Goal: Task Accomplishment & Management: Manage account settings

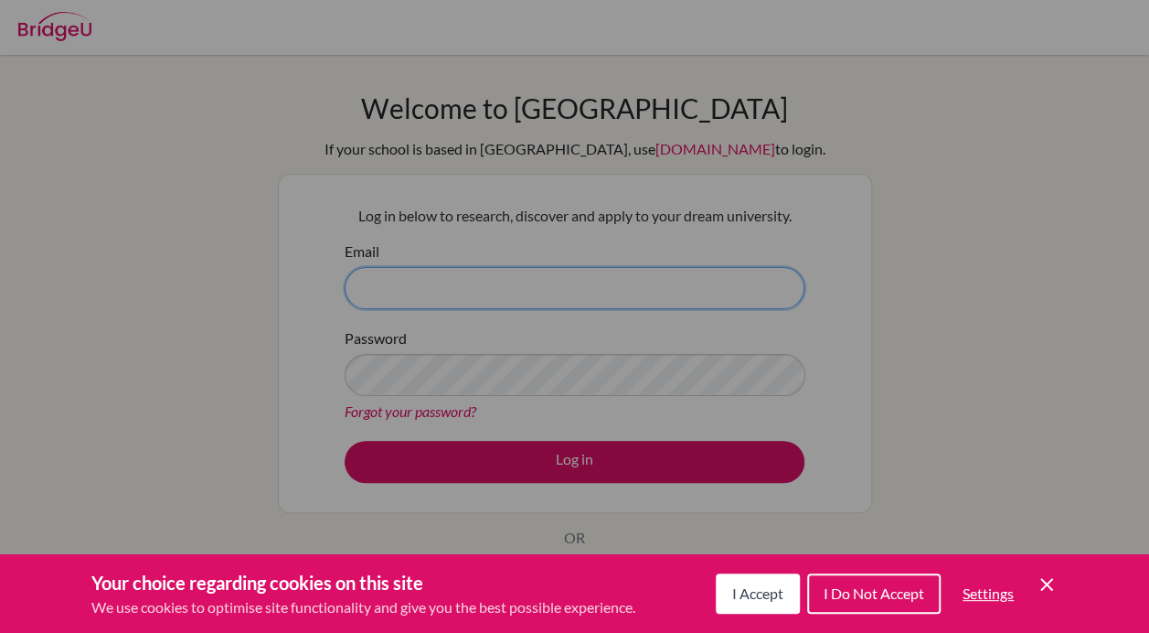
type input "chiulorita@tcs.ntpc.edu.tw"
click at [743, 603] on button "I Accept" at bounding box center [758, 593] width 84 height 40
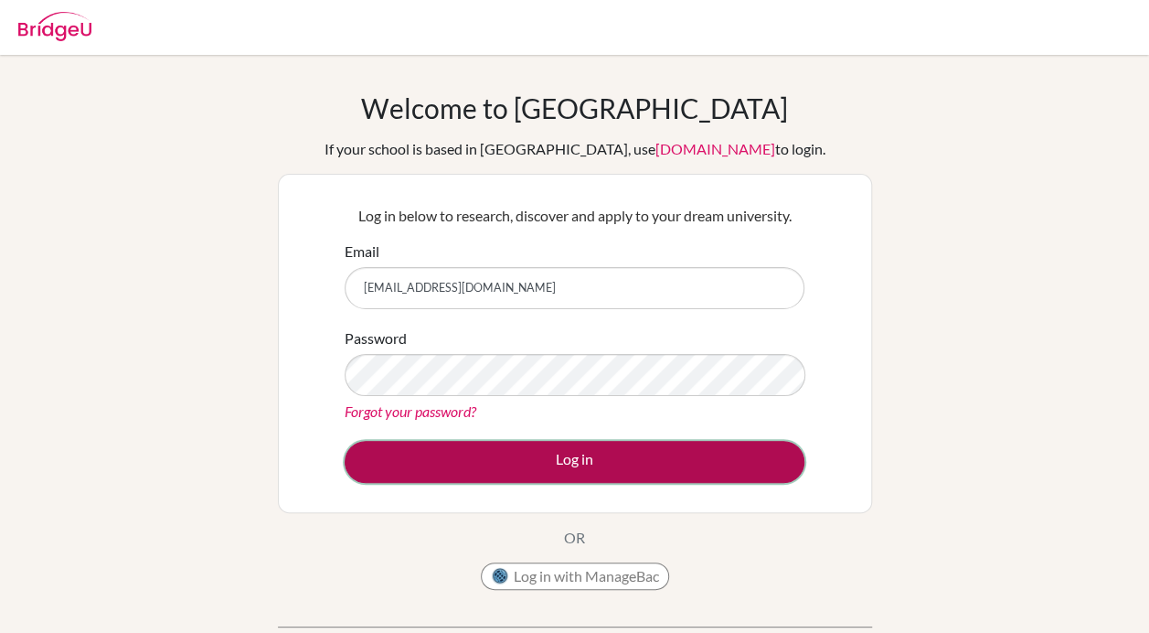
click at [558, 462] on button "Log in" at bounding box center [575, 462] width 460 height 42
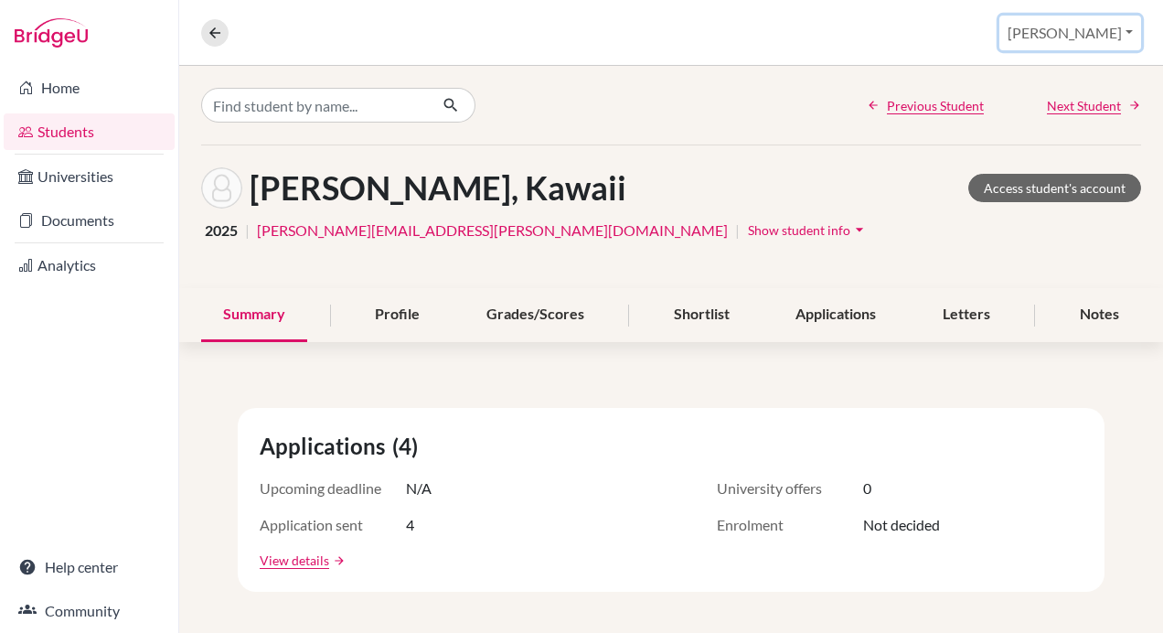
click at [1129, 29] on button "[PERSON_NAME]" at bounding box center [1070, 33] width 142 height 35
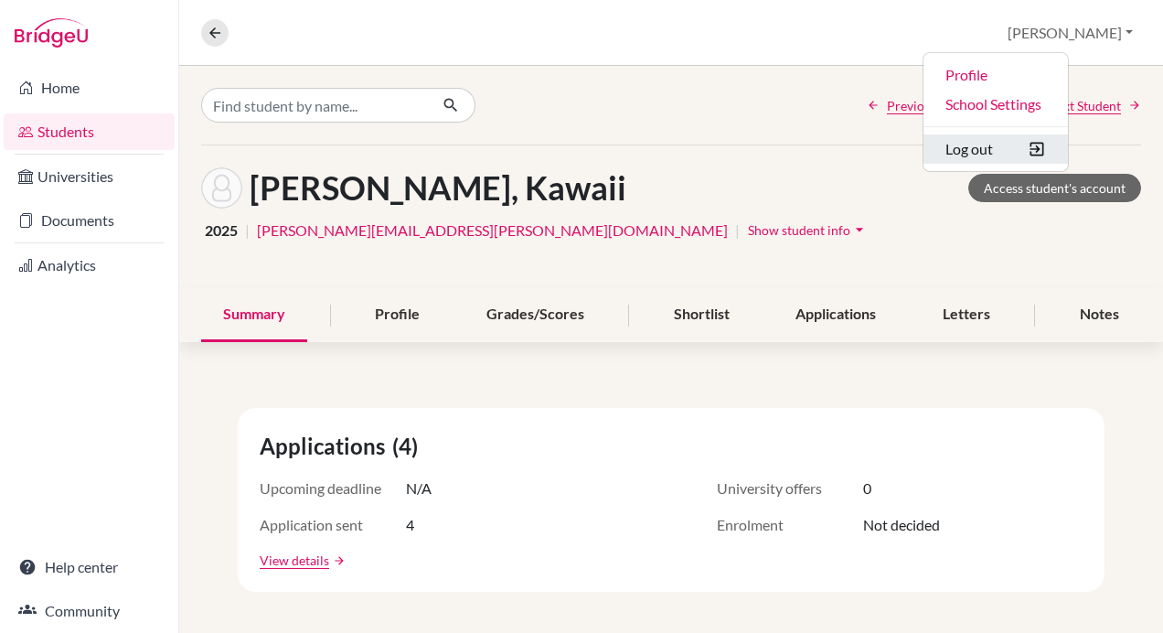
click at [1050, 149] on button "Log out" at bounding box center [995, 148] width 144 height 29
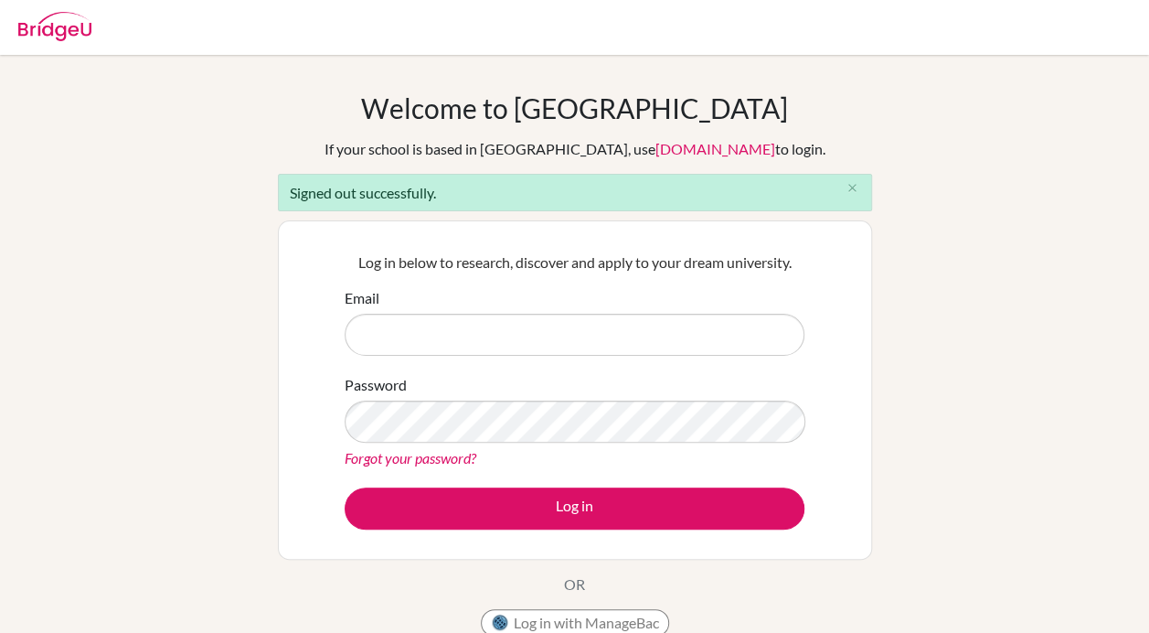
type input "chiulorita@tcs.ntpc.edu.tw"
click at [591, 319] on input "chiulorita@tcs.ntpc.edu.tw" at bounding box center [575, 335] width 460 height 42
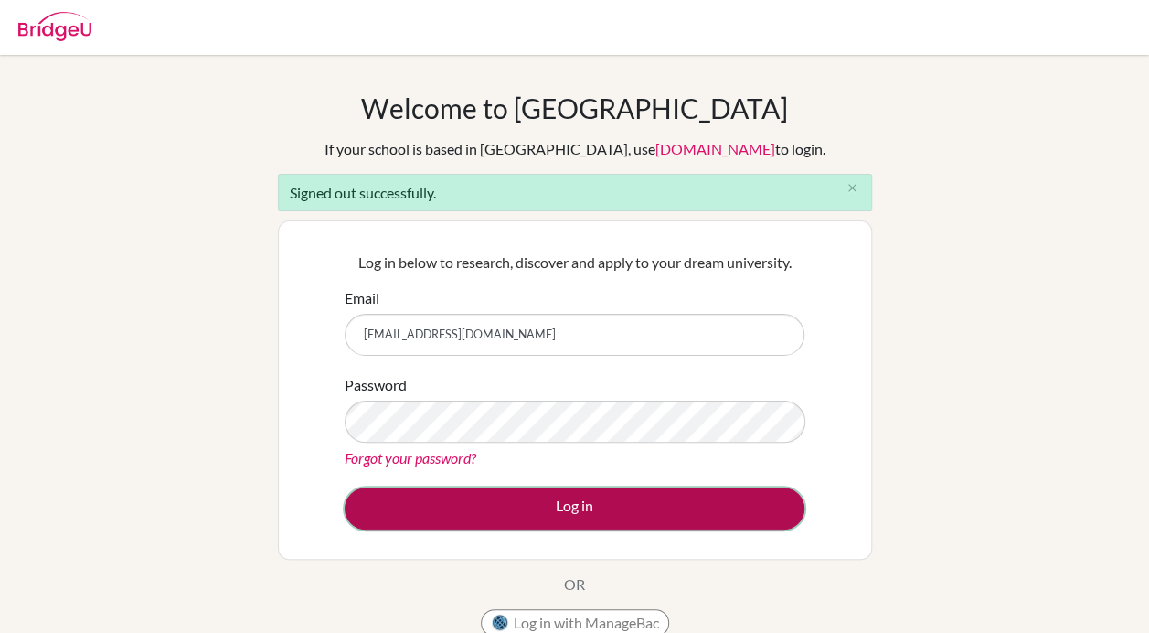
click at [621, 507] on button "Log in" at bounding box center [575, 508] width 460 height 42
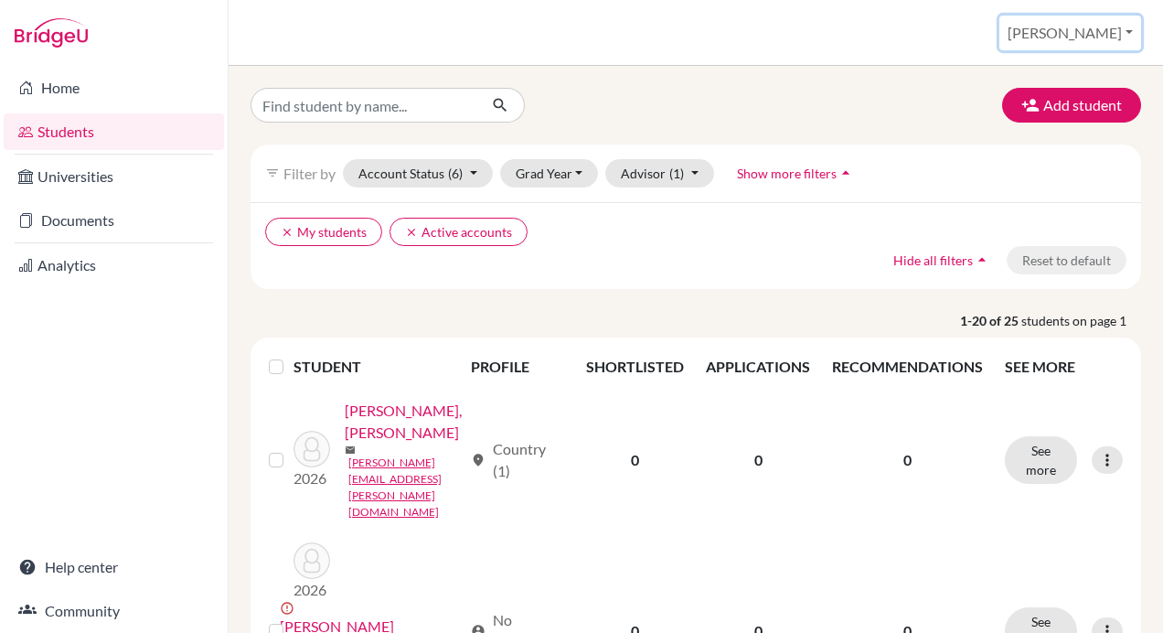
click at [1119, 41] on button "[PERSON_NAME]" at bounding box center [1070, 33] width 142 height 35
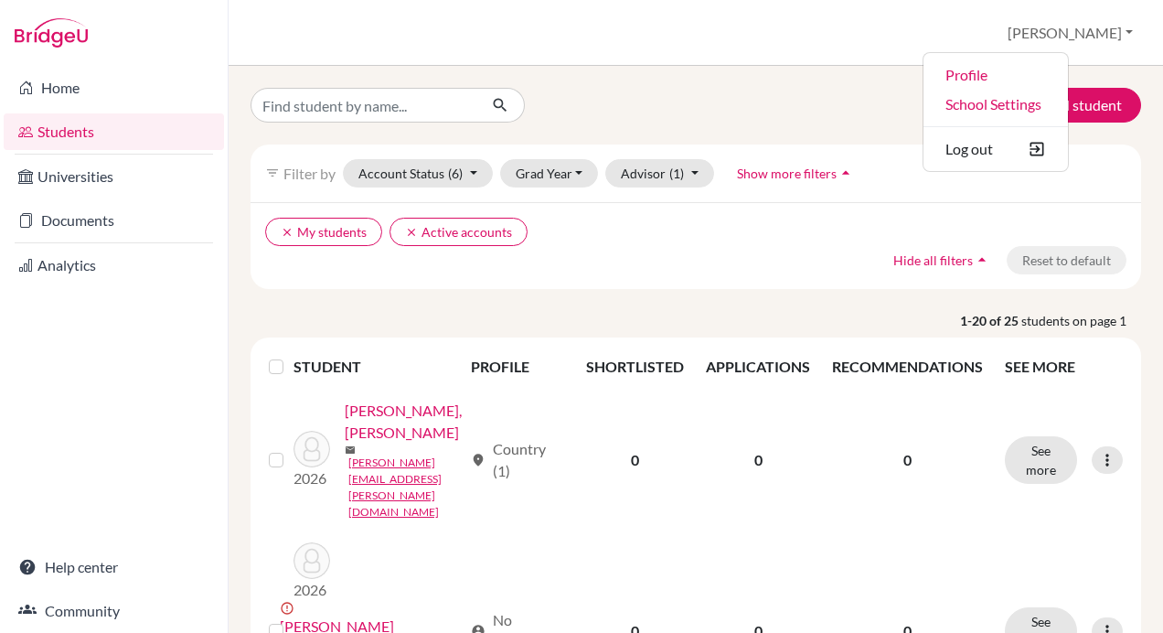
click at [408, 56] on div "Students overview [GEOGRAPHIC_DATA] Profile School Settings Log out" at bounding box center [696, 33] width 934 height 66
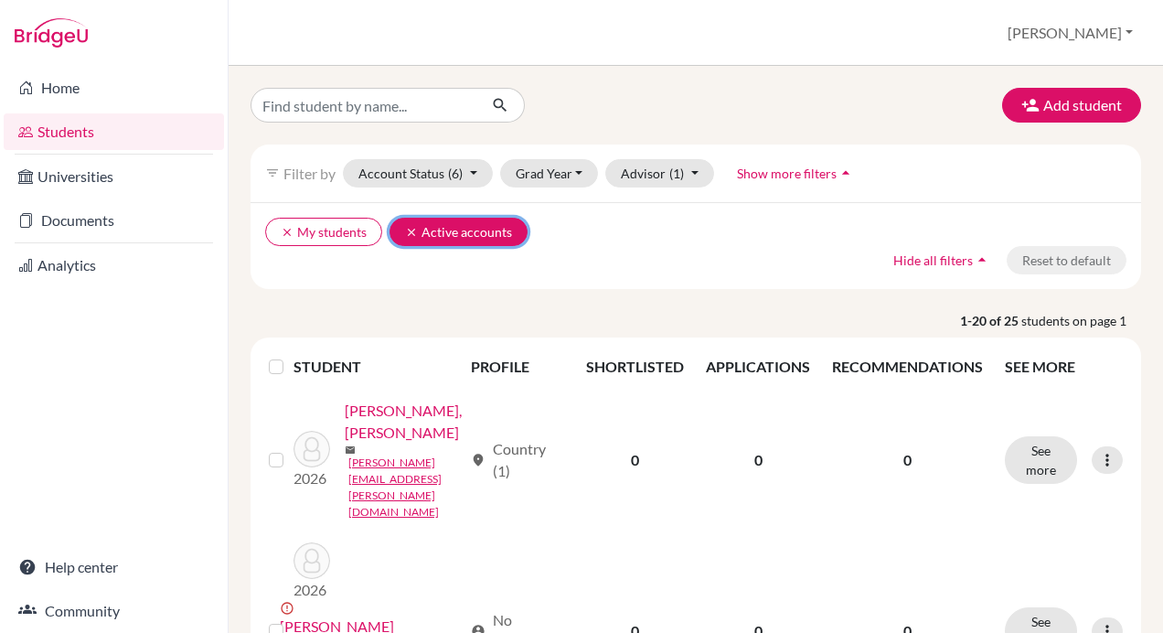
click at [389, 235] on button "clear Active accounts" at bounding box center [458, 232] width 138 height 28
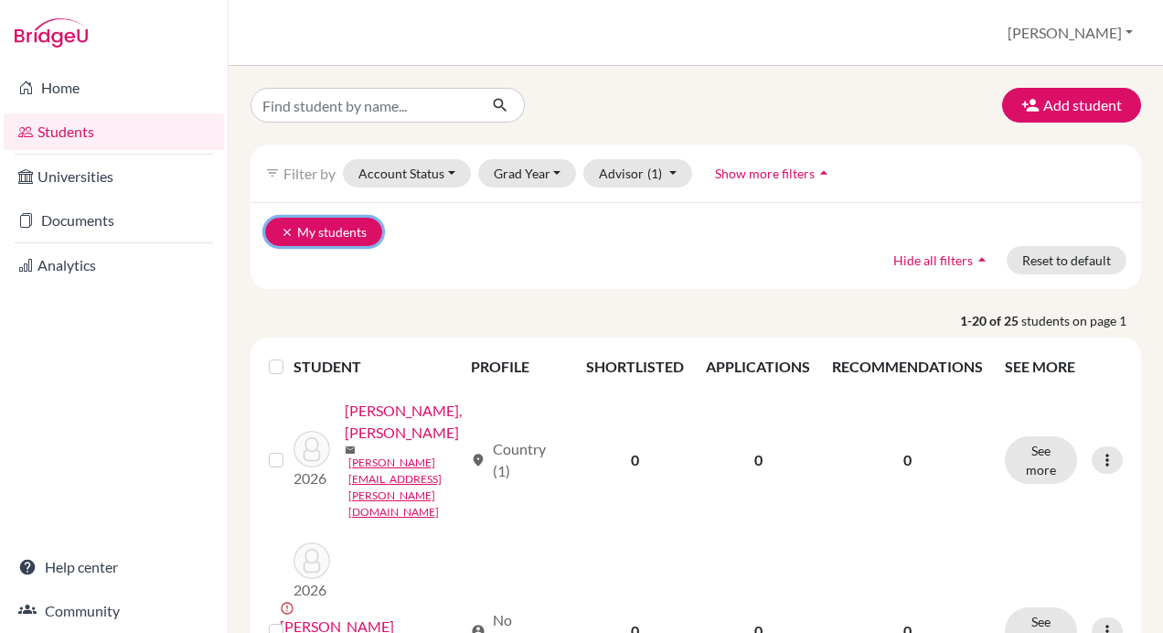
click at [294, 235] on button "clear My students" at bounding box center [323, 232] width 117 height 28
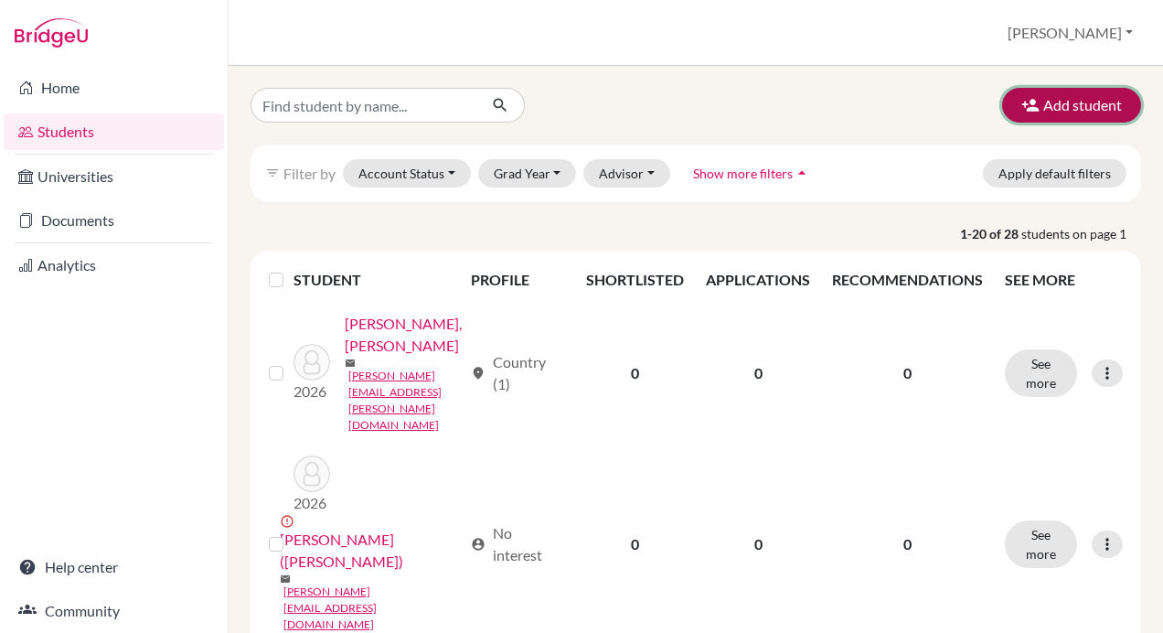
click at [1046, 104] on button "Add student" at bounding box center [1071, 105] width 139 height 35
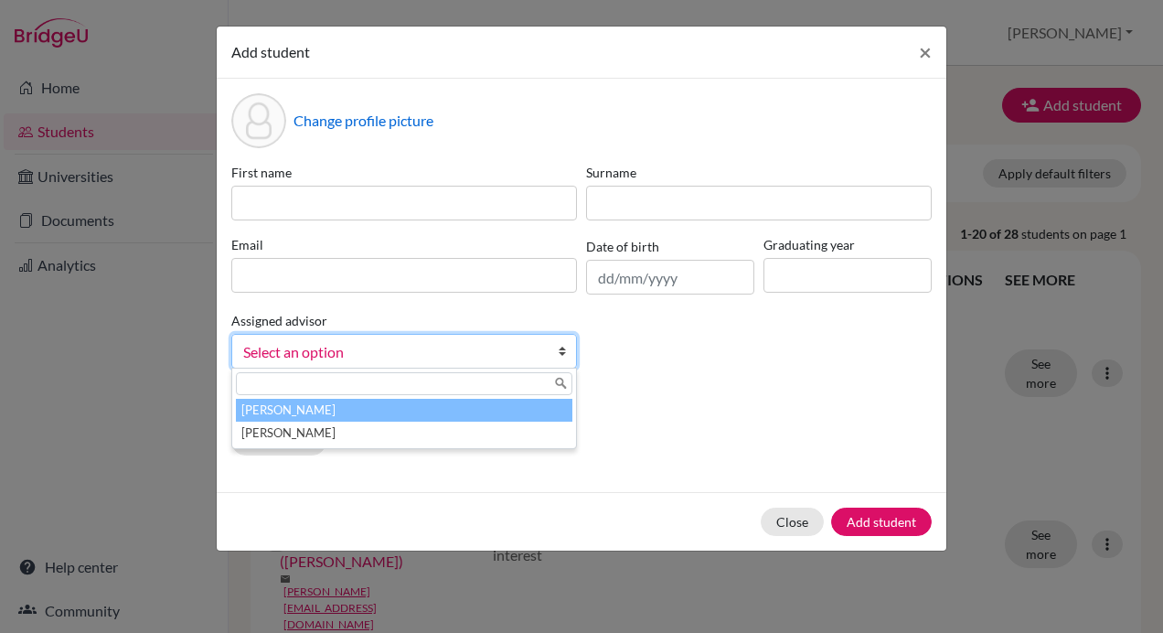
click at [558, 364] on b at bounding box center [567, 351] width 18 height 33
click at [693, 351] on div "First name Surname Email Date of birth Graduating year Assigned advisor Chiu, L…" at bounding box center [581, 273] width 709 height 220
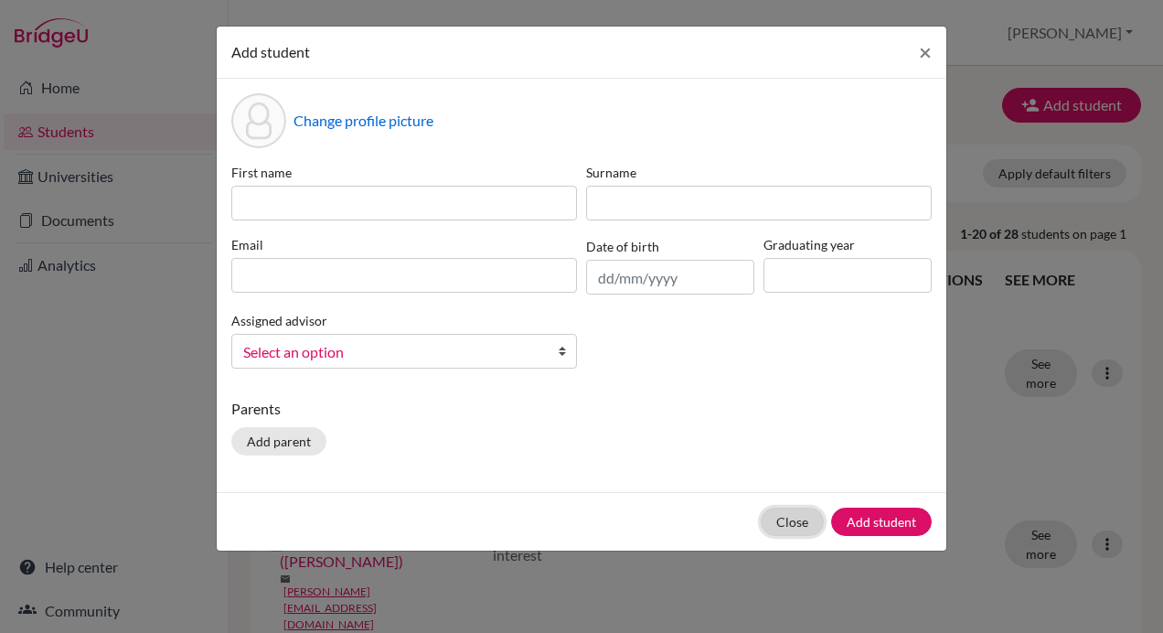
click at [804, 516] on button "Close" at bounding box center [792, 521] width 63 height 28
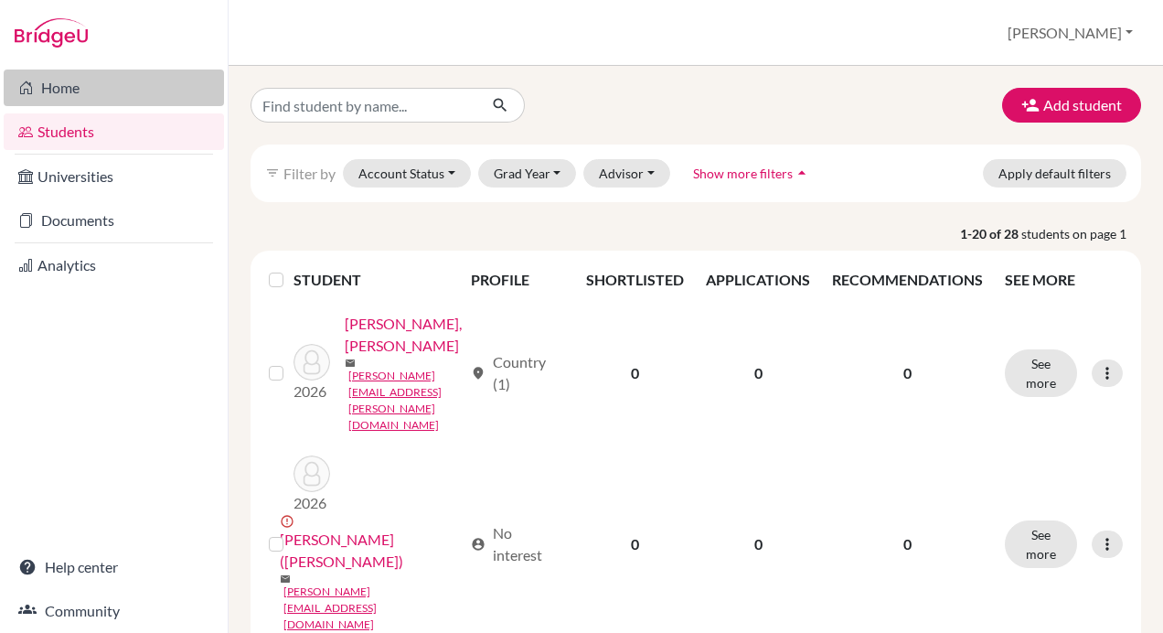
click at [82, 93] on link "Home" at bounding box center [114, 87] width 220 height 37
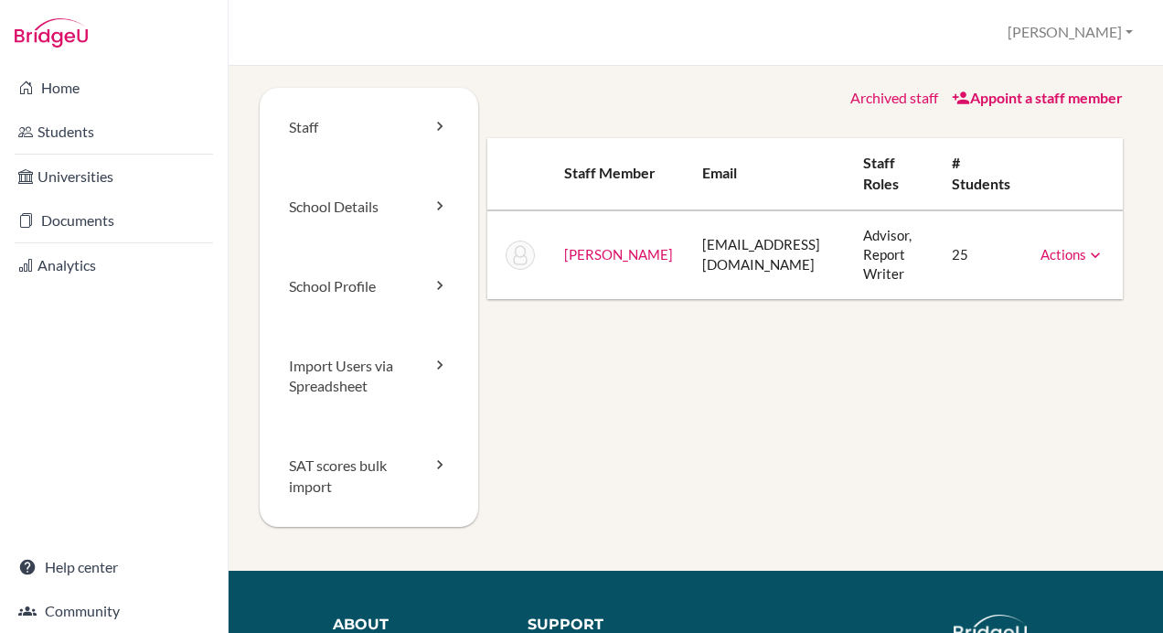
click at [1086, 253] on icon at bounding box center [1095, 255] width 18 height 18
click at [677, 73] on div "Staff School Details School Profile Import Users via Spreadsheet SAT scores bul…" at bounding box center [696, 349] width 934 height 567
click at [410, 190] on link "School Details" at bounding box center [369, 207] width 219 height 80
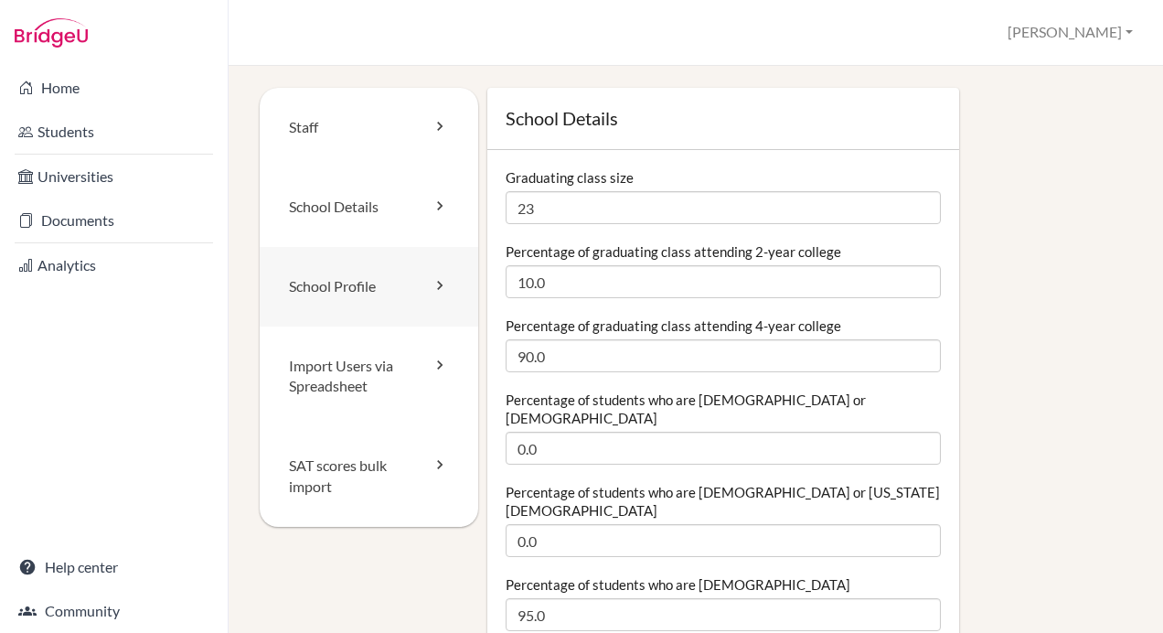
click at [342, 282] on link "School Profile" at bounding box center [369, 287] width 219 height 80
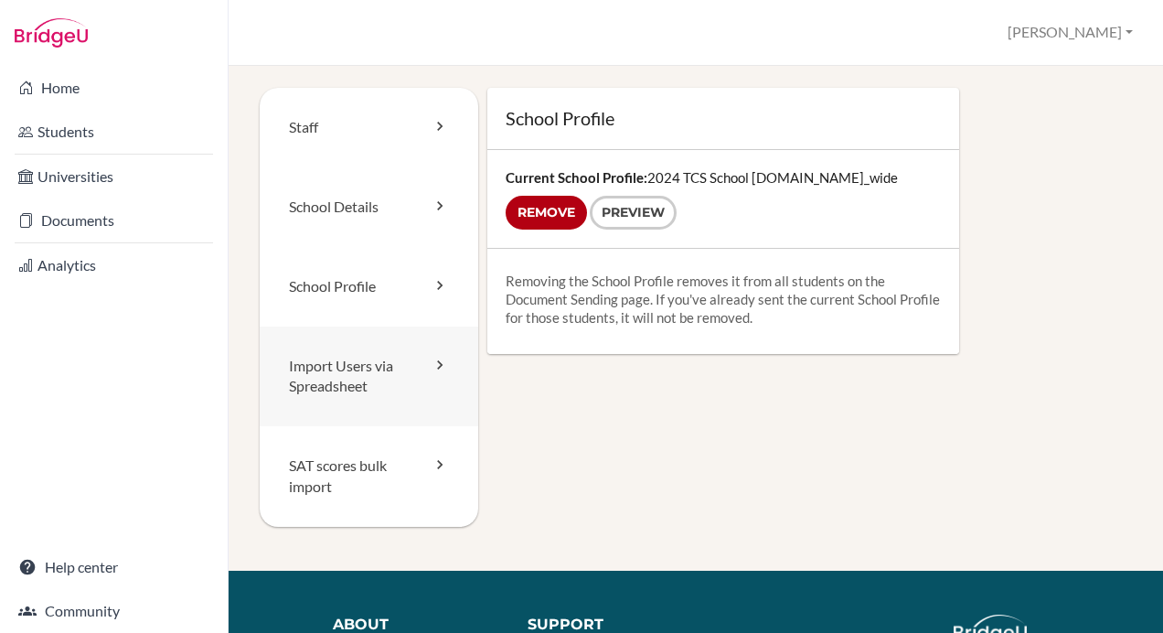
click at [366, 375] on link "Import Users via Spreadsheet" at bounding box center [369, 376] width 219 height 101
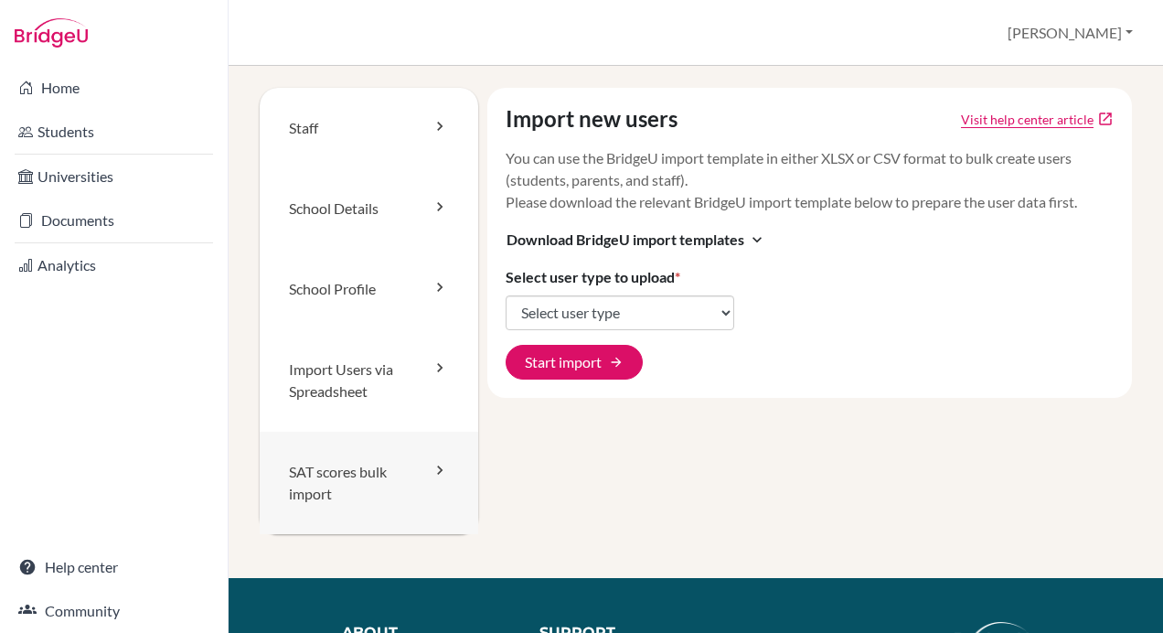
click at [335, 486] on link "SAT scores bulk import" at bounding box center [369, 483] width 219 height 102
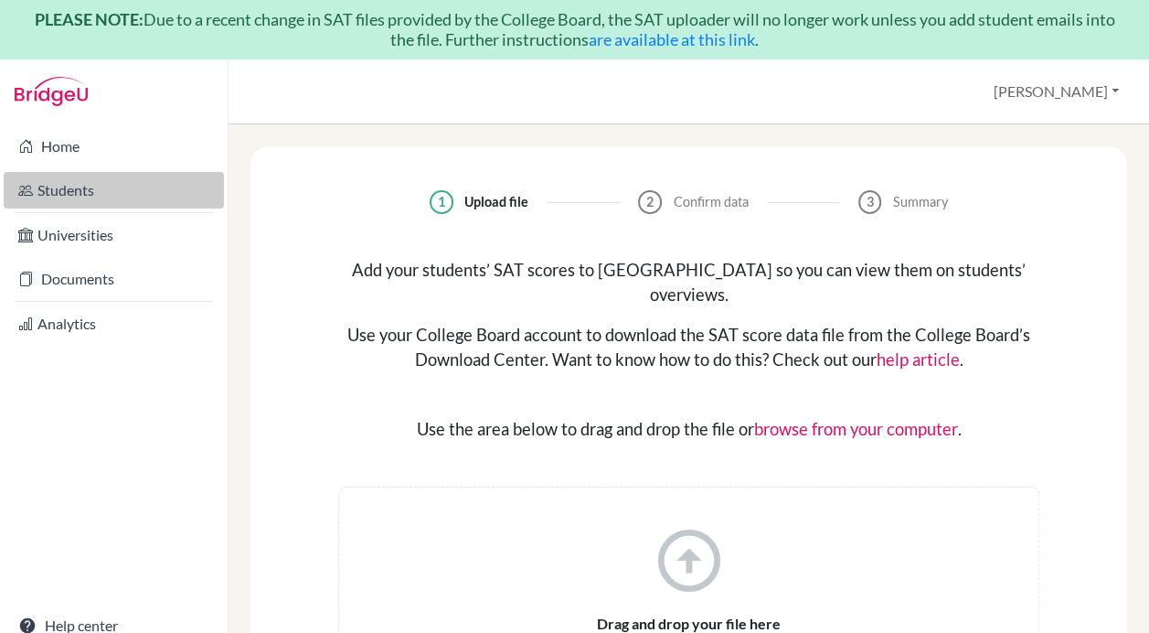
click at [84, 186] on link "Students" at bounding box center [114, 190] width 220 height 37
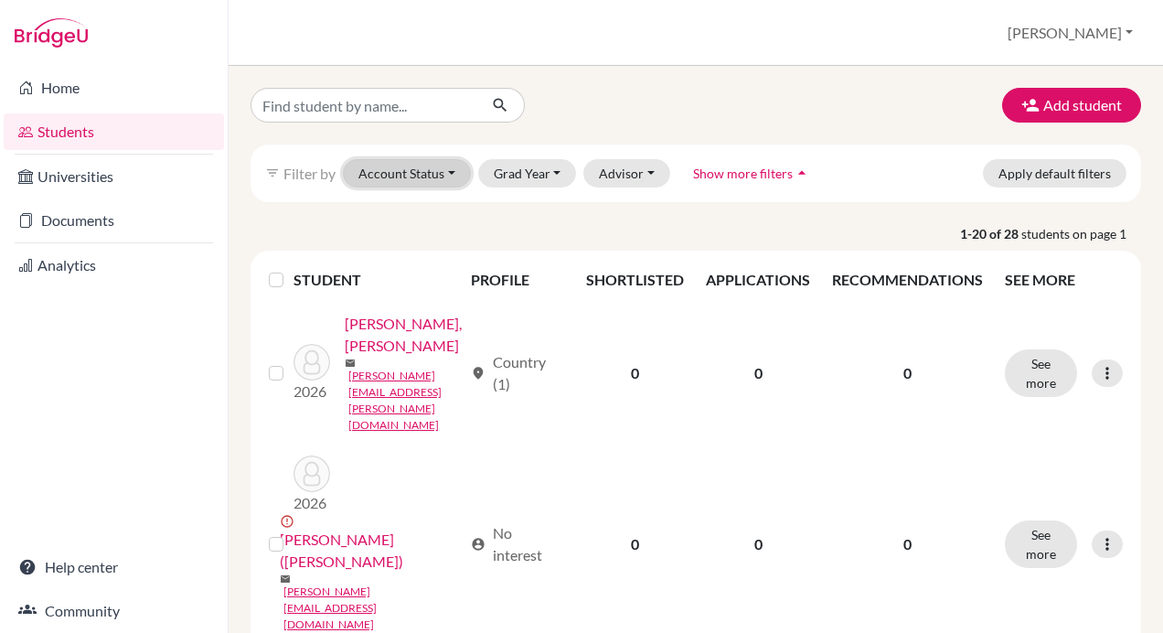
click at [453, 176] on button "Account Status" at bounding box center [407, 173] width 128 height 28
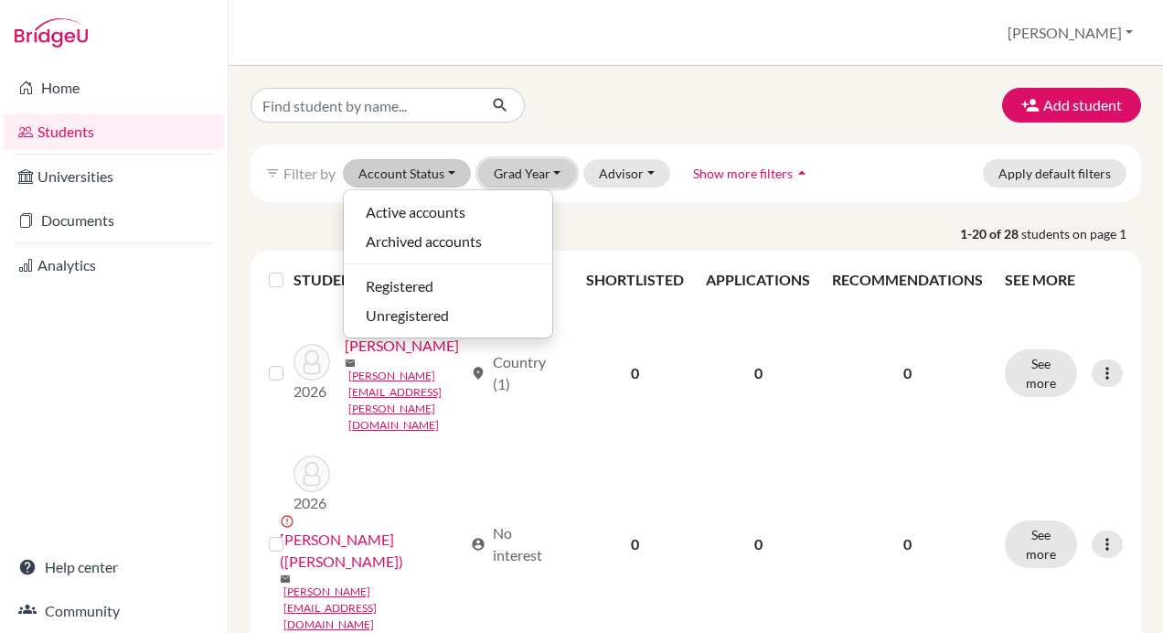
click at [541, 172] on button "Grad Year" at bounding box center [527, 173] width 99 height 28
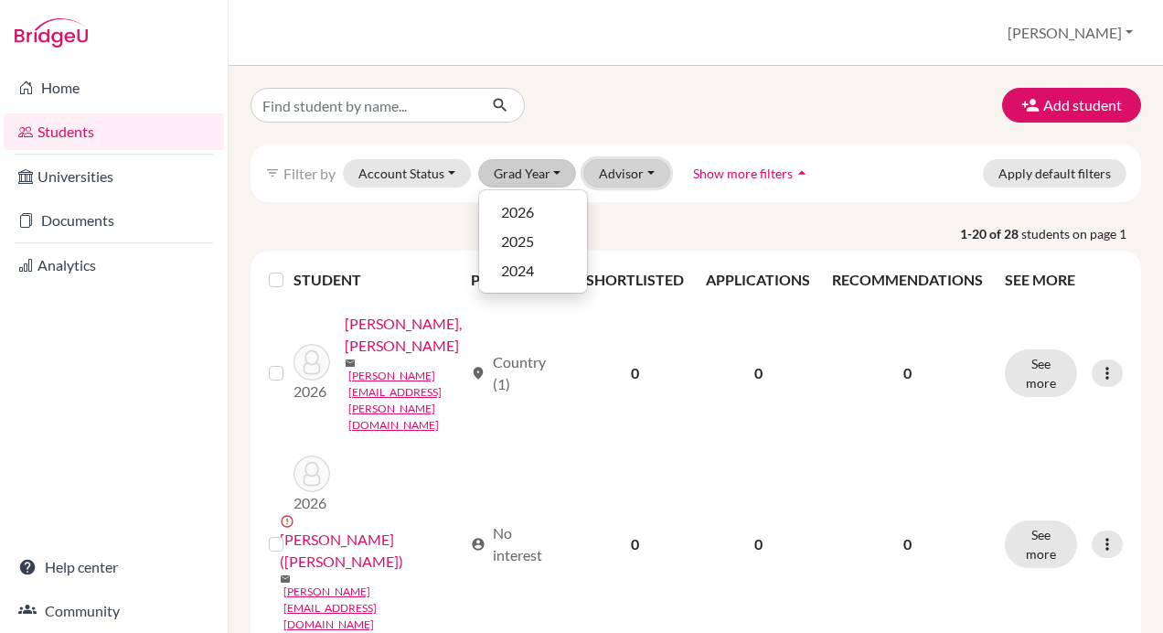
click at [629, 168] on button "Advisor" at bounding box center [626, 173] width 87 height 28
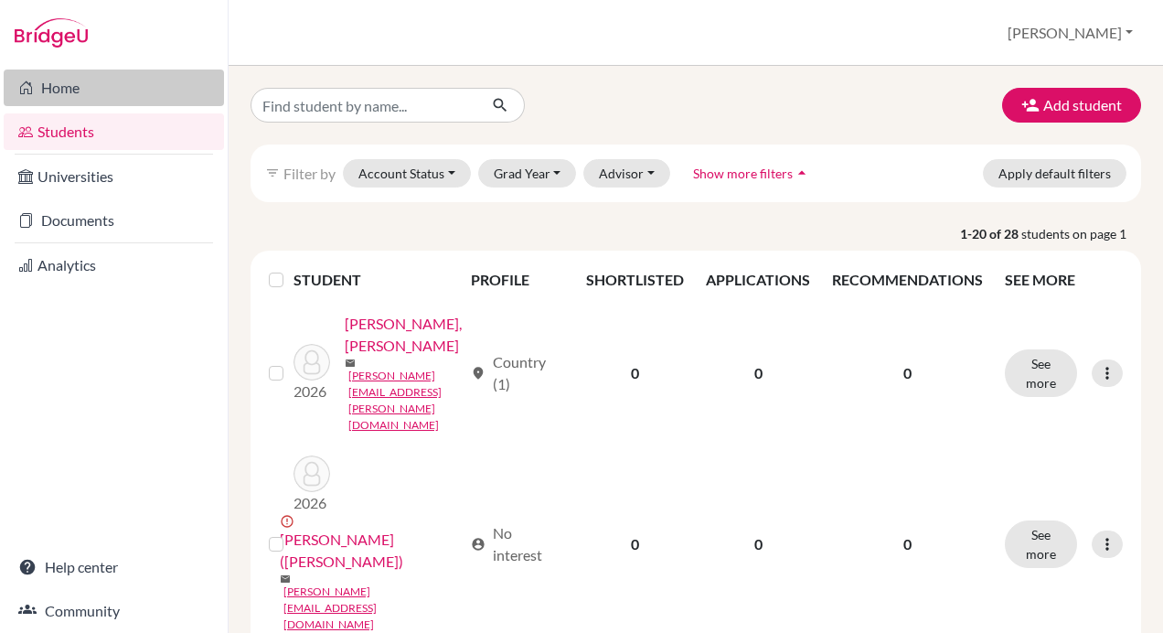
click at [133, 104] on link "Home" at bounding box center [114, 87] width 220 height 37
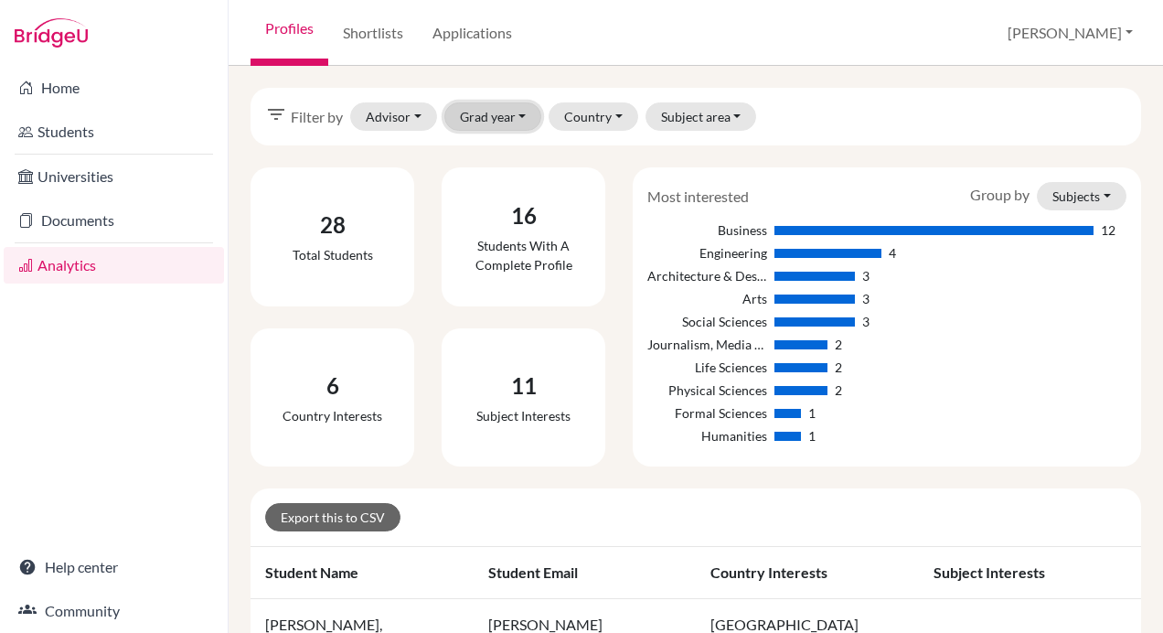
click at [496, 108] on button "Grad year" at bounding box center [493, 116] width 98 height 28
click at [430, 79] on div "filter_list Filter by Advisor Chiu, Lorita (Archived) Sundal, Grant Grad year 2…" at bounding box center [696, 349] width 934 height 567
click at [406, 40] on link "Shortlists" at bounding box center [373, 33] width 90 height 66
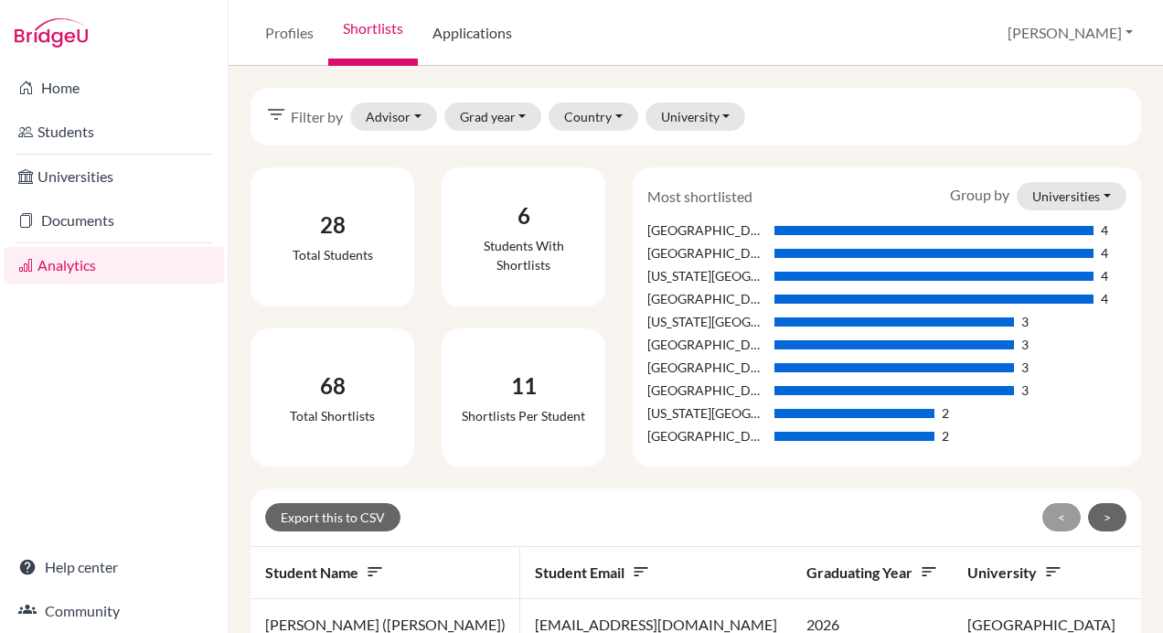
click at [468, 39] on link "Applications" at bounding box center [472, 33] width 109 height 66
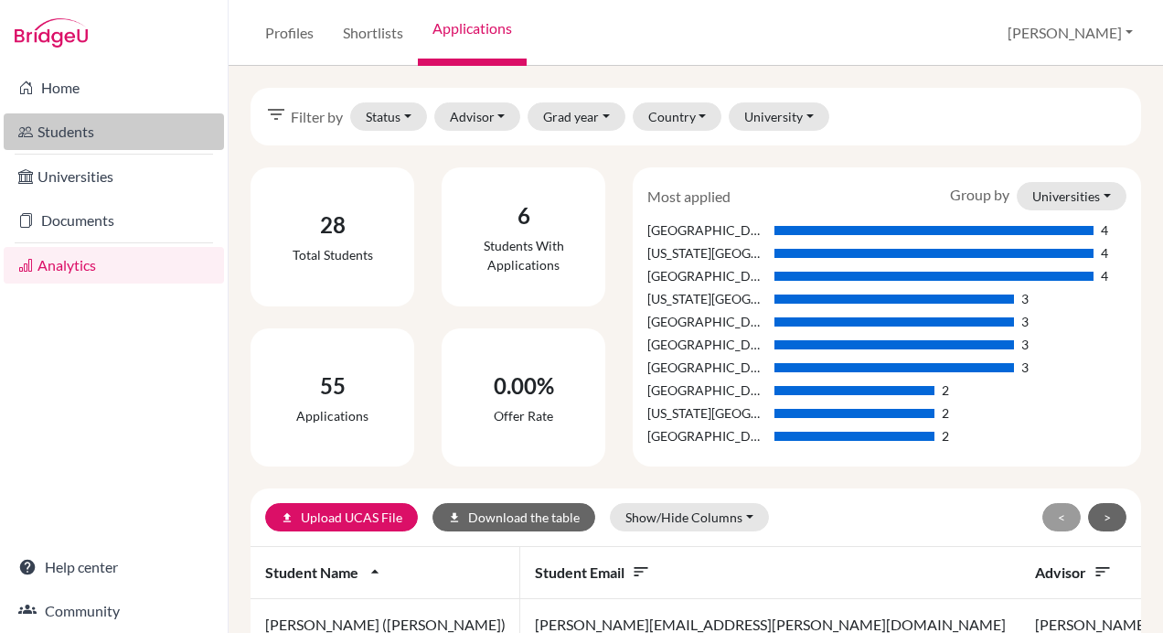
click at [130, 119] on link "Students" at bounding box center [114, 131] width 220 height 37
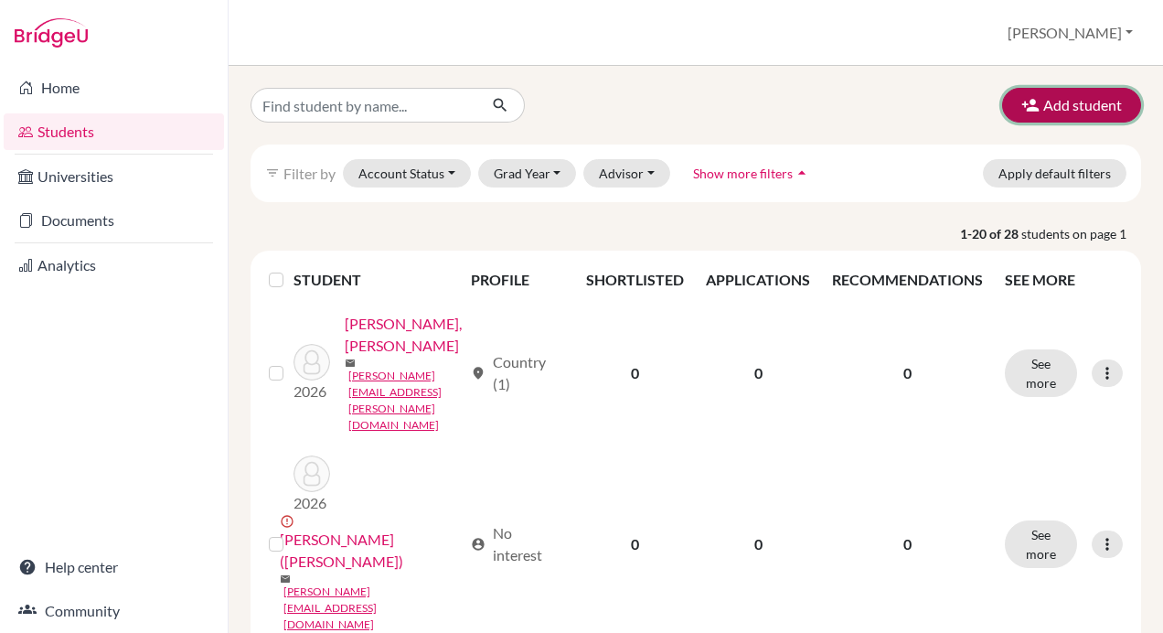
click at [1112, 101] on button "Add student" at bounding box center [1071, 105] width 139 height 35
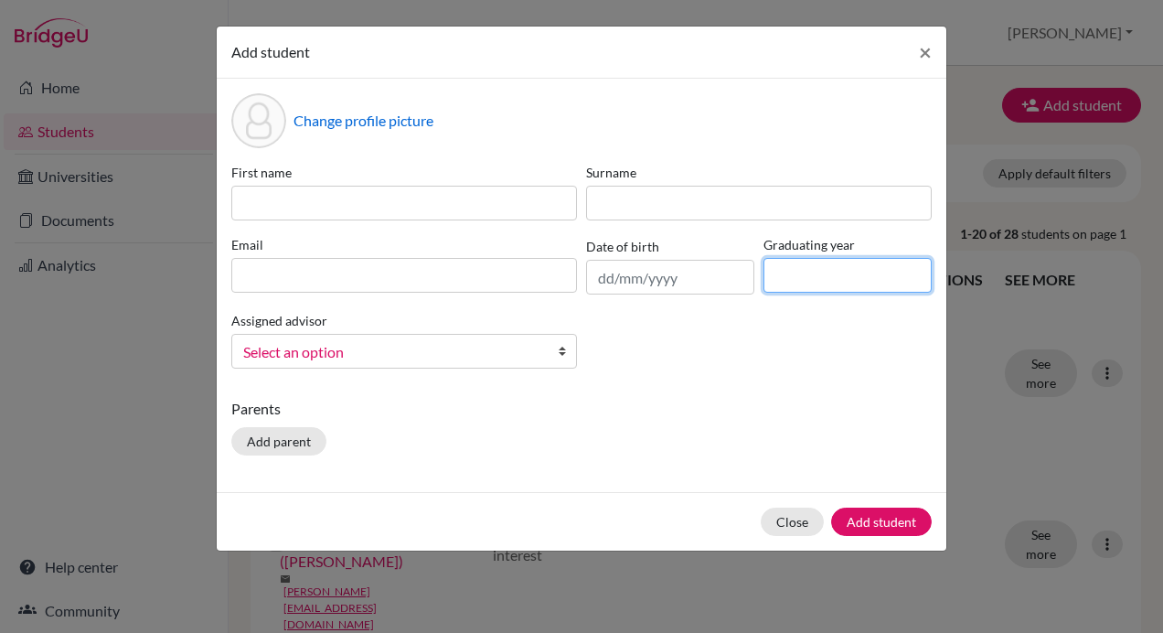
click at [799, 278] on input at bounding box center [847, 275] width 168 height 35
type input "2028"
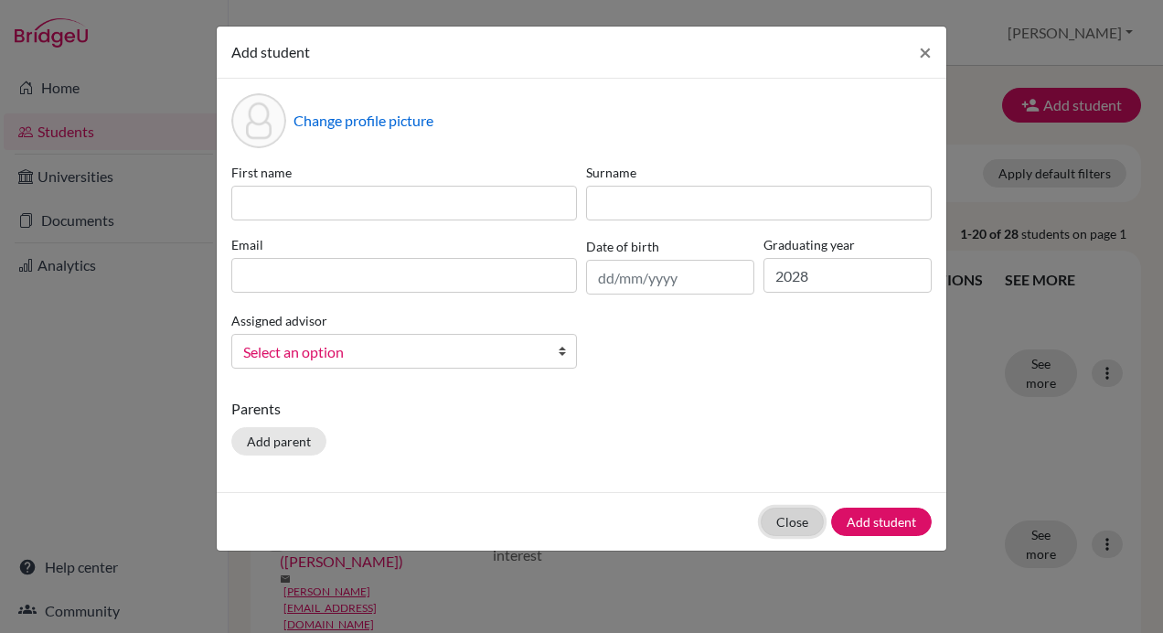
click at [779, 520] on button "Close" at bounding box center [792, 521] width 63 height 28
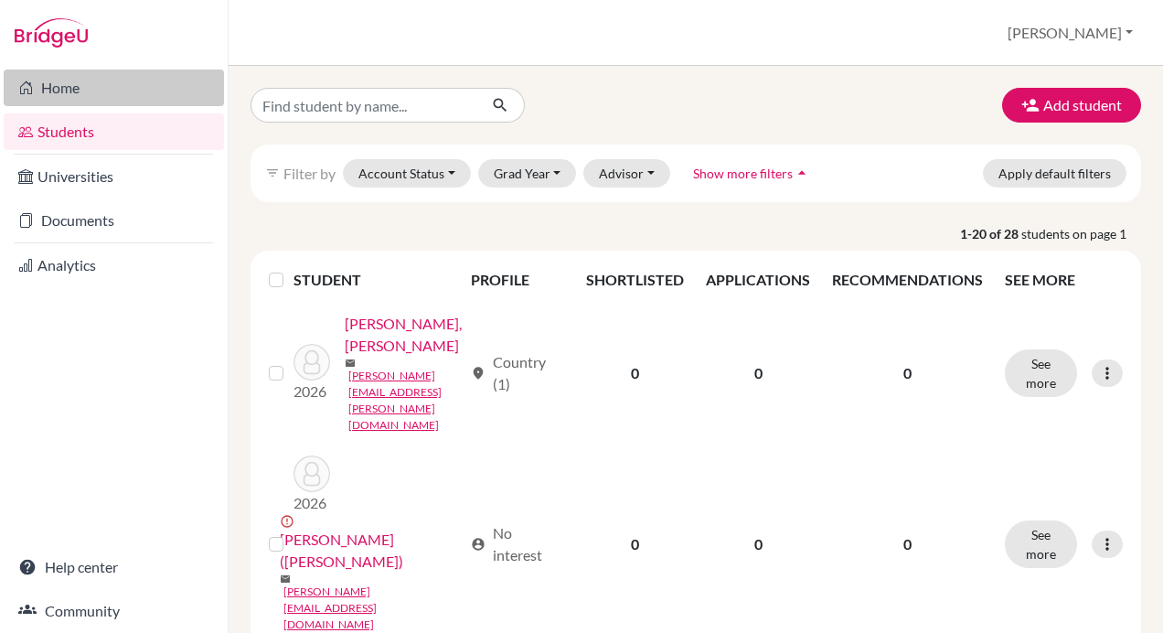
click at [99, 101] on link "Home" at bounding box center [114, 87] width 220 height 37
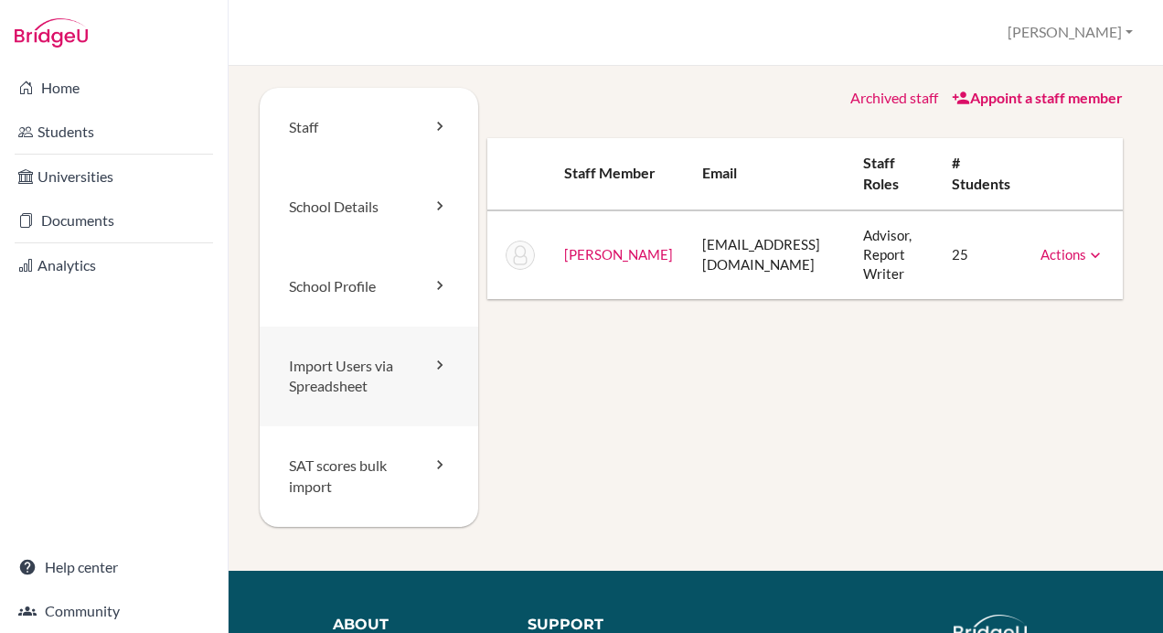
click at [380, 388] on link "Import Users via Spreadsheet" at bounding box center [369, 376] width 219 height 101
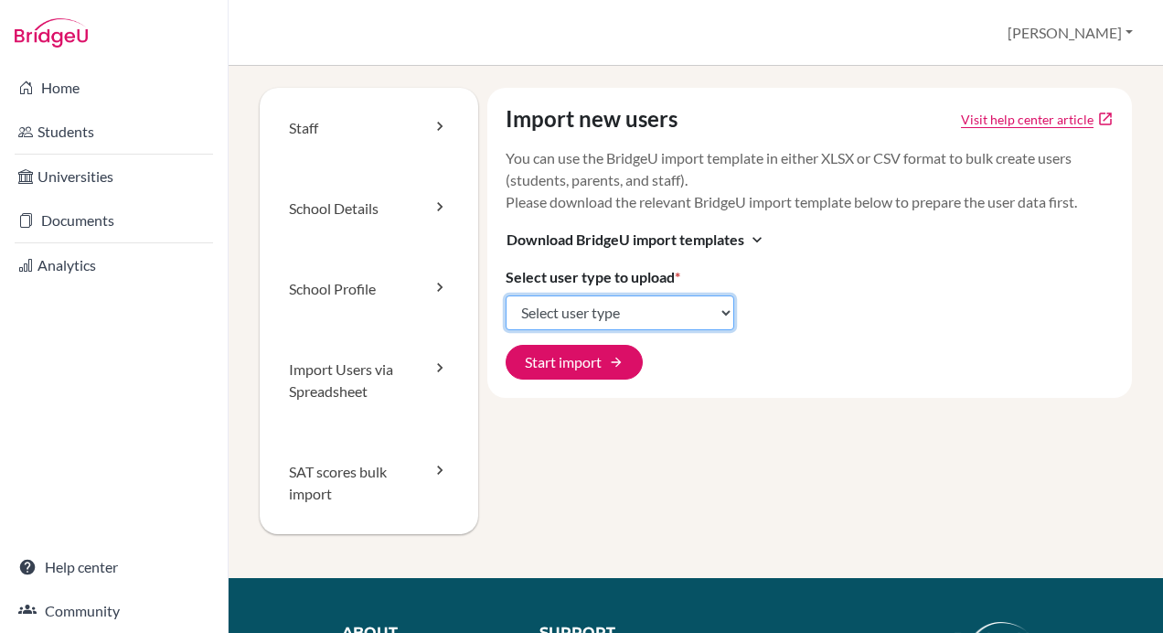
click at [589, 314] on select "Select user type Students Students and parents Parents Advisors Report writers" at bounding box center [620, 312] width 229 height 35
select select "student_parents"
click at [506, 295] on select "Select user type Students Students and parents Parents Advisors Report writers" at bounding box center [620, 312] width 229 height 35
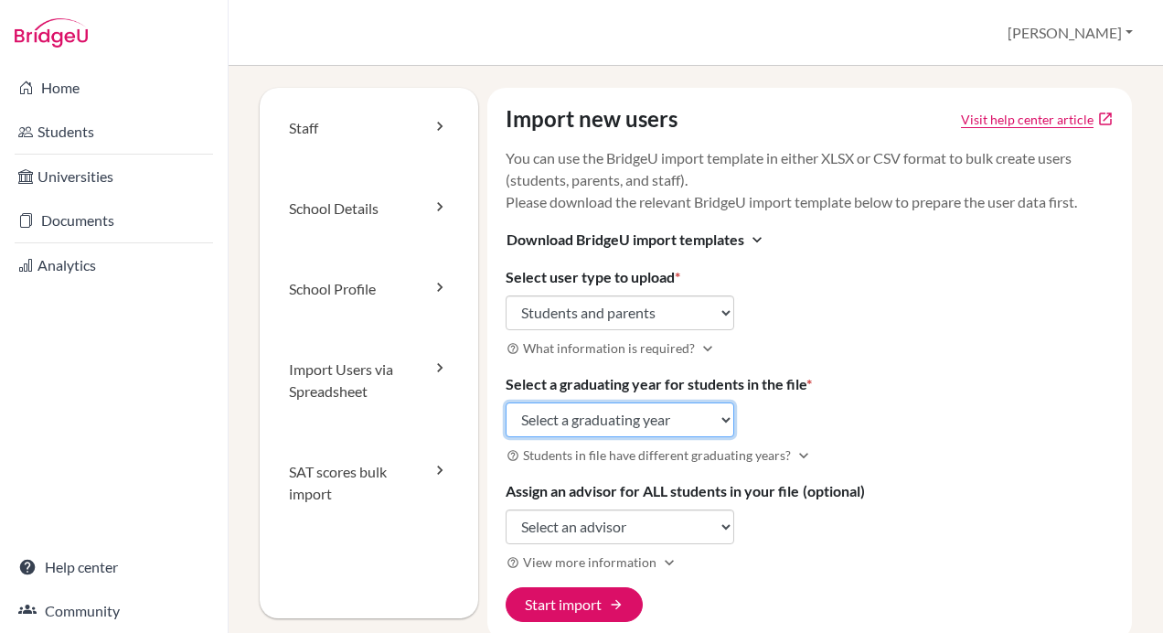
click at [678, 417] on select "Select a graduating year [DATE] 2025 2026 2027 2028 2029" at bounding box center [620, 419] width 229 height 35
select select "2028"
click at [506, 402] on select "Select a graduating year [DATE] 2025 2026 2027 2028 2029" at bounding box center [620, 419] width 229 height 35
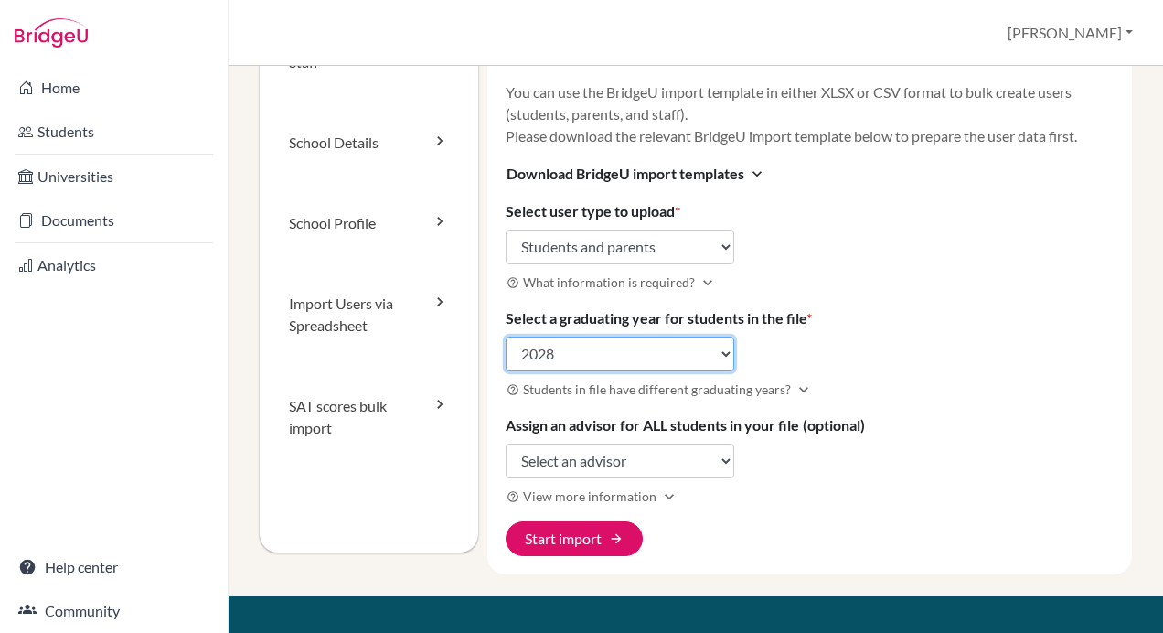
scroll to position [91, 0]
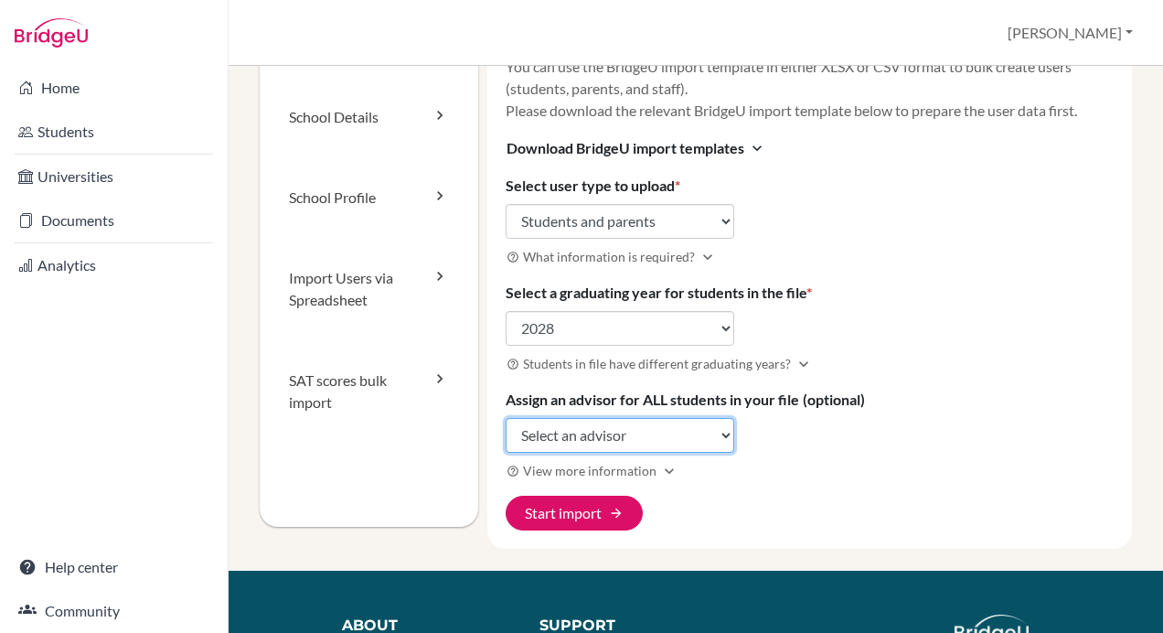
click at [716, 432] on select "Select an advisor [PERSON_NAME]" at bounding box center [620, 435] width 229 height 35
click at [869, 368] on h3 "help_outline Students in file have different graduating years? expand_more" at bounding box center [810, 363] width 609 height 21
click at [662, 466] on icon "expand_more" at bounding box center [669, 471] width 18 height 18
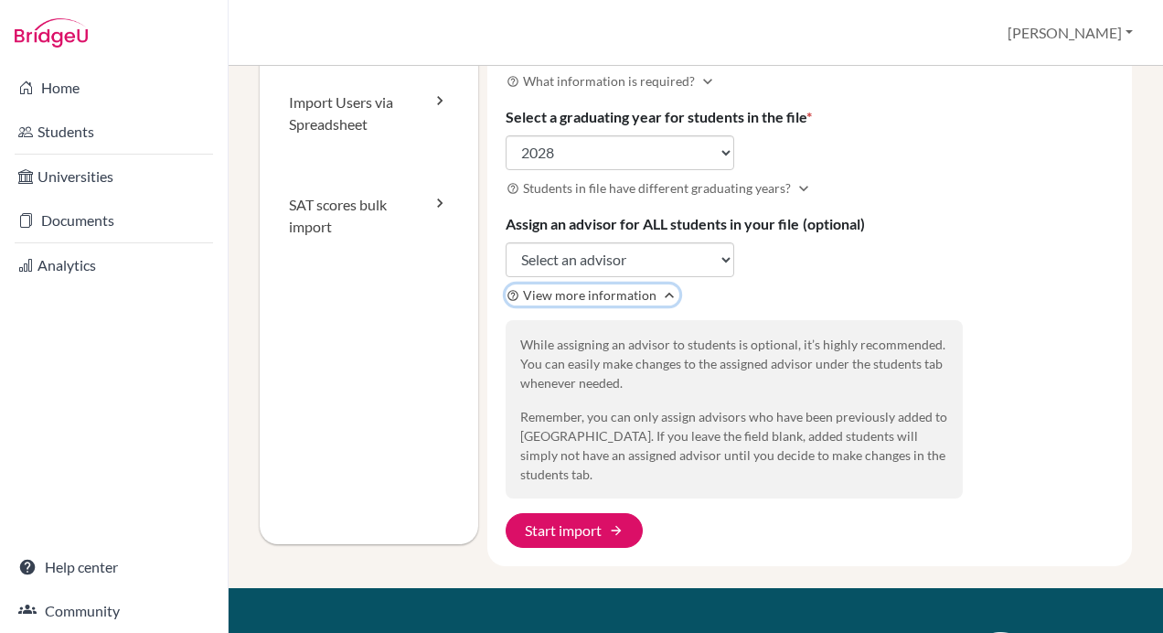
scroll to position [274, 0]
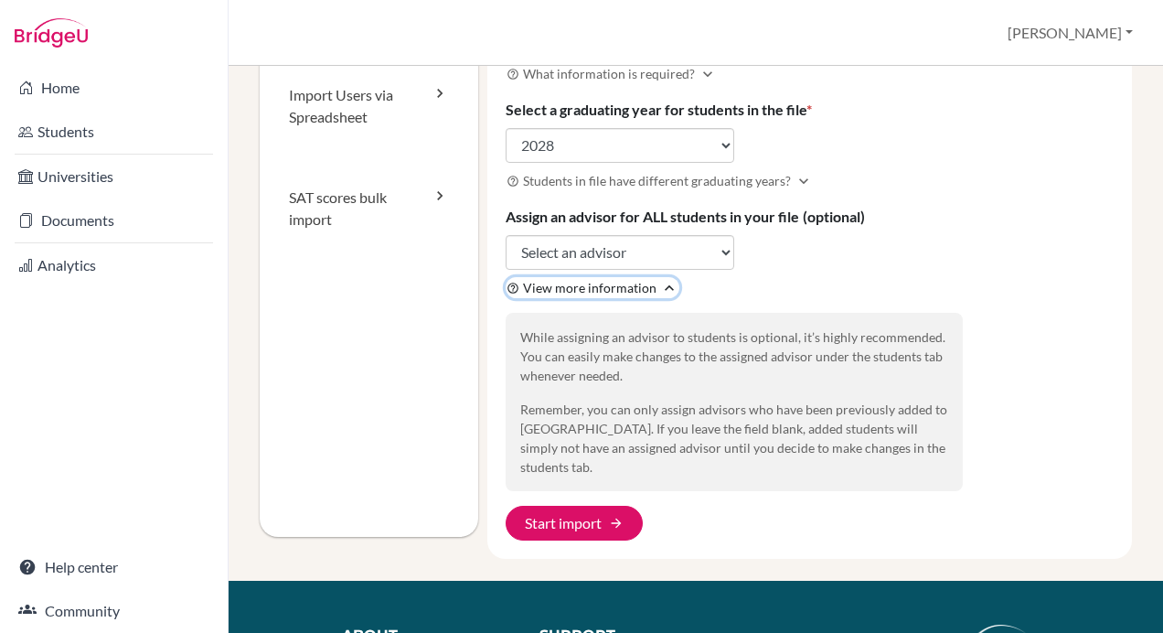
click at [572, 287] on span "View more information" at bounding box center [589, 287] width 133 height 19
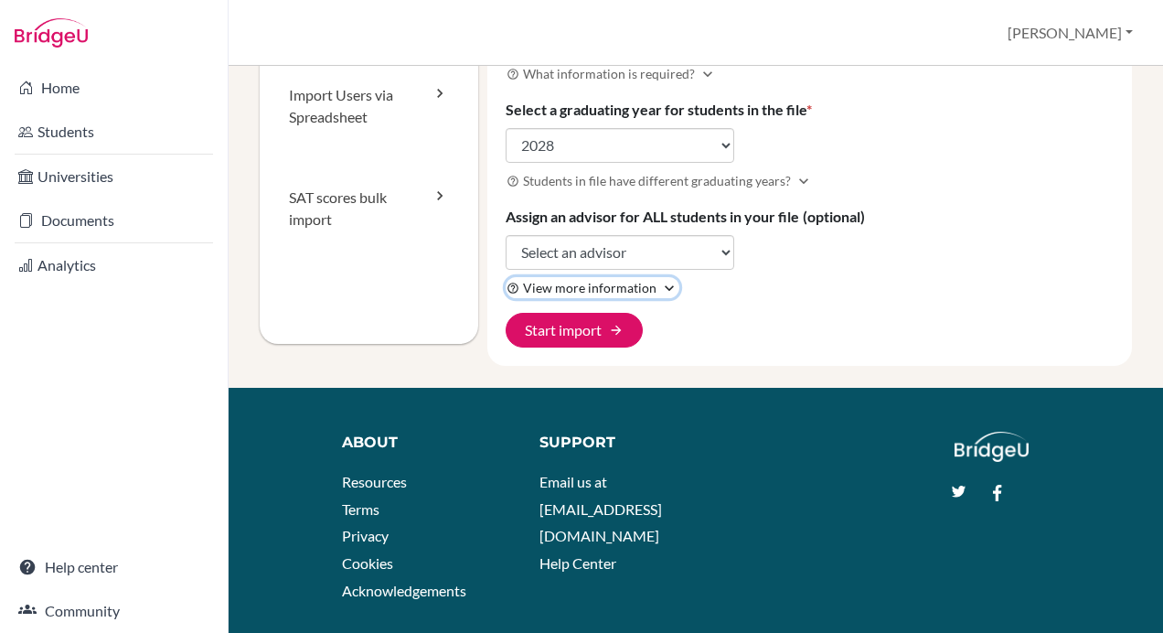
click at [572, 287] on span "View more information" at bounding box center [589, 287] width 133 height 19
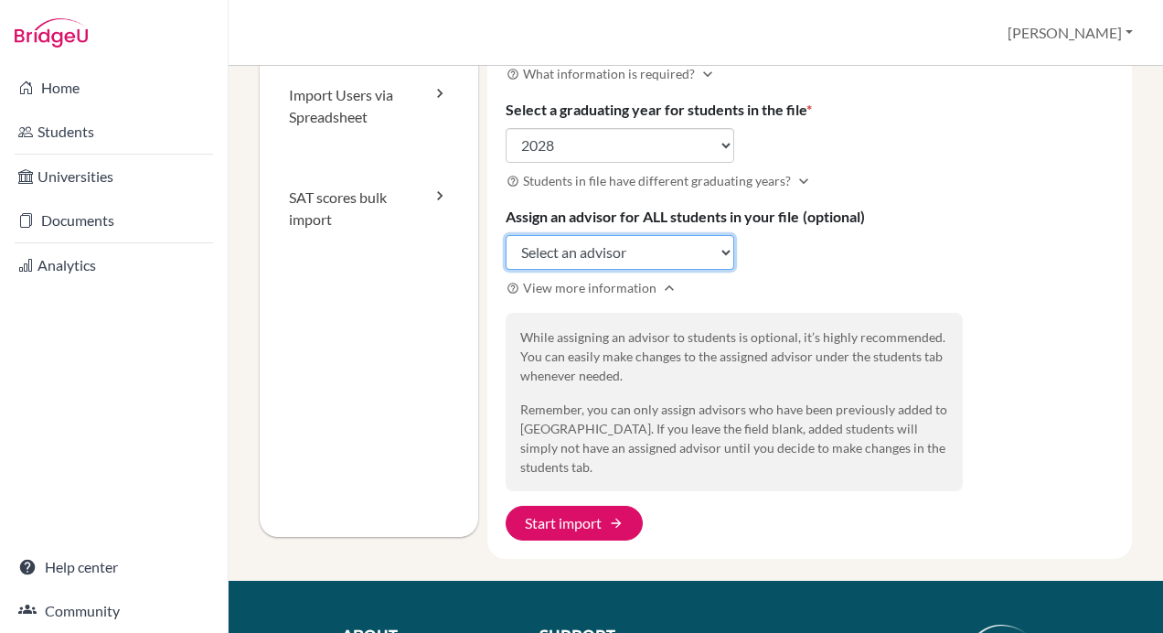
click at [605, 242] on select "Select an advisor [PERSON_NAME]" at bounding box center [620, 252] width 229 height 35
select select "389638"
click at [506, 235] on select "Select an advisor [PERSON_NAME]" at bounding box center [620, 252] width 229 height 35
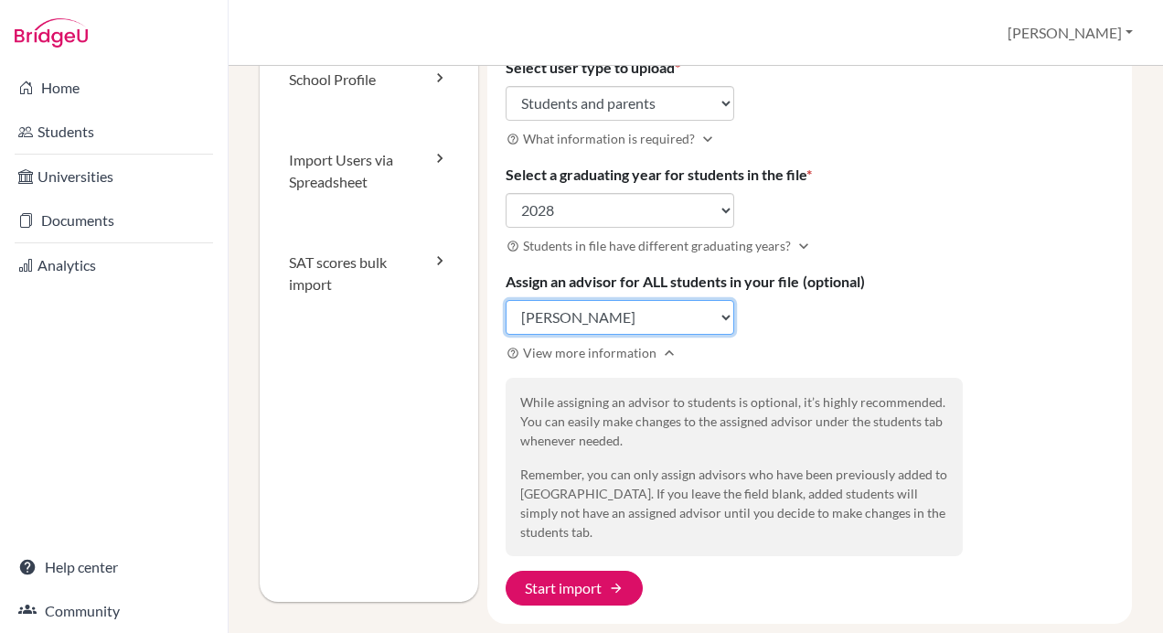
scroll to position [183, 0]
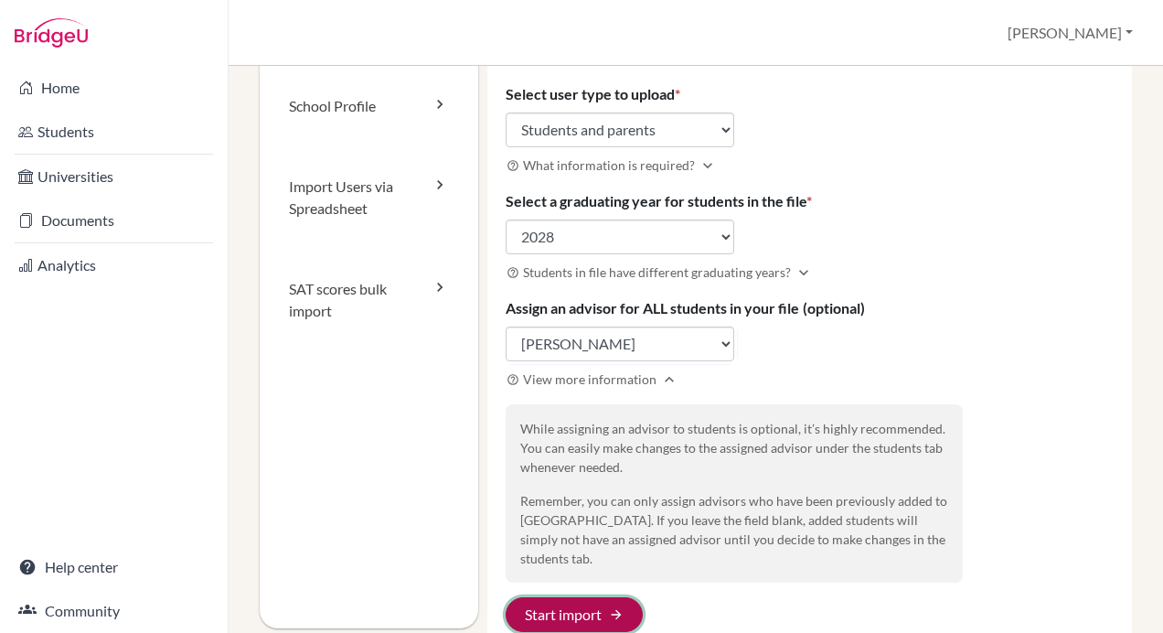
click at [539, 597] on button "Start import arrow_forward" at bounding box center [574, 614] width 137 height 35
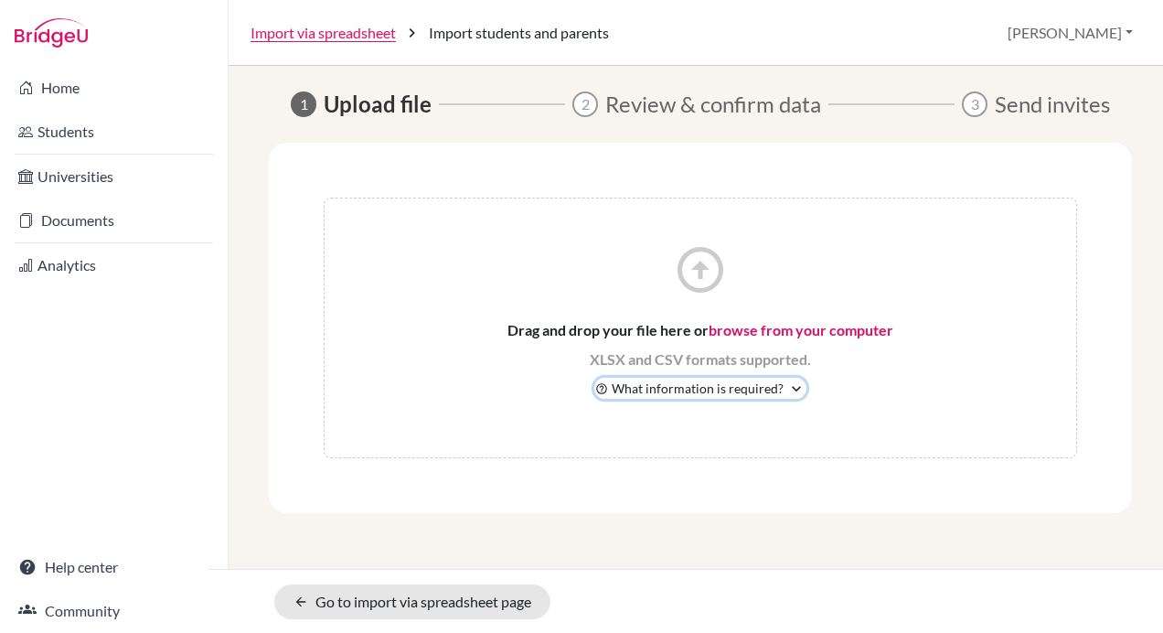
click at [793, 387] on icon "expand_more" at bounding box center [796, 388] width 18 height 18
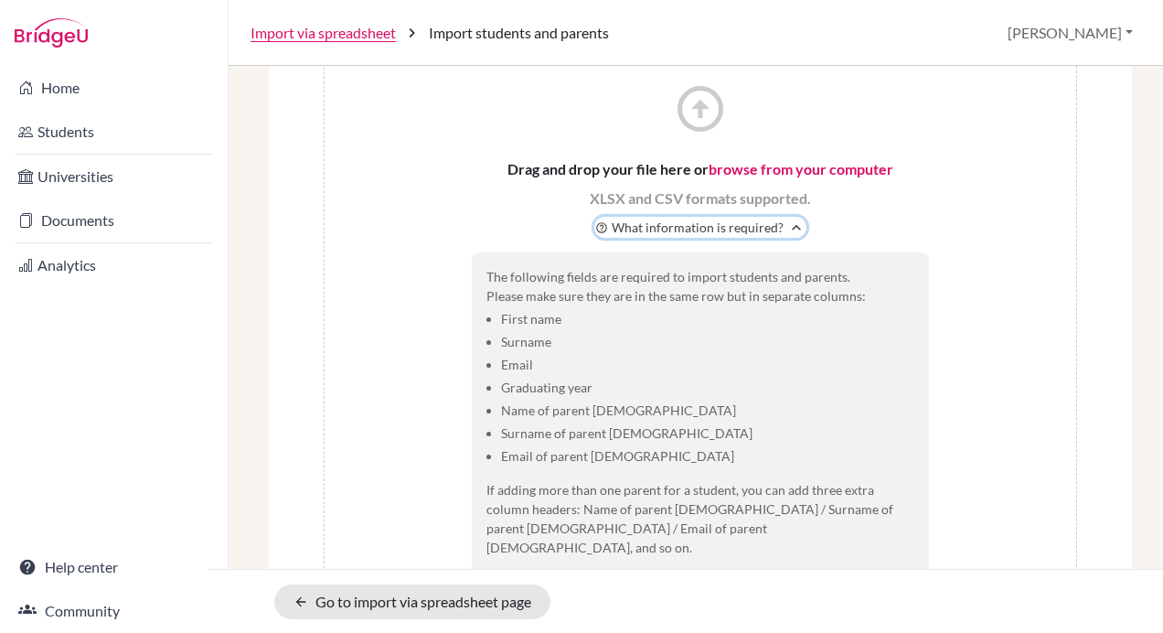
scroll to position [183, 0]
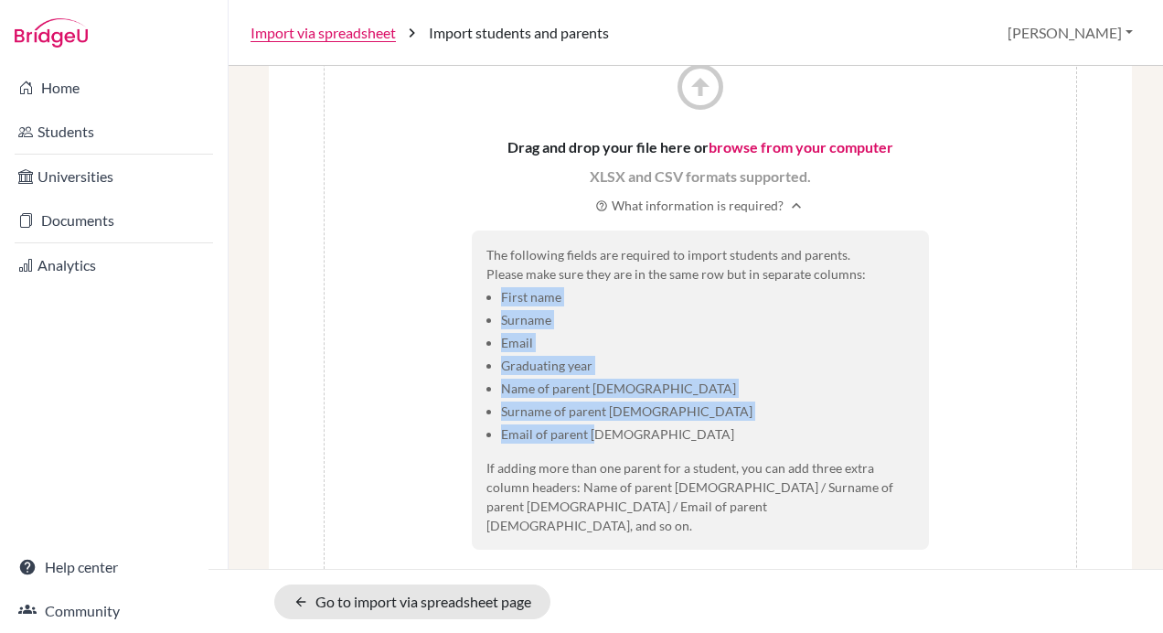
drag, startPoint x: 492, startPoint y: 299, endPoint x: 621, endPoint y: 435, distance: 187.6
click at [621, 435] on ul "First name Surname Email Graduating year Name of parent 1 Surname of parent 1 E…" at bounding box center [700, 365] width 428 height 156
copy ul "First name Surname Email Graduating year Name of parent 1 Surname of parent 1 E…"
click at [501, 302] on li "First name" at bounding box center [707, 296] width 413 height 19
click at [561, 296] on li "First name" at bounding box center [707, 296] width 413 height 19
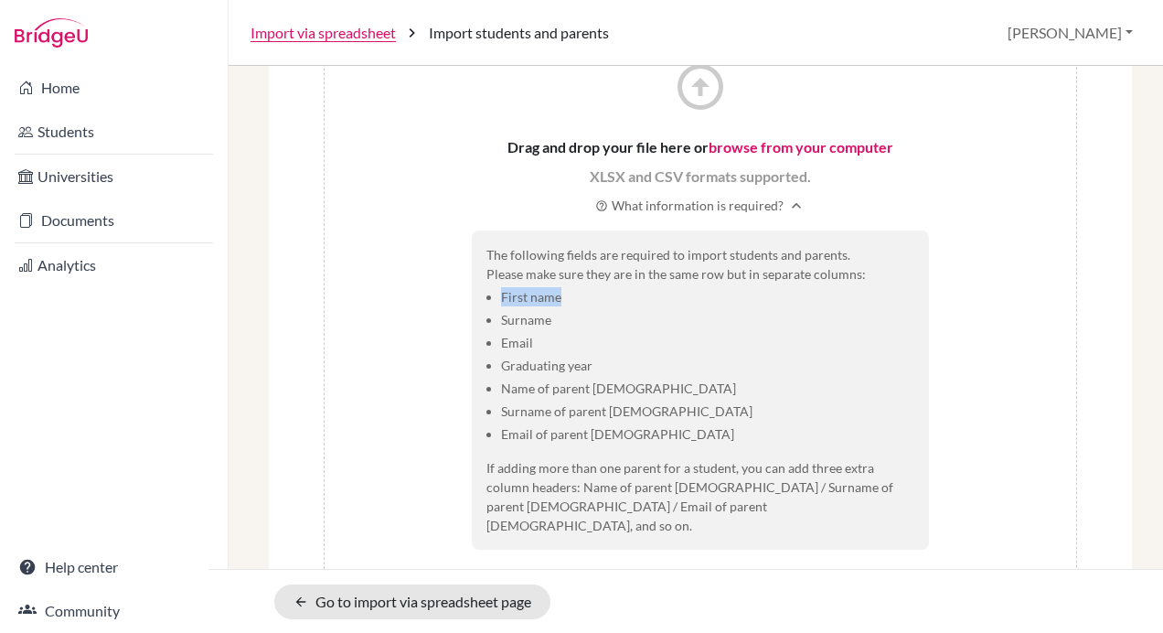
drag, startPoint x: 557, startPoint y: 296, endPoint x: 494, endPoint y: 296, distance: 63.1
click at [501, 296] on li "First name" at bounding box center [707, 296] width 413 height 19
copy li "First name"
drag, startPoint x: 560, startPoint y: 318, endPoint x: 496, endPoint y: 320, distance: 64.0
click at [501, 320] on li "Surname" at bounding box center [707, 319] width 413 height 19
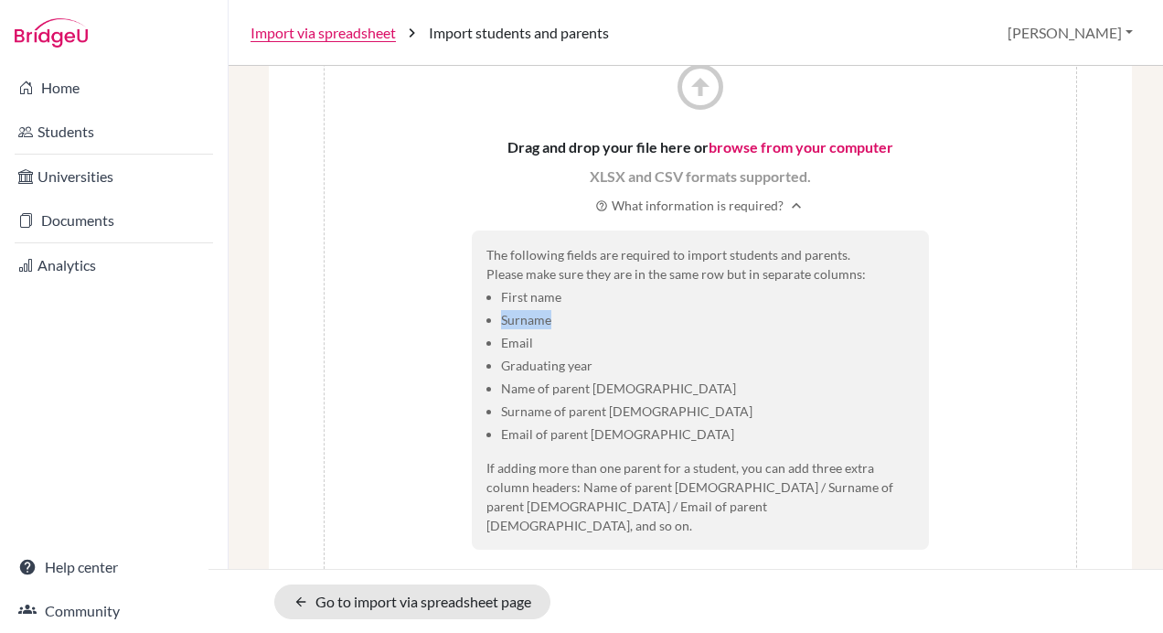
copy li "Surname"
drag, startPoint x: 539, startPoint y: 348, endPoint x: 496, endPoint y: 347, distance: 43.0
click at [501, 347] on li "Email" at bounding box center [707, 342] width 413 height 19
copy li "Email"
drag, startPoint x: 602, startPoint y: 362, endPoint x: 483, endPoint y: 371, distance: 119.2
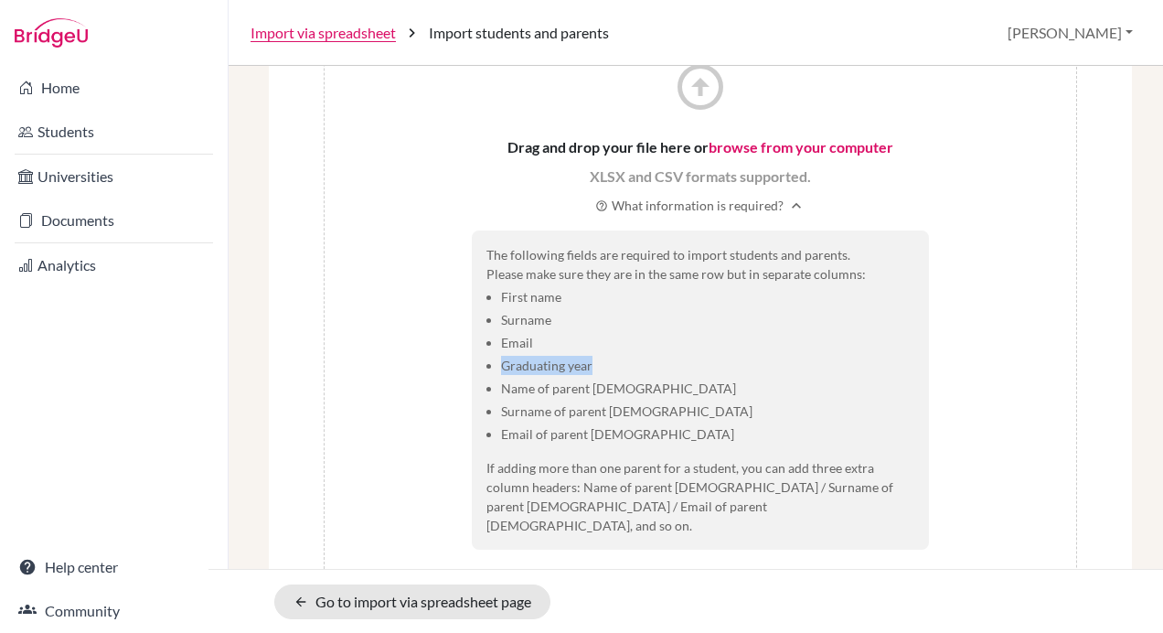
click at [501, 371] on li "Graduating year" at bounding box center [707, 365] width 413 height 19
copy li "Graduating year"
drag, startPoint x: 599, startPoint y: 389, endPoint x: 496, endPoint y: 392, distance: 102.5
click at [501, 392] on li "Name of parent 1" at bounding box center [707, 388] width 413 height 19
copy li "Name of parent 1"
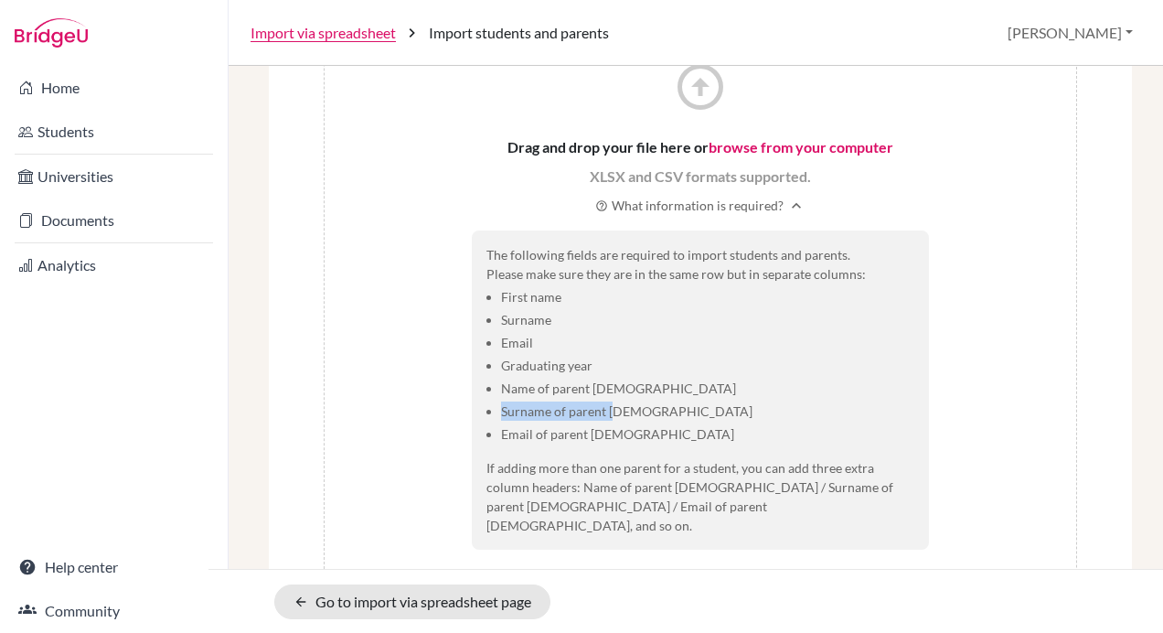
drag, startPoint x: 620, startPoint y: 402, endPoint x: 493, endPoint y: 414, distance: 127.6
click at [493, 414] on ul "First name Surname Email Graduating year Name of parent 1 Surname of parent 1 E…" at bounding box center [700, 365] width 428 height 156
copy li "Surname of parent 1"
drag, startPoint x: 605, startPoint y: 434, endPoint x: 497, endPoint y: 439, distance: 108.0
click at [501, 439] on li "Email of parent 1" at bounding box center [707, 433] width 413 height 19
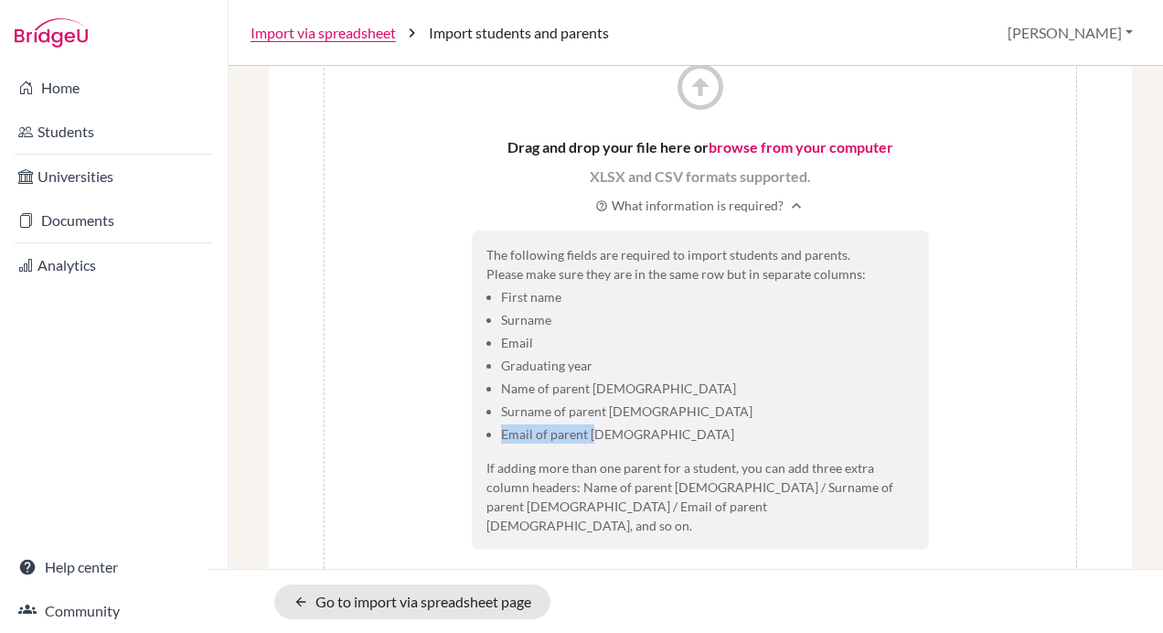
copy li "Email of parent 1"
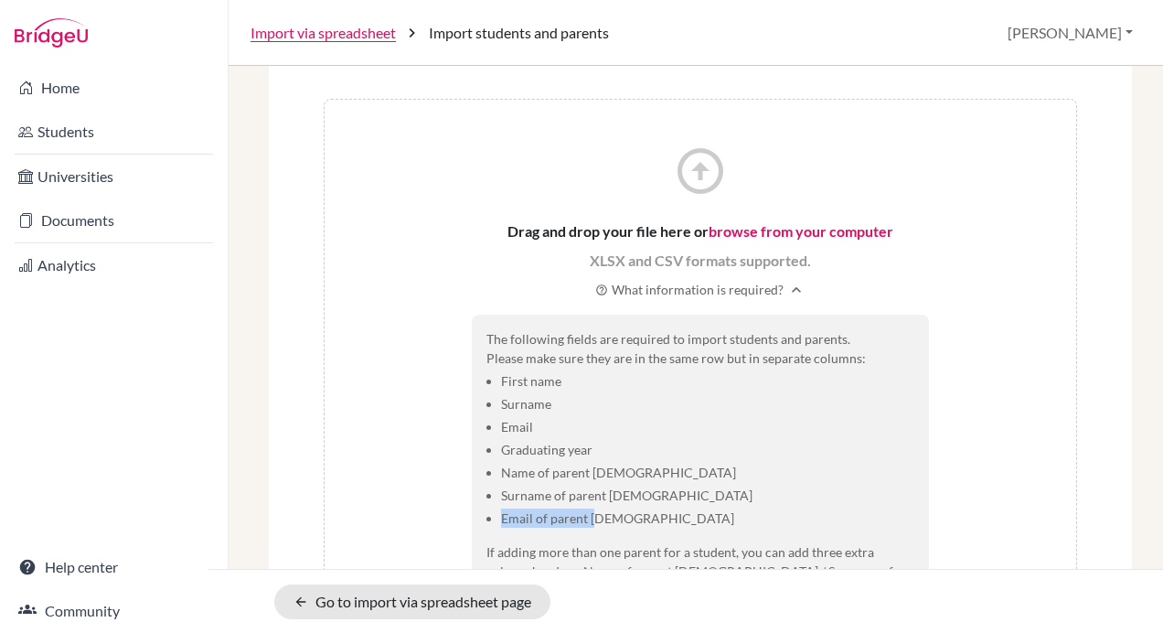
scroll to position [0, 0]
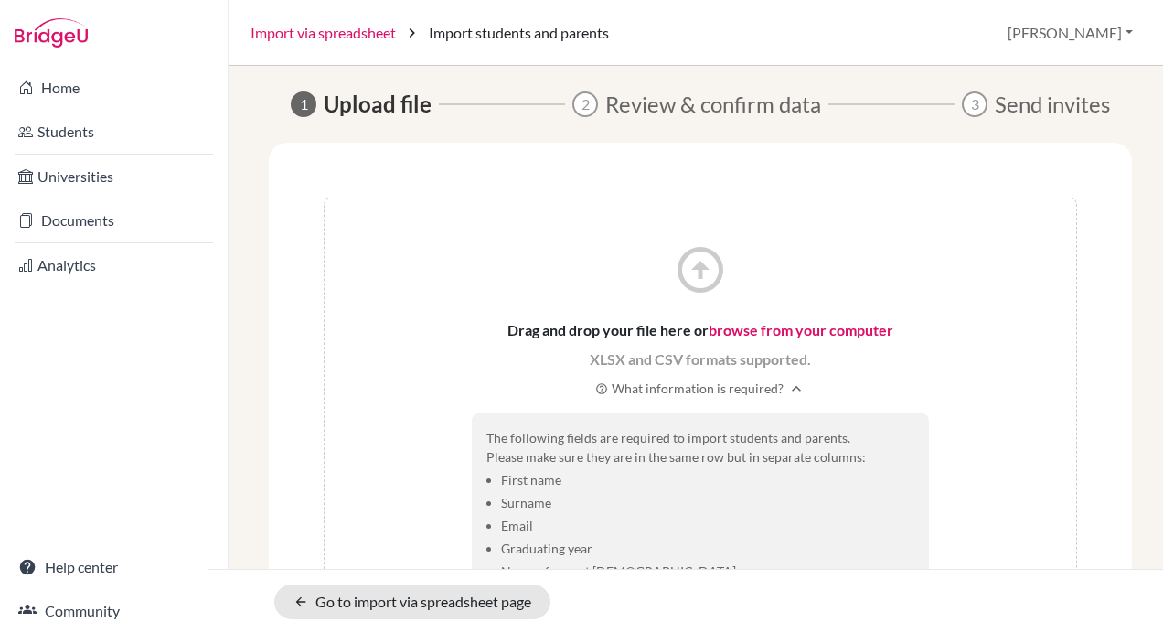
click at [385, 36] on link "Import via spreadsheet" at bounding box center [323, 33] width 145 height 22
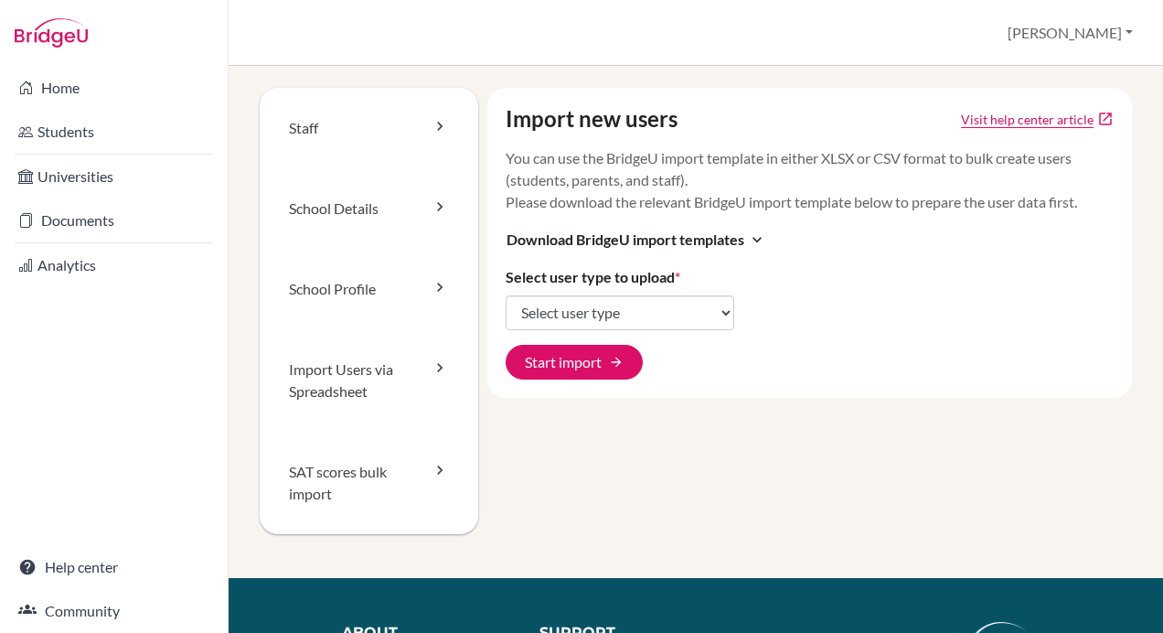
select select "students"
click at [506, 295] on select "Select user type Students Students and parents Parents Advisors Report writers" at bounding box center [620, 312] width 229 height 35
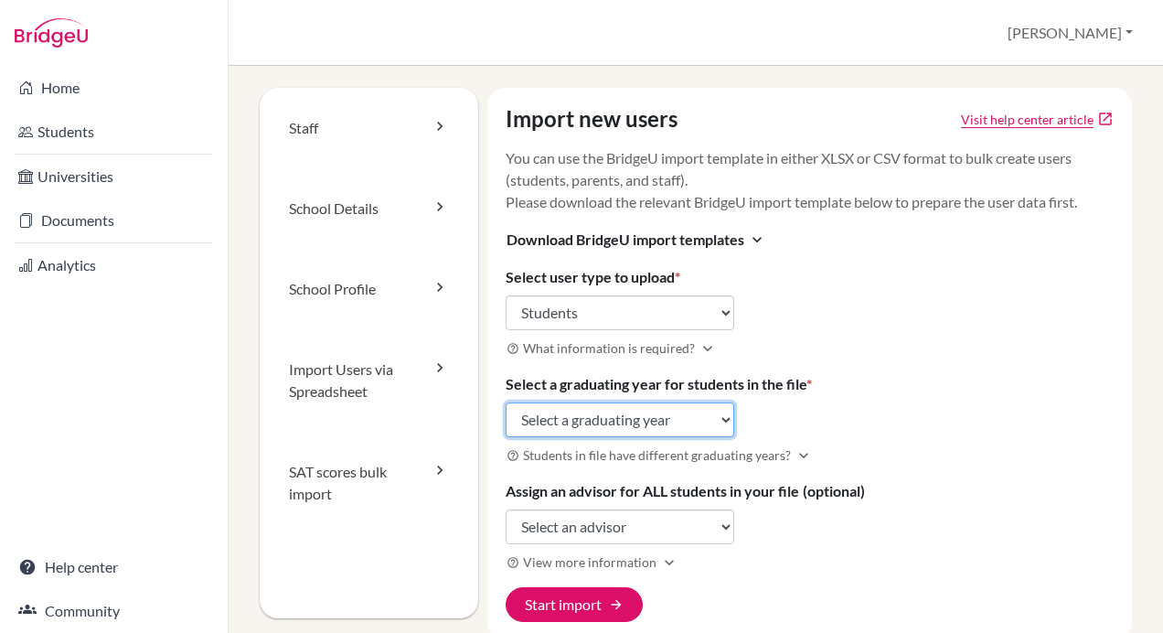
click at [673, 421] on select "Select a graduating year [DATE] 2025 2026 2027 2028 2029" at bounding box center [620, 419] width 229 height 35
select select "2028"
click at [506, 402] on select "Select a graduating year [DATE] 2025 2026 2027 2028 2029" at bounding box center [620, 419] width 229 height 35
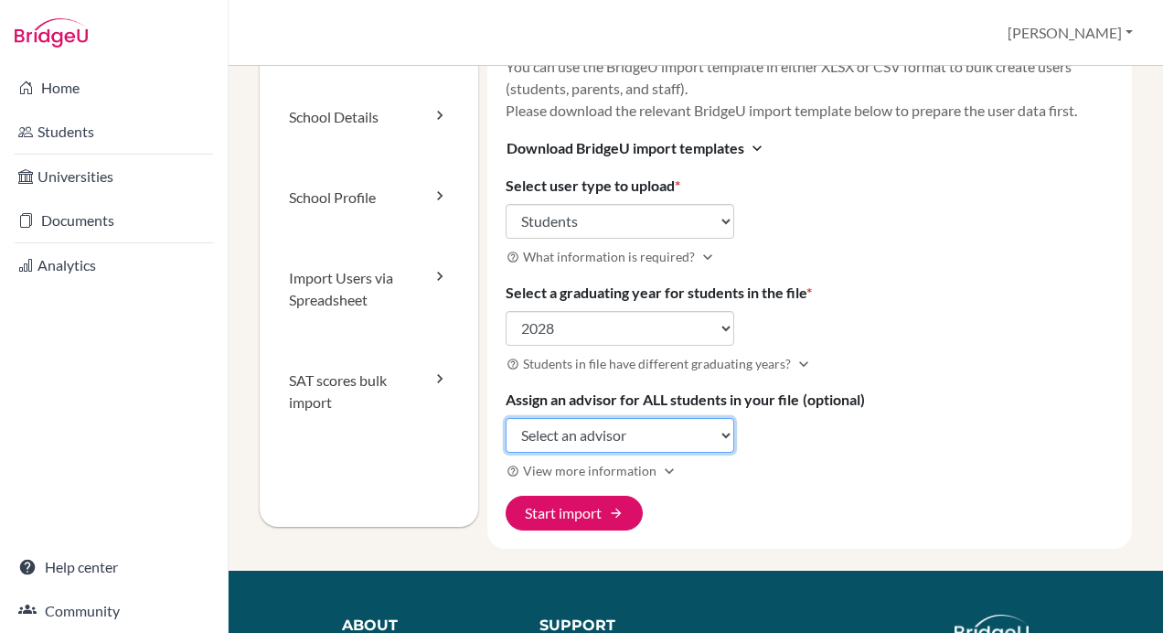
click at [650, 432] on select "Select an advisor [PERSON_NAME]" at bounding box center [620, 435] width 229 height 35
select select "389638"
click at [506, 418] on select "Select an advisor [PERSON_NAME]" at bounding box center [620, 435] width 229 height 35
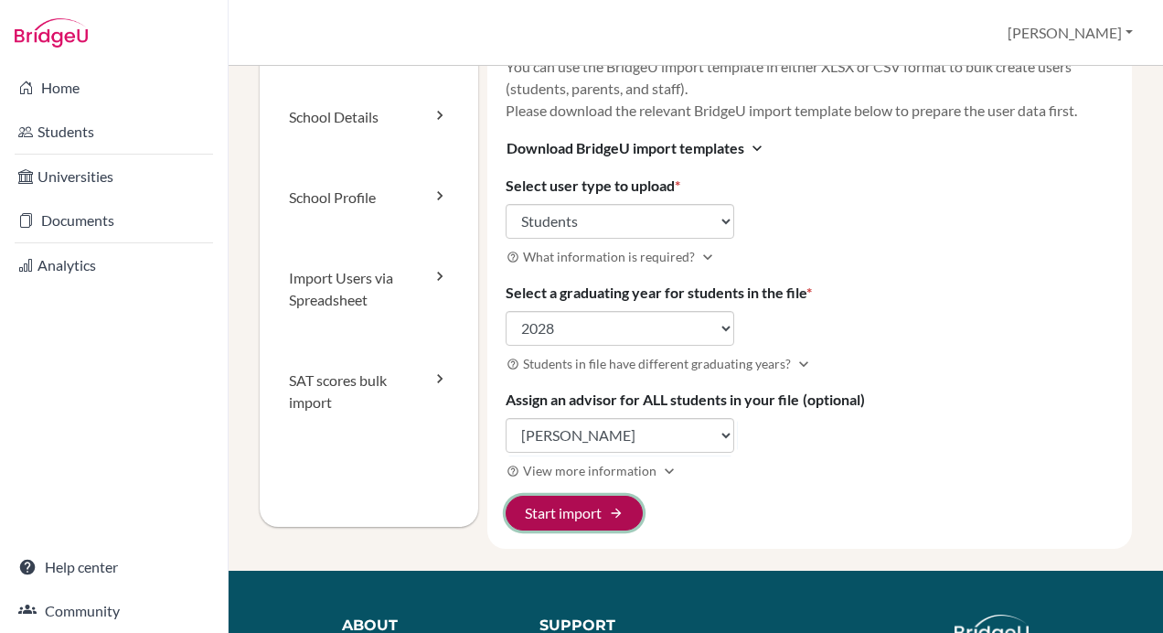
click at [601, 517] on button "Start import arrow_forward" at bounding box center [574, 513] width 137 height 35
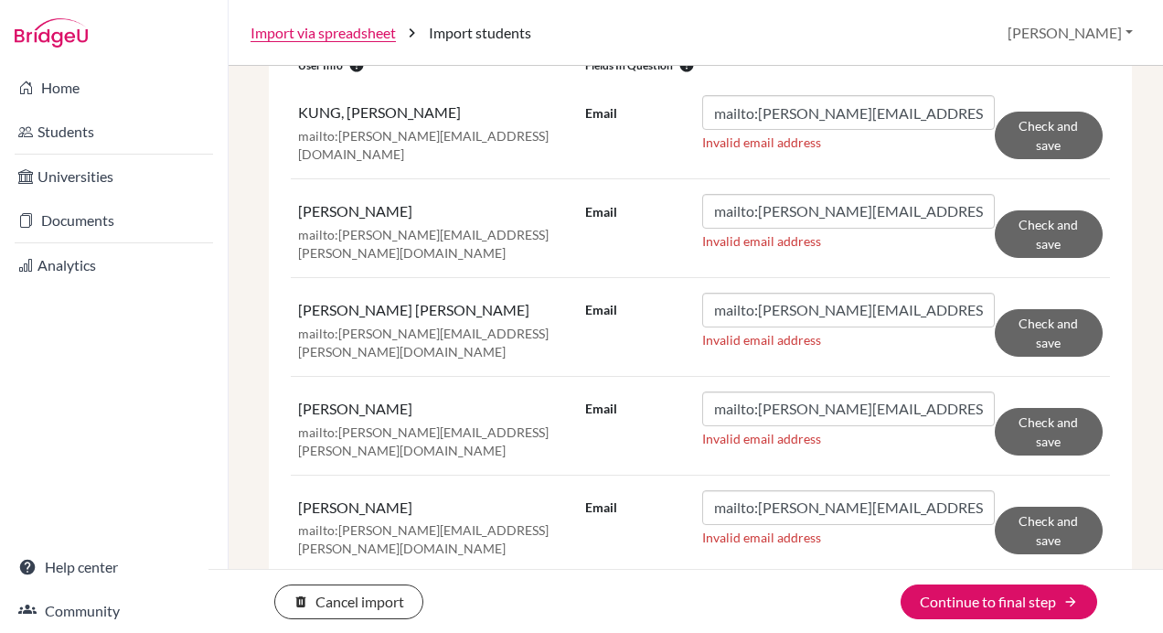
scroll to position [457, 0]
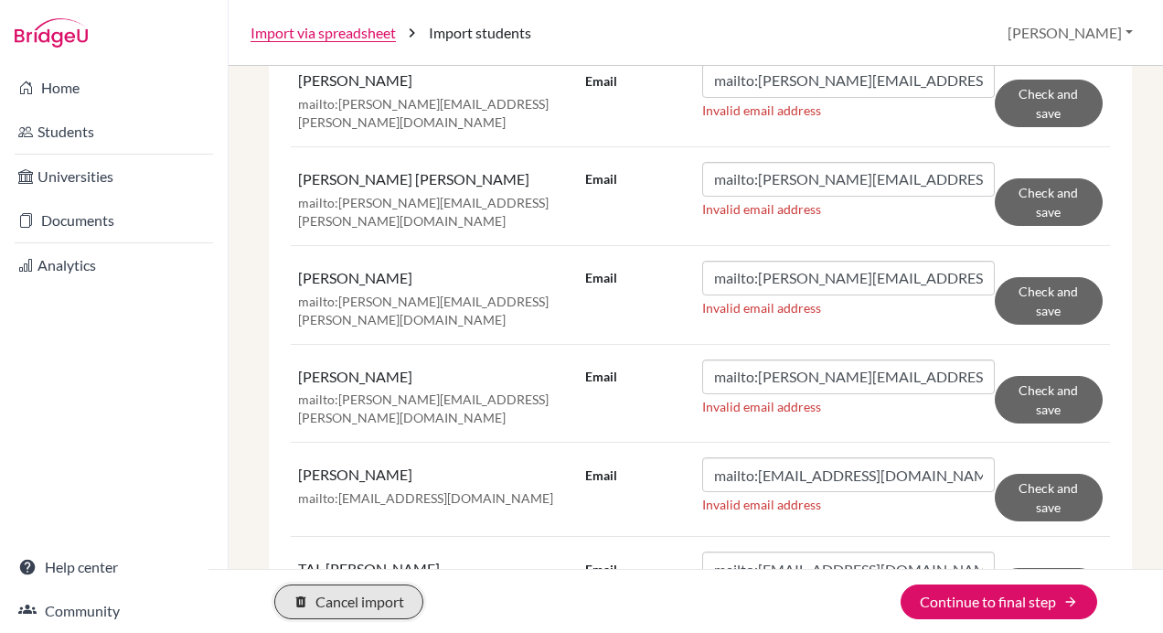
click at [375, 608] on button "delete Cancel import" at bounding box center [348, 601] width 149 height 35
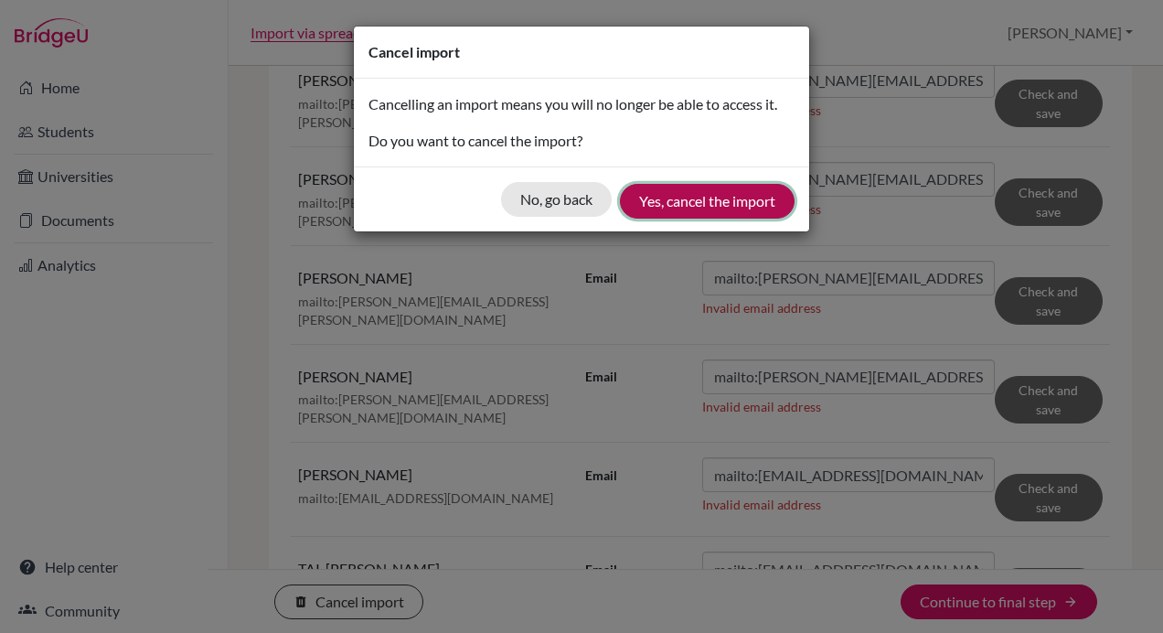
click at [700, 208] on button "Yes, cancel the import" at bounding box center [707, 201] width 175 height 35
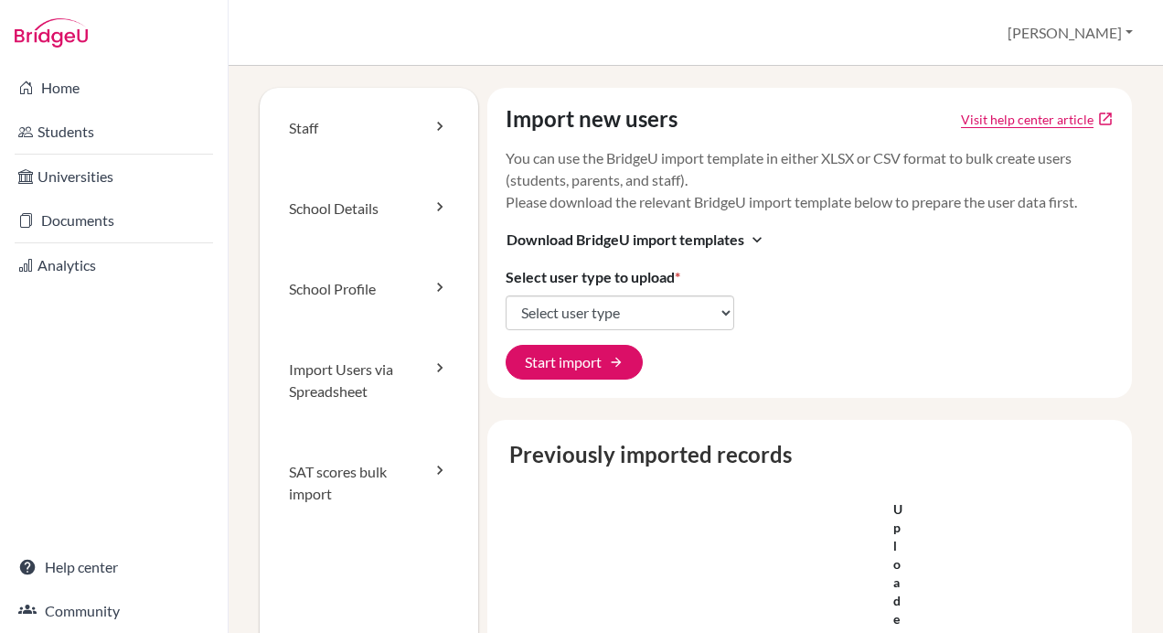
scroll to position [91, 0]
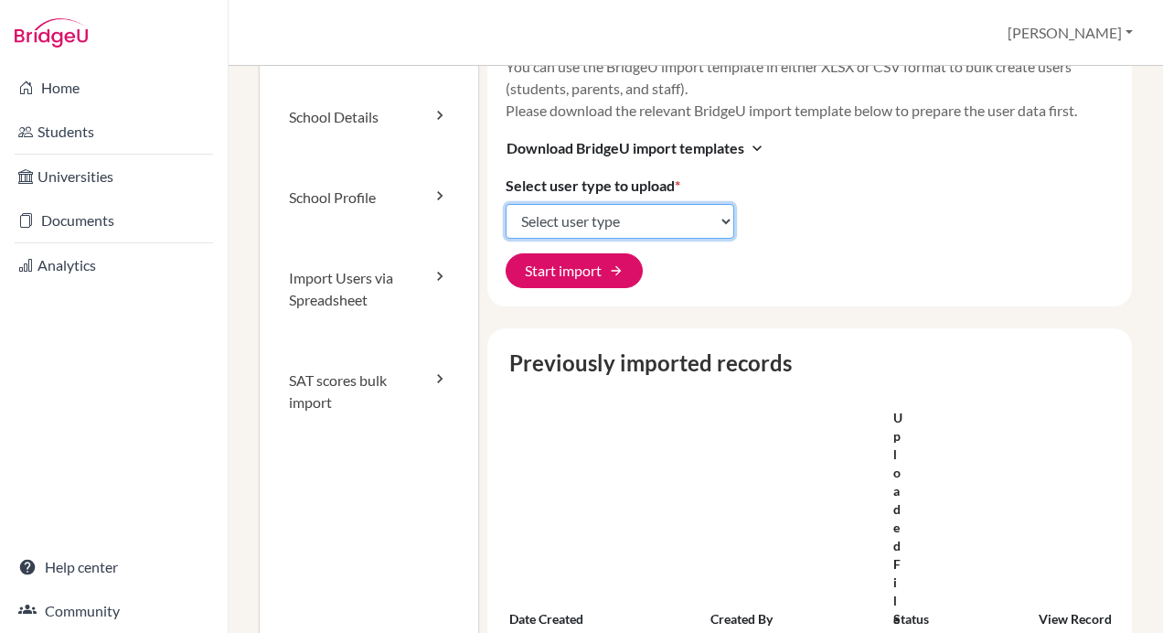
click at [627, 230] on select "Select user type Students Students and parents Parents Advisors Report writers" at bounding box center [620, 221] width 229 height 35
select select "students"
click at [506, 204] on select "Select user type Students Students and parents Parents Advisors Report writers" at bounding box center [620, 221] width 229 height 35
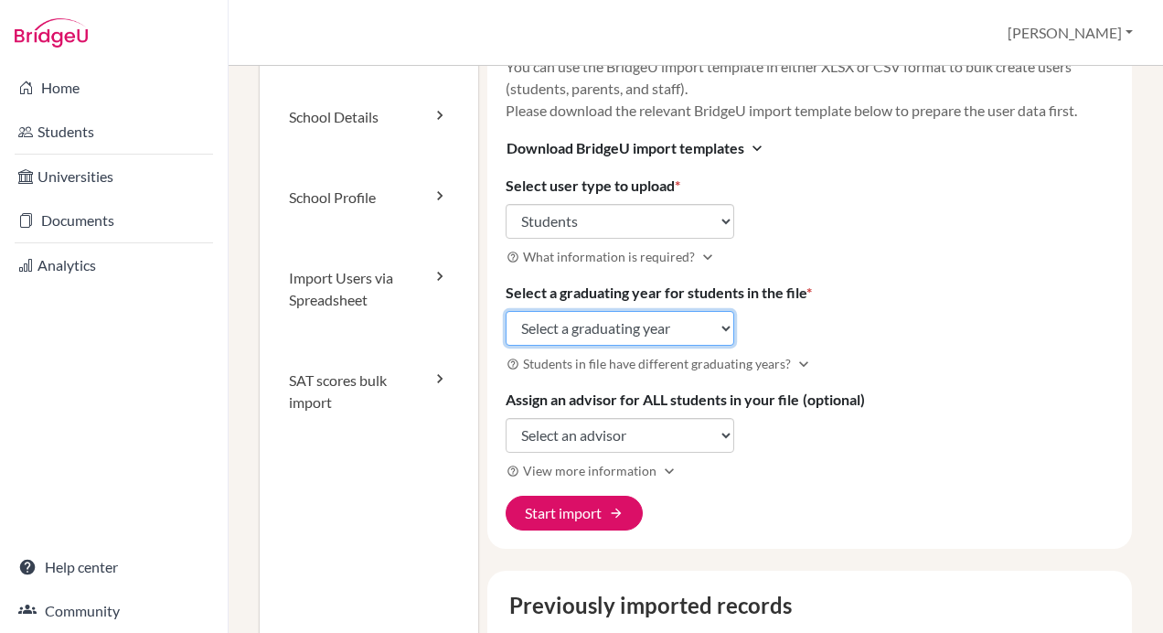
click at [648, 335] on select "Select a graduating year 2024 2025 2026 2027 2028 2029" at bounding box center [620, 328] width 229 height 35
select select "2028"
click at [506, 311] on select "Select a graduating year 2024 2025 2026 2027 2028 2029" at bounding box center [620, 328] width 229 height 35
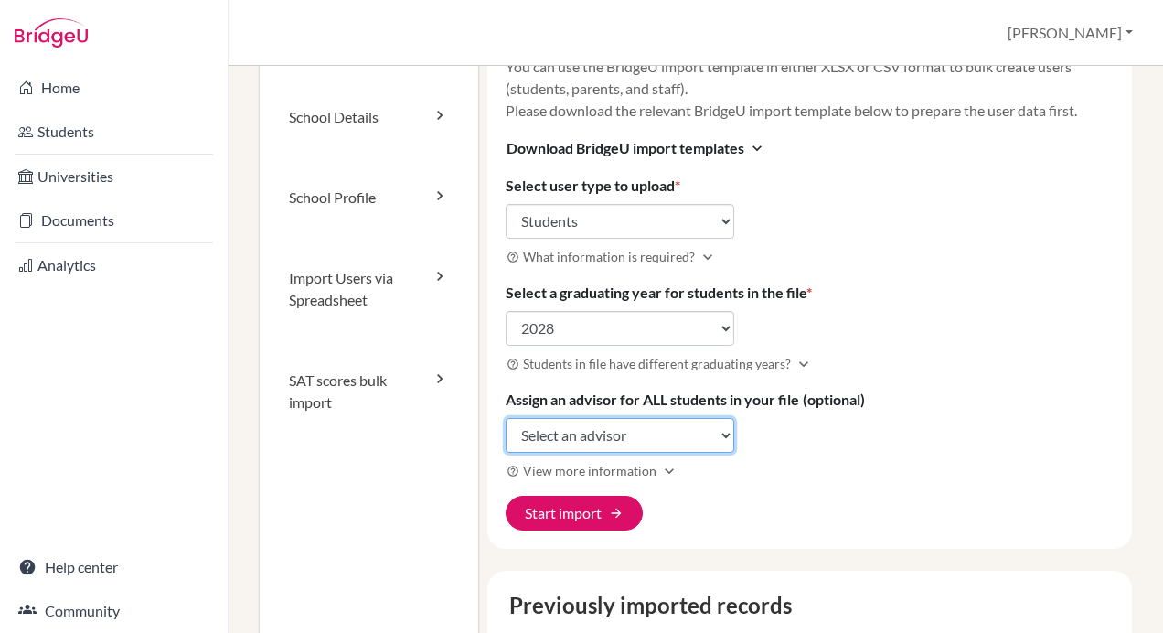
click at [602, 432] on select "Select an advisor Lorita Chiu" at bounding box center [620, 435] width 229 height 35
select select "389638"
click at [506, 418] on select "Select an advisor Lorita Chiu" at bounding box center [620, 435] width 229 height 35
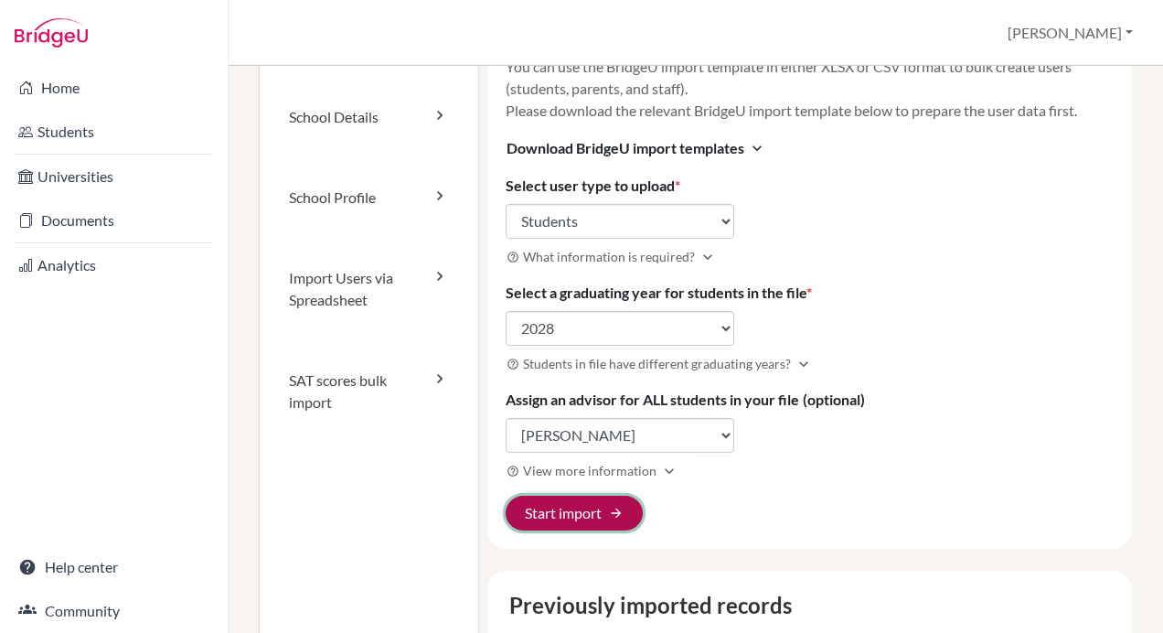
click at [578, 525] on button "Start import arrow_forward" at bounding box center [574, 513] width 137 height 35
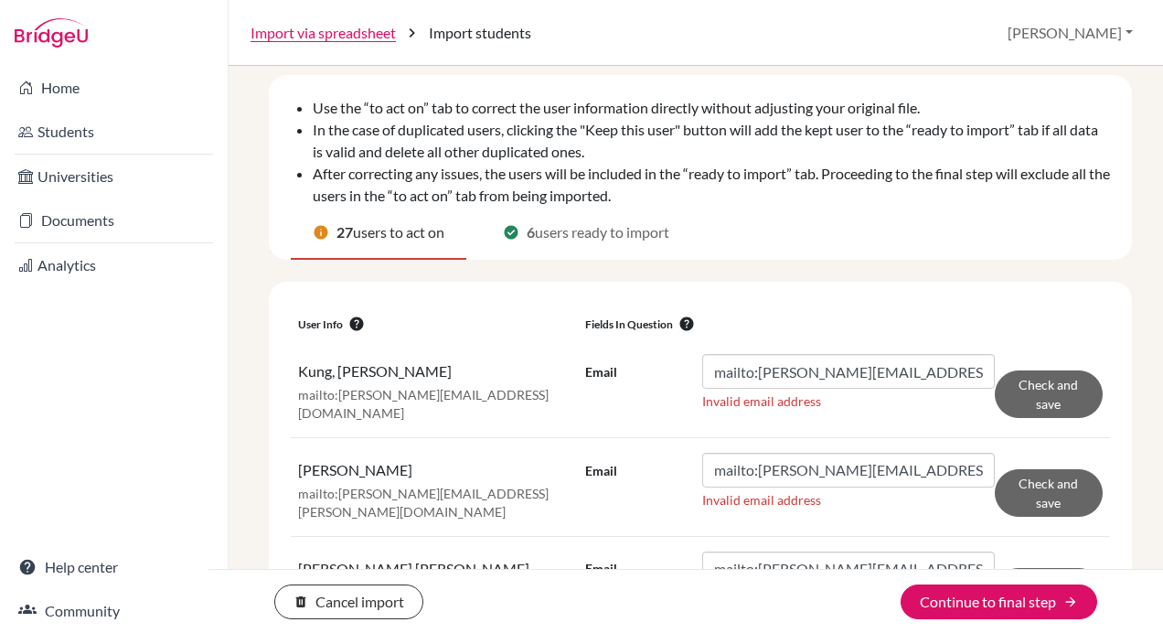
scroll to position [91, 0]
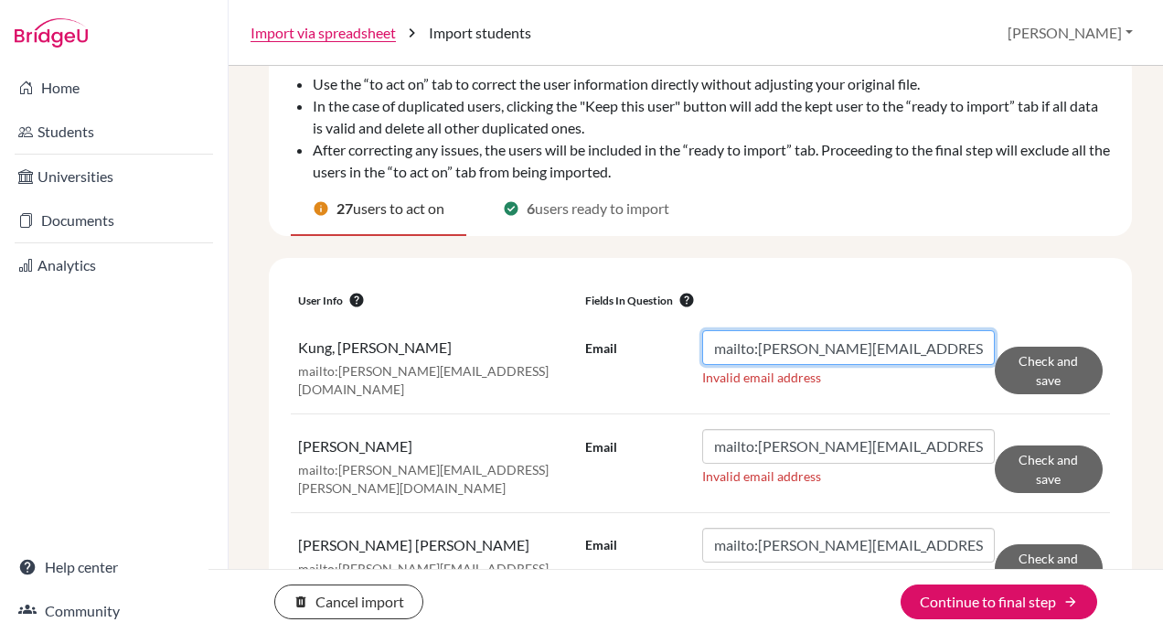
drag, startPoint x: 755, startPoint y: 351, endPoint x: 673, endPoint y: 358, distance: 82.6
click at [673, 358] on div "Email mailto:[PERSON_NAME][EMAIL_ADDRESS][DOMAIN_NAME]" at bounding box center [790, 347] width 410 height 35
type input "[PERSON_NAME][EMAIL_ADDRESS][DOMAIN_NAME]"
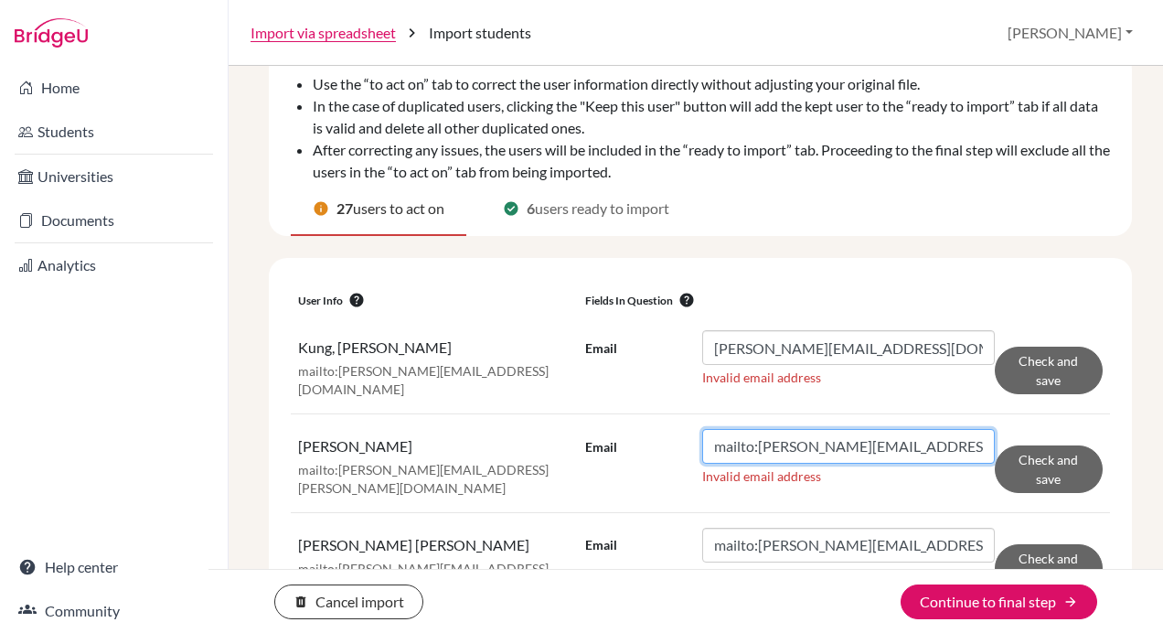
drag, startPoint x: 753, startPoint y: 447, endPoint x: 684, endPoint y: 452, distance: 69.6
click at [684, 452] on div "Email mailto:[PERSON_NAME][EMAIL_ADDRESS][PERSON_NAME][DOMAIN_NAME]" at bounding box center [790, 446] width 410 height 35
type input "[PERSON_NAME][EMAIL_ADDRESS][PERSON_NAME][DOMAIN_NAME]"
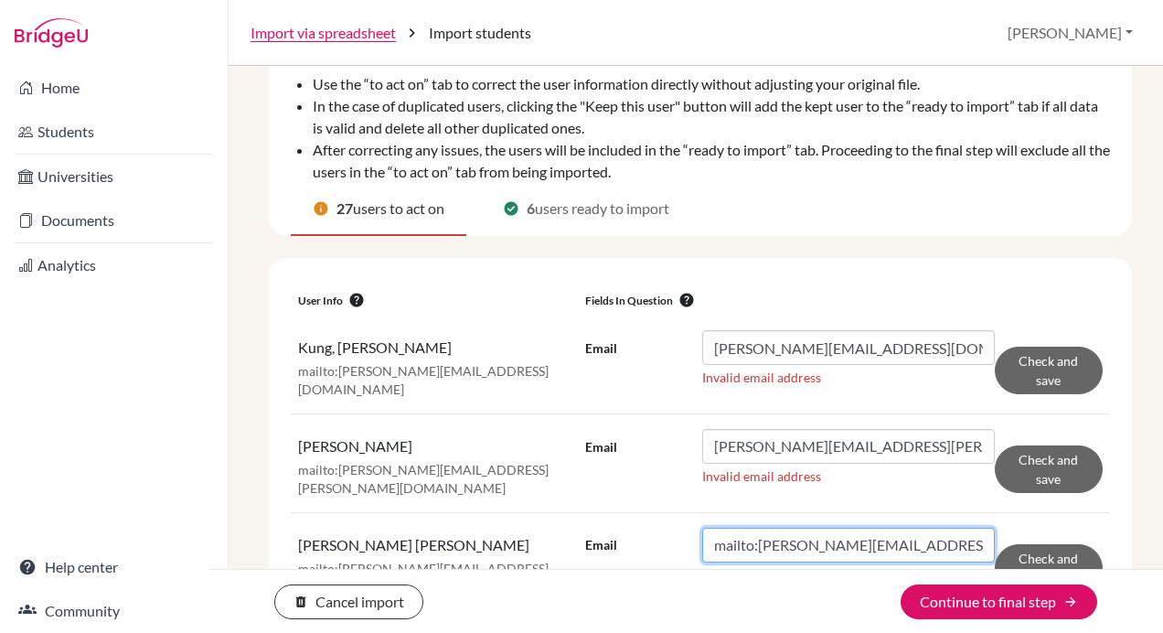
drag, startPoint x: 754, startPoint y: 539, endPoint x: 690, endPoint y: 543, distance: 64.1
click at [690, 543] on div "Email mailto:[PERSON_NAME][EMAIL_ADDRESS][PERSON_NAME][DOMAIN_NAME]" at bounding box center [790, 545] width 410 height 35
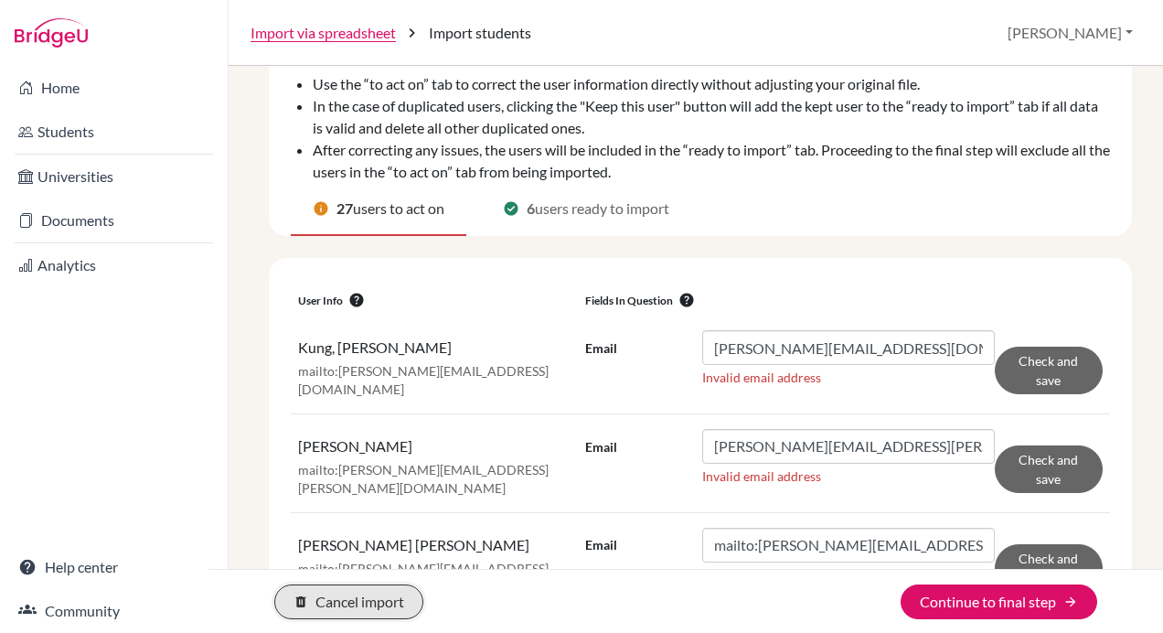
click at [343, 605] on button "delete Cancel import" at bounding box center [348, 601] width 149 height 35
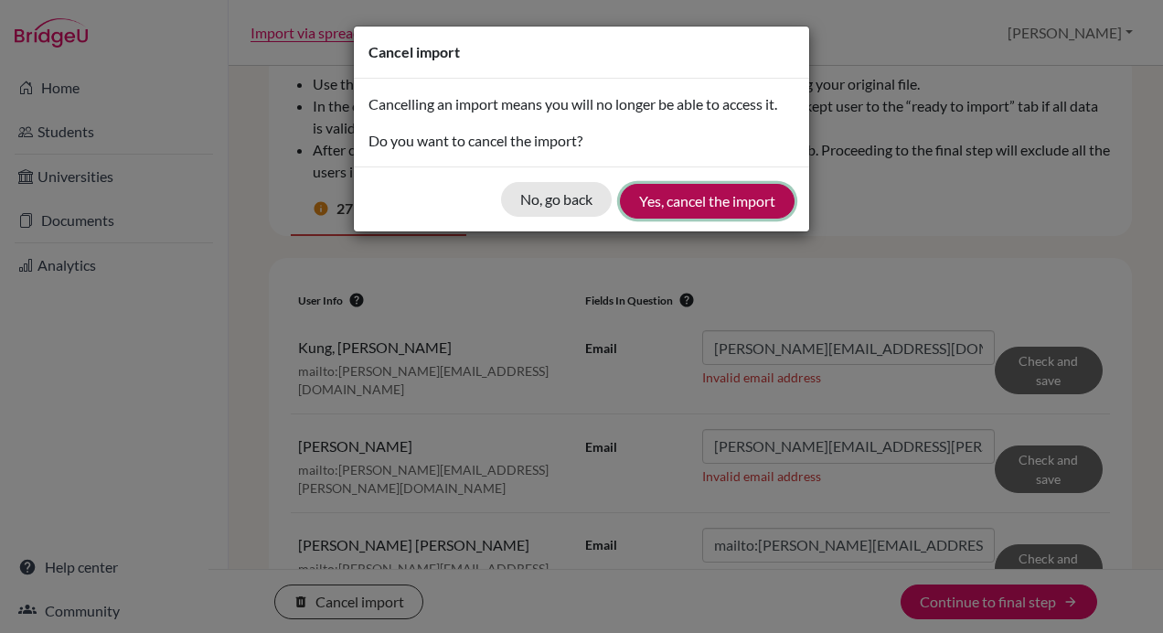
click at [661, 199] on button "Yes, cancel the import" at bounding box center [707, 201] width 175 height 35
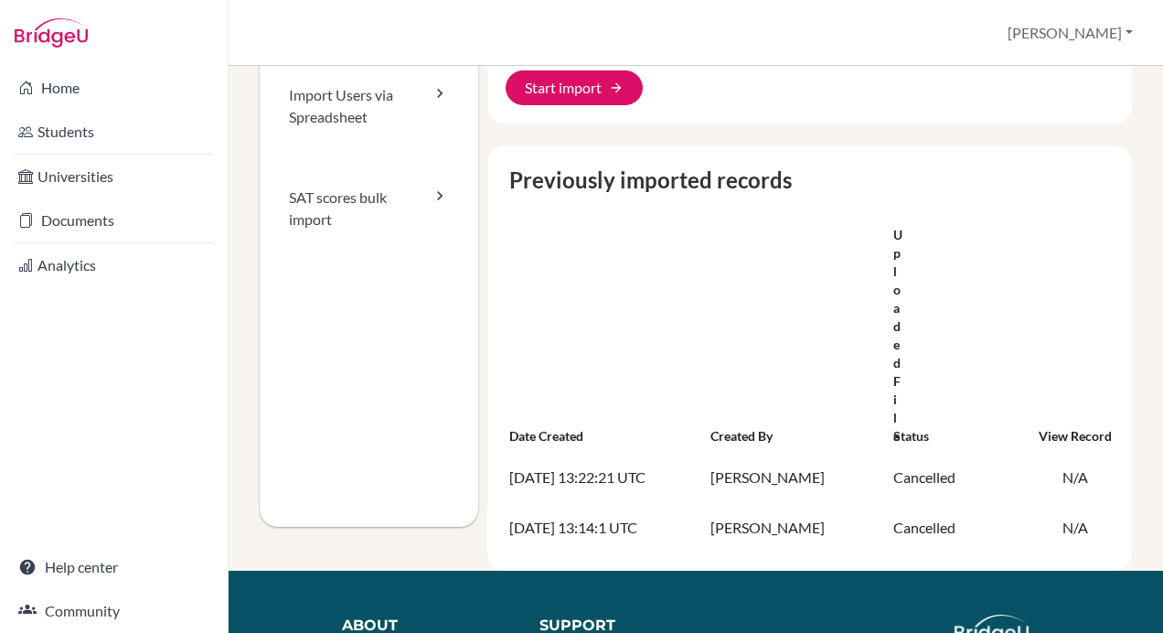
scroll to position [183, 0]
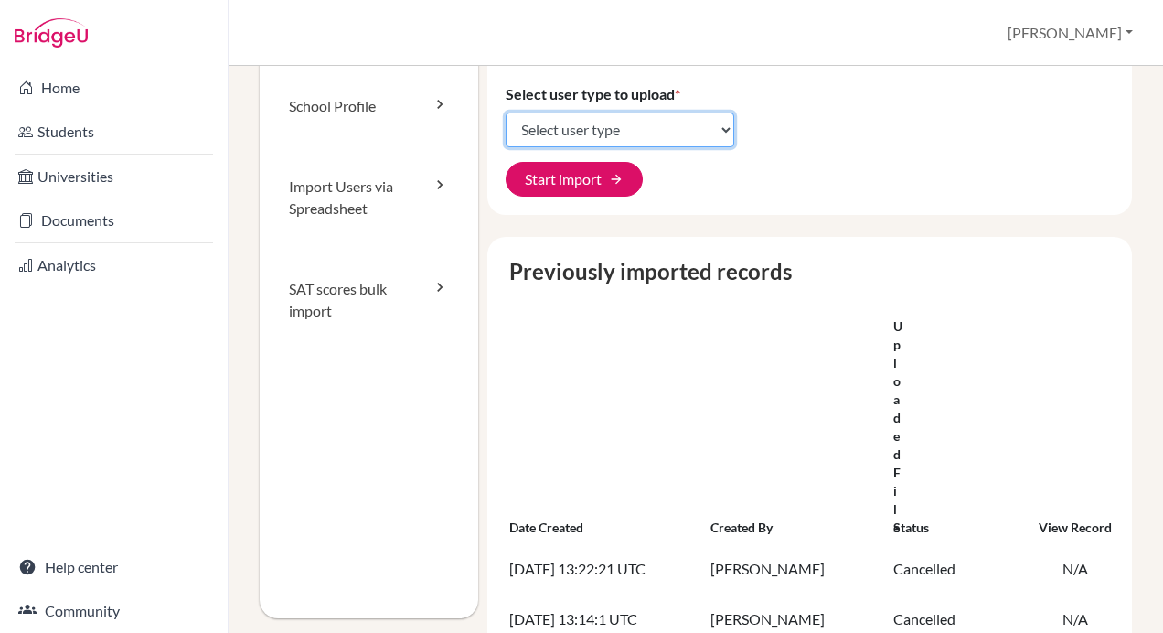
click at [635, 128] on select "Select user type Students Students and parents Parents Advisors Report writers" at bounding box center [620, 129] width 229 height 35
select select "students"
click at [506, 112] on select "Select user type Students Students and parents Parents Advisors Report writers" at bounding box center [620, 129] width 229 height 35
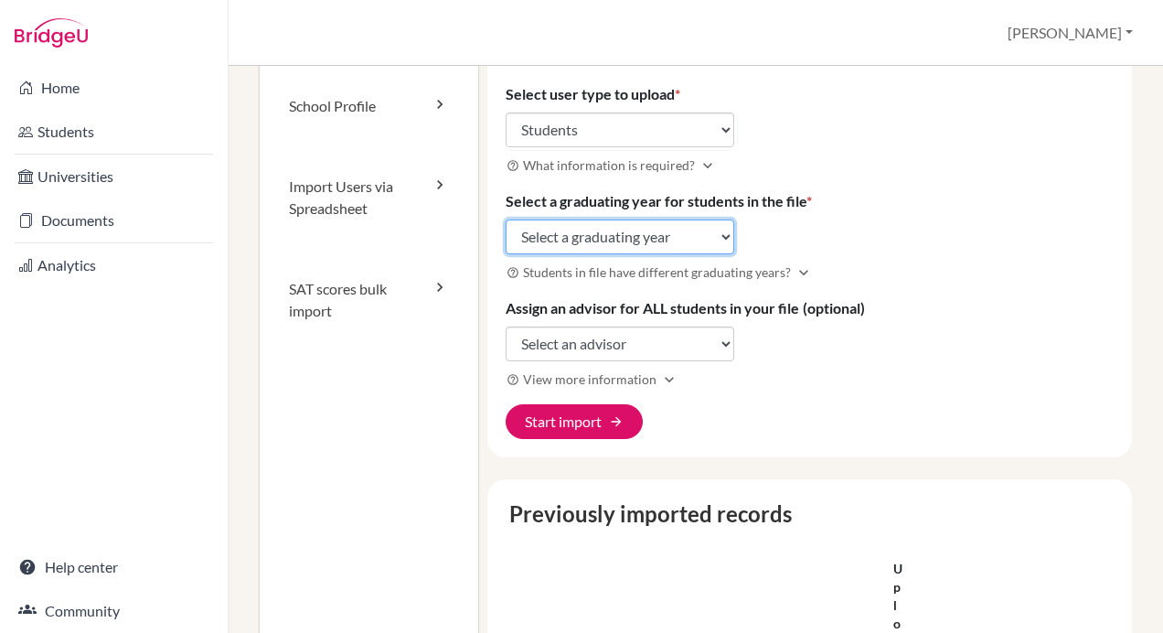
click at [607, 240] on select "Select a graduating year 2024 2025 2026 2027 2028 2029" at bounding box center [620, 236] width 229 height 35
select select "2028"
click at [506, 219] on select "Select a graduating year 2024 2025 2026 2027 2028 2029" at bounding box center [620, 236] width 229 height 35
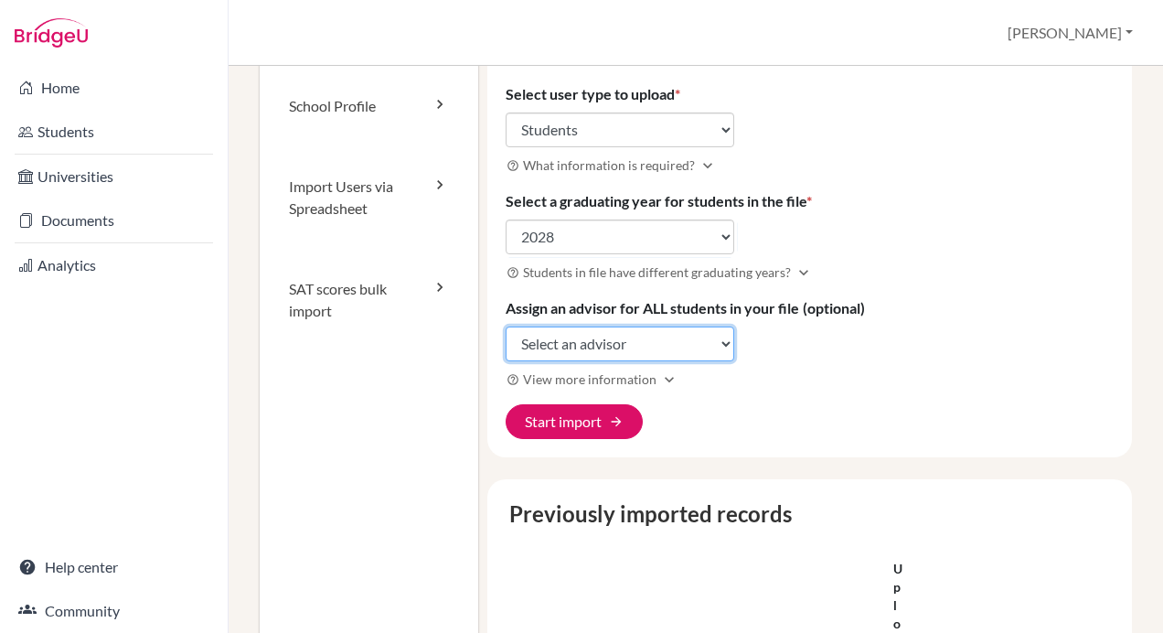
click at [600, 342] on select "Select an advisor Lorita Chiu" at bounding box center [620, 343] width 229 height 35
select select "389638"
click at [506, 326] on select "Select an advisor Lorita Chiu" at bounding box center [620, 343] width 229 height 35
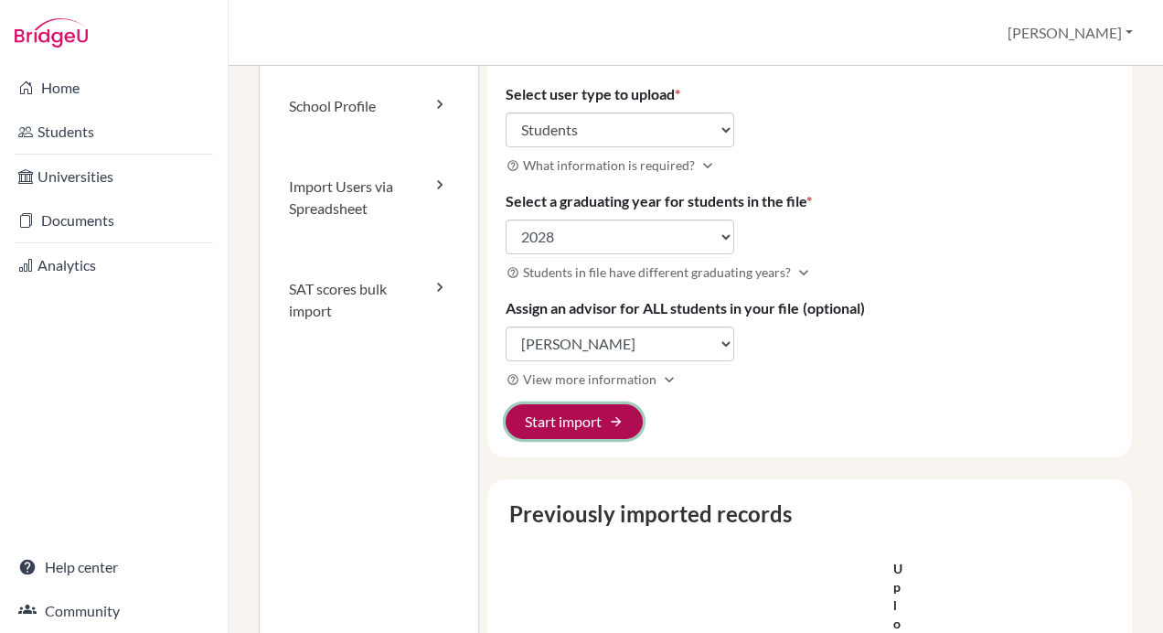
click at [585, 416] on button "Start import arrow_forward" at bounding box center [574, 421] width 137 height 35
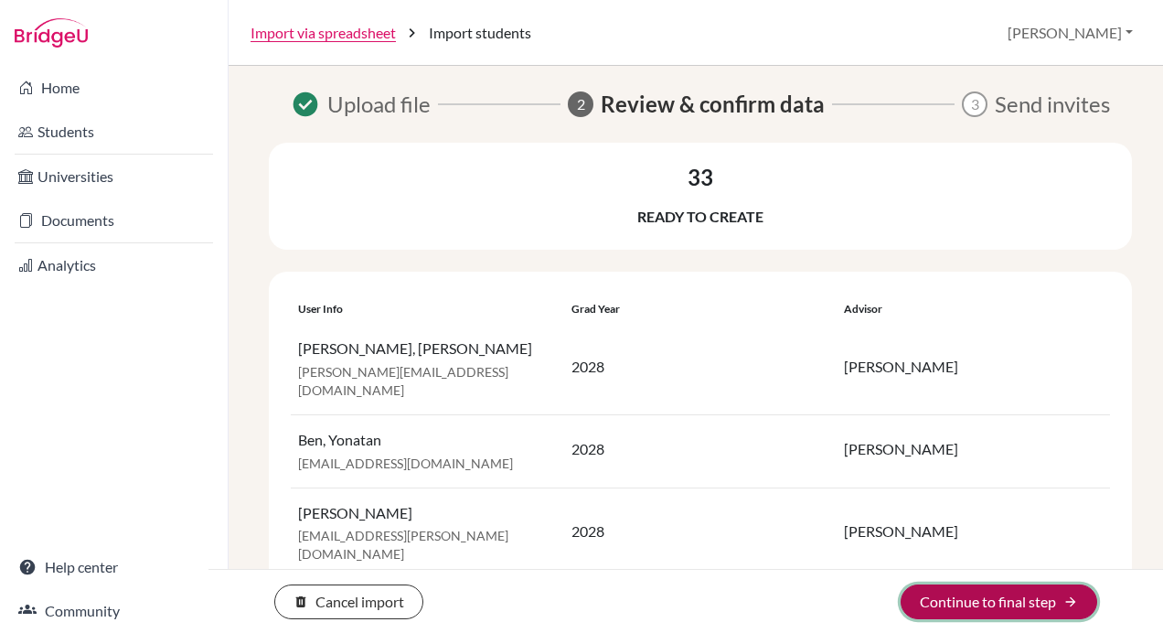
click at [938, 596] on button "Continue to final step arrow_forward" at bounding box center [999, 601] width 197 height 35
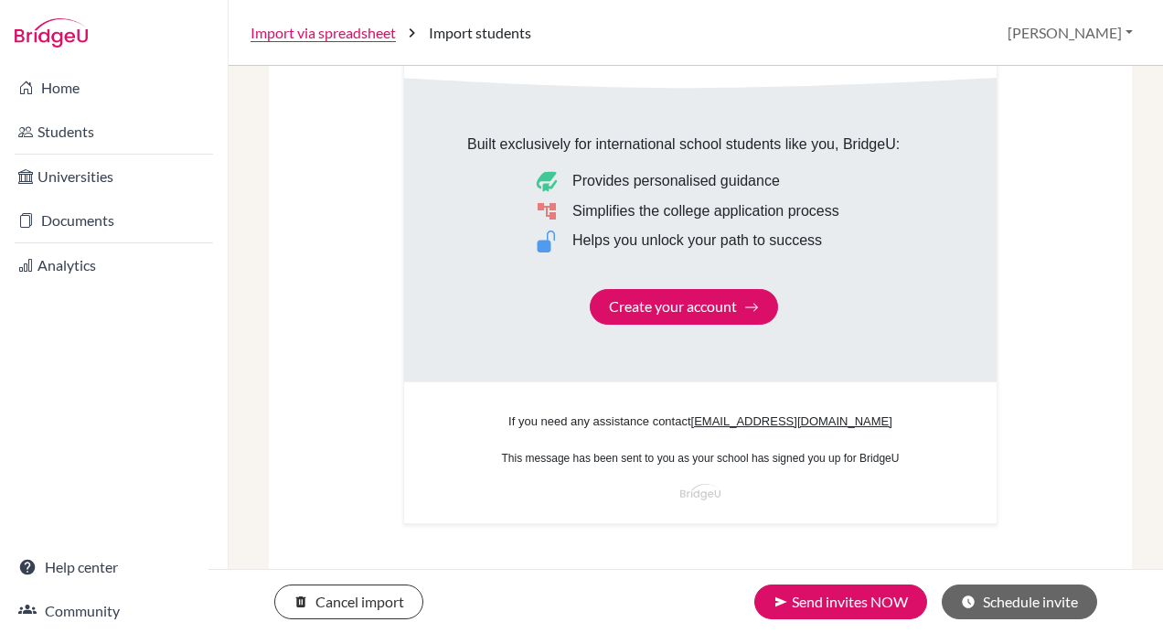
scroll to position [1168, 0]
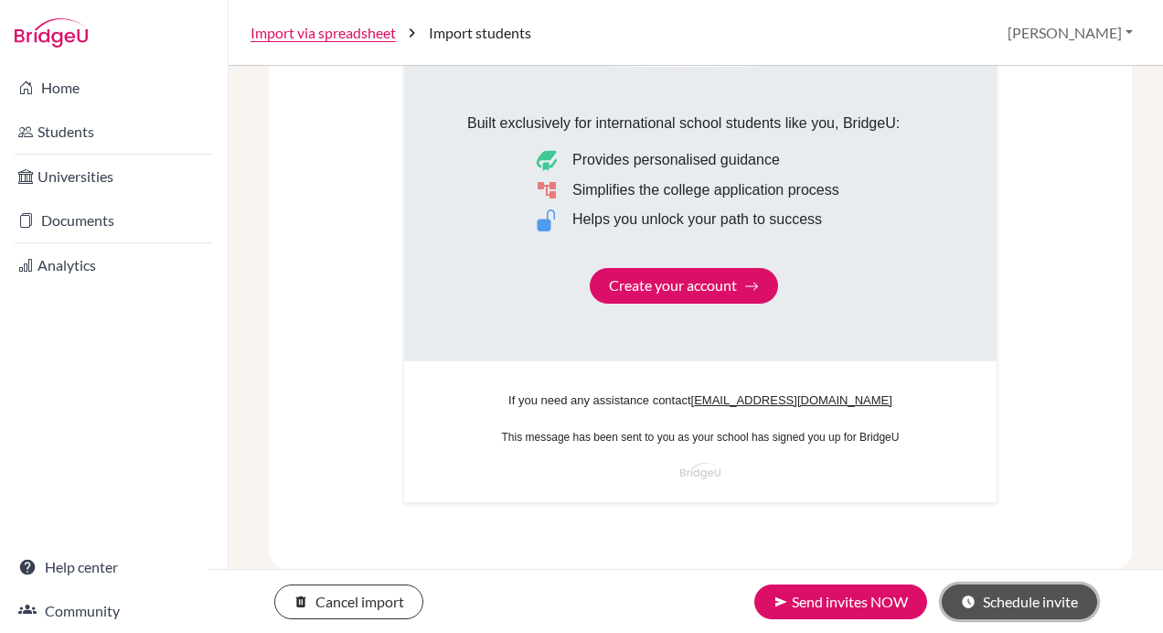
click at [979, 603] on button "schedule Schedule invite" at bounding box center [1019, 601] width 155 height 35
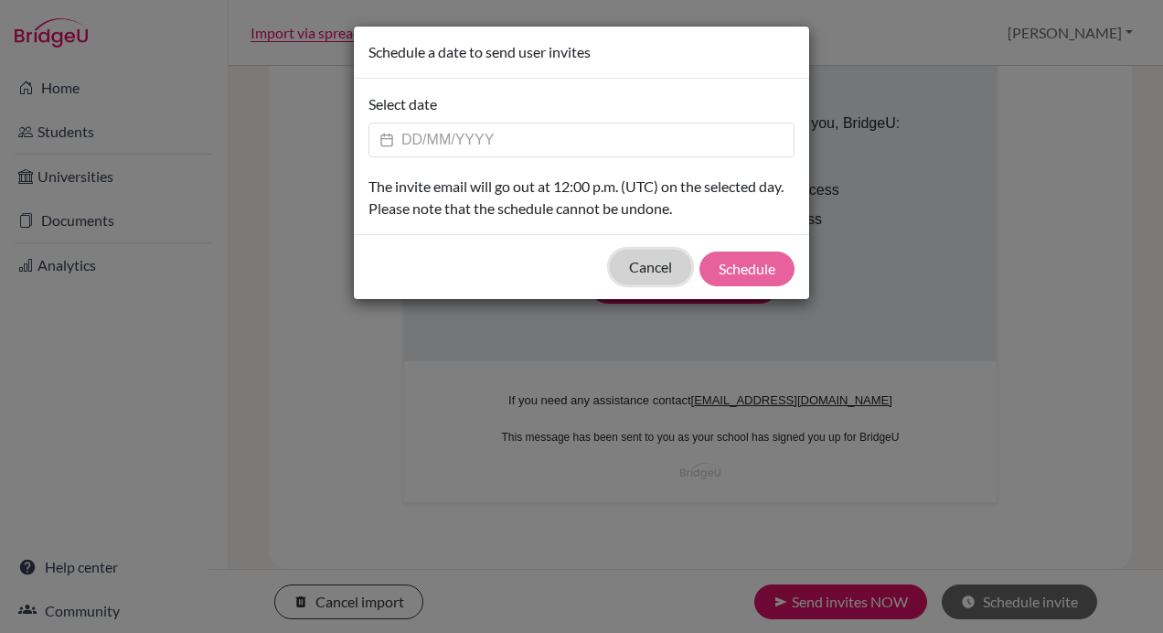
click at [655, 263] on button "Cancel" at bounding box center [650, 267] width 81 height 35
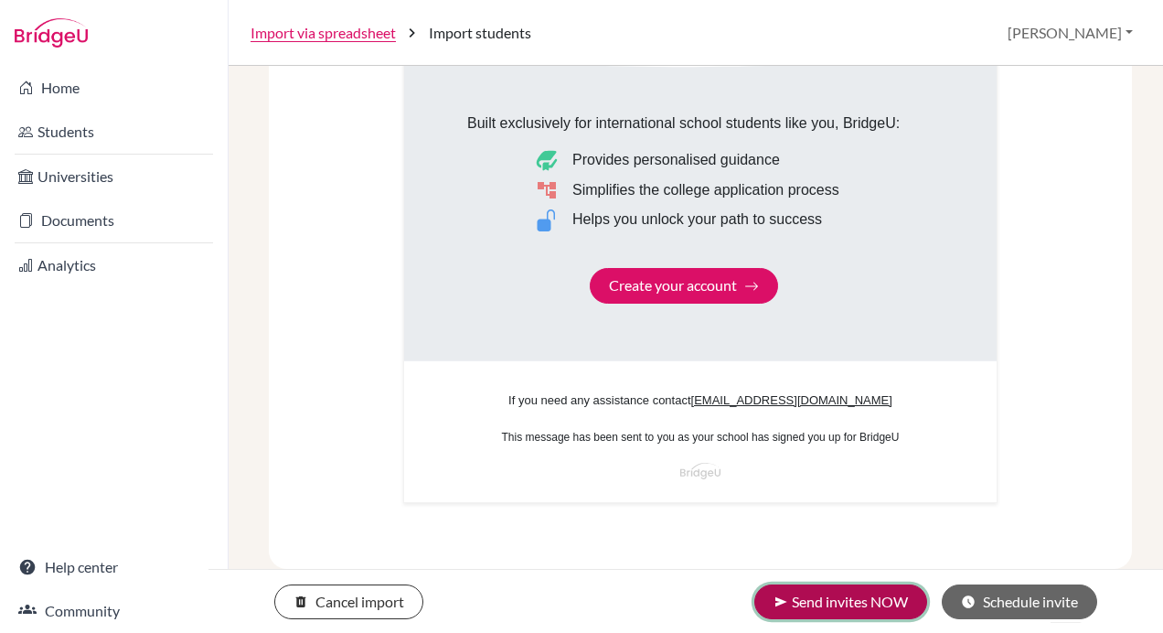
click at [848, 603] on button "send Send invites NOW" at bounding box center [840, 601] width 173 height 35
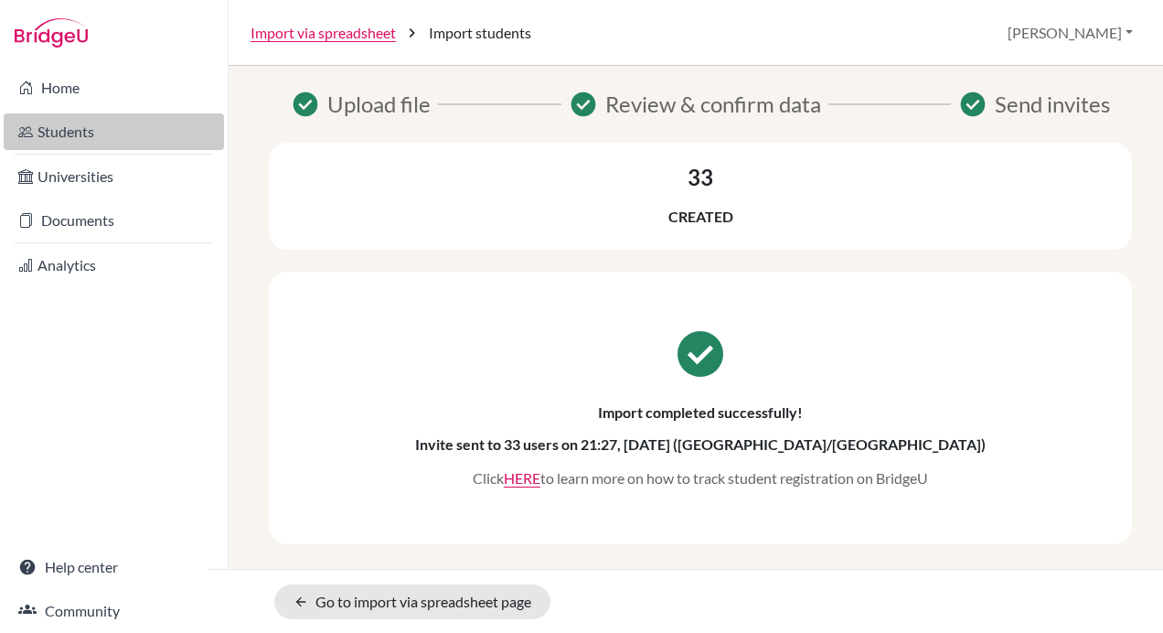
click at [94, 133] on link "Students" at bounding box center [114, 131] width 220 height 37
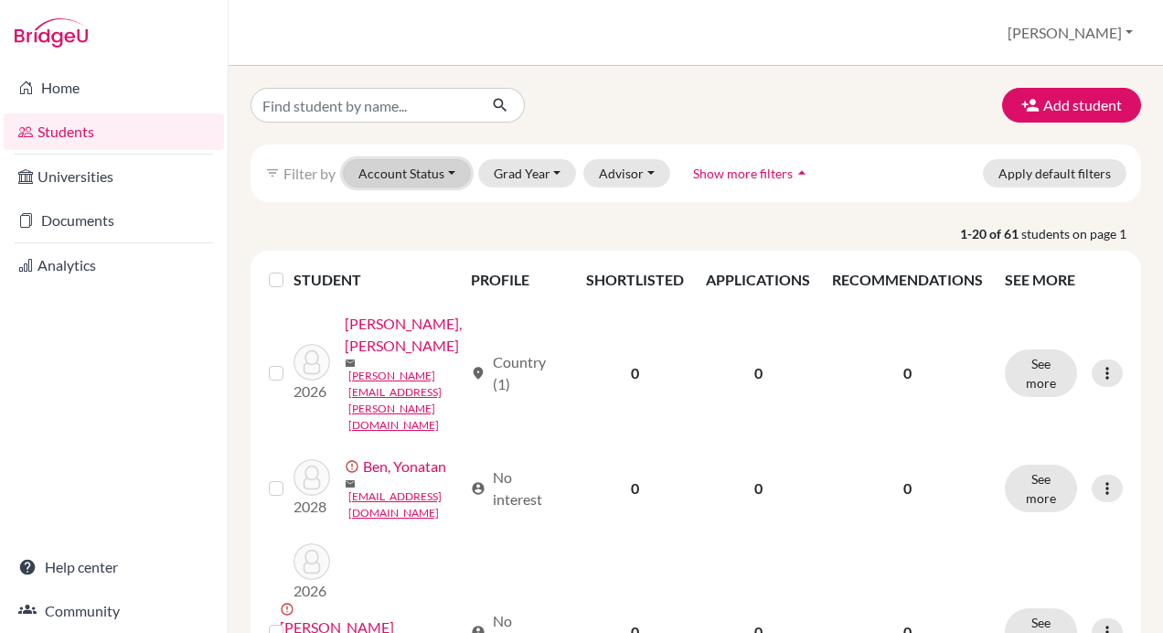
click at [436, 166] on button "Account Status" at bounding box center [407, 173] width 128 height 28
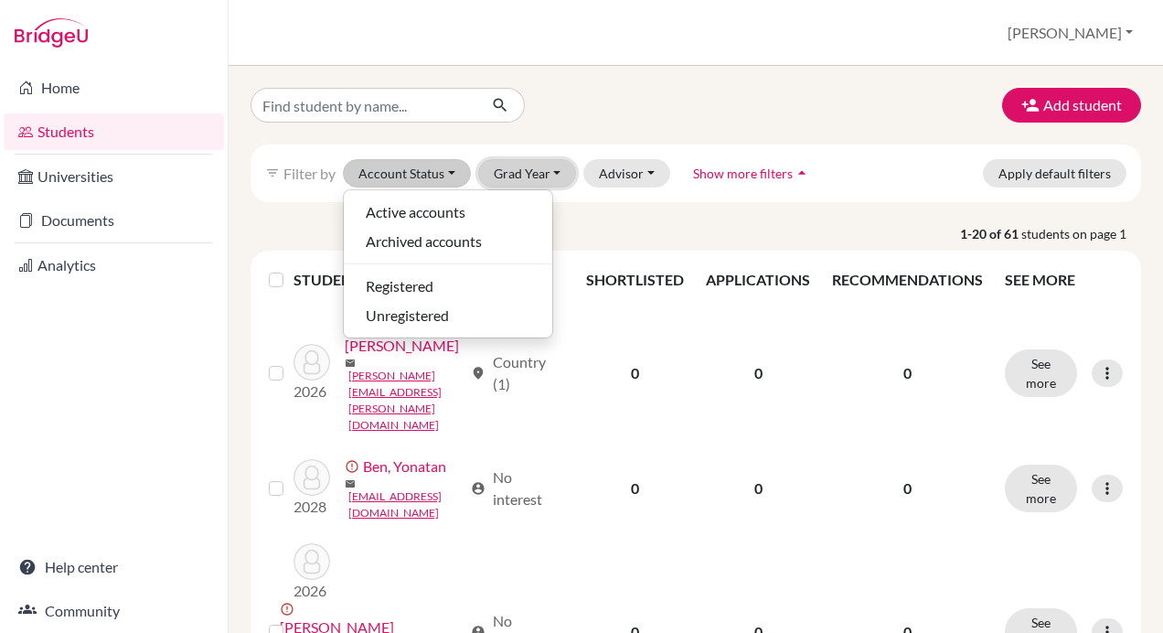
click at [534, 173] on button "Grad Year" at bounding box center [527, 173] width 99 height 28
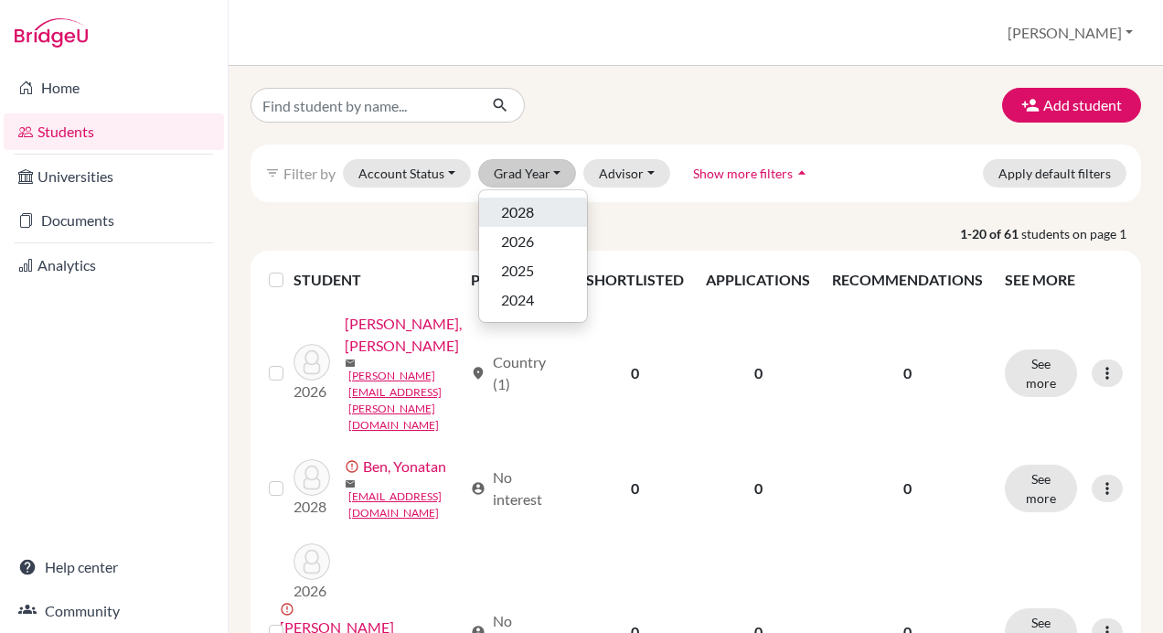
click at [536, 215] on div "2028" at bounding box center [533, 212] width 64 height 22
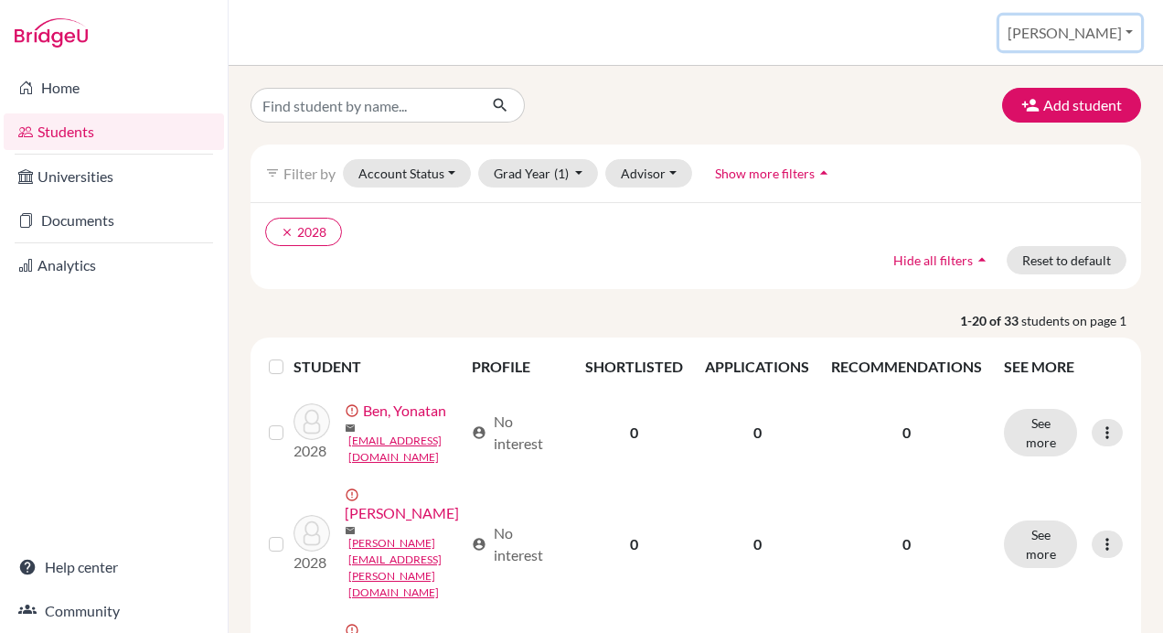
click at [1105, 47] on button "[PERSON_NAME]" at bounding box center [1070, 33] width 142 height 35
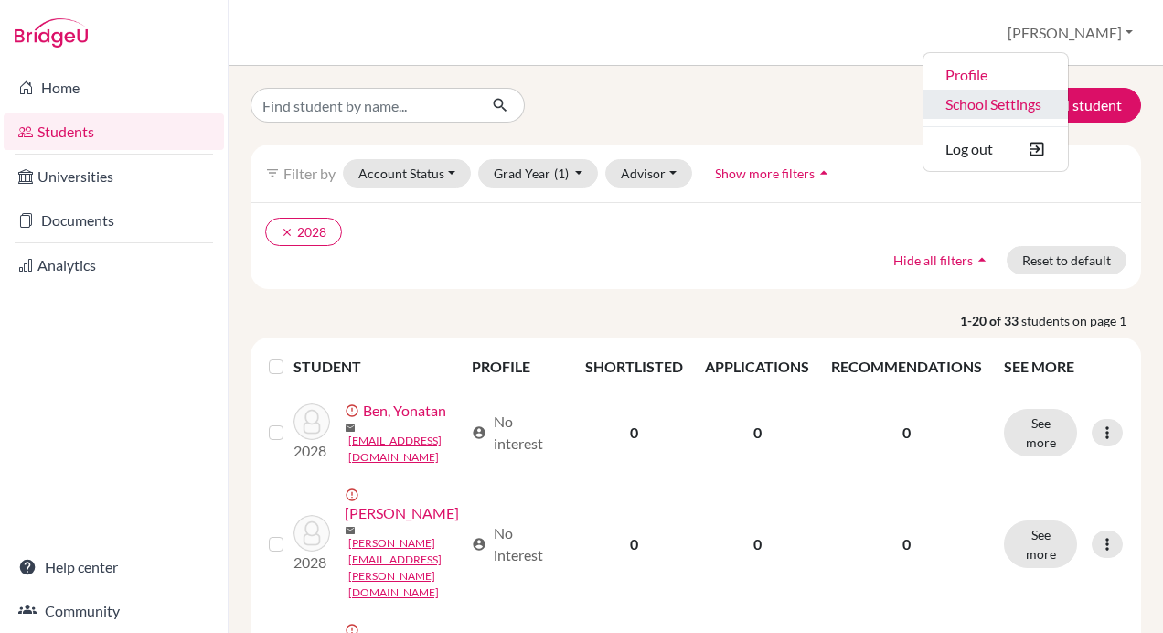
click at [1068, 98] on link "School Settings" at bounding box center [995, 104] width 144 height 29
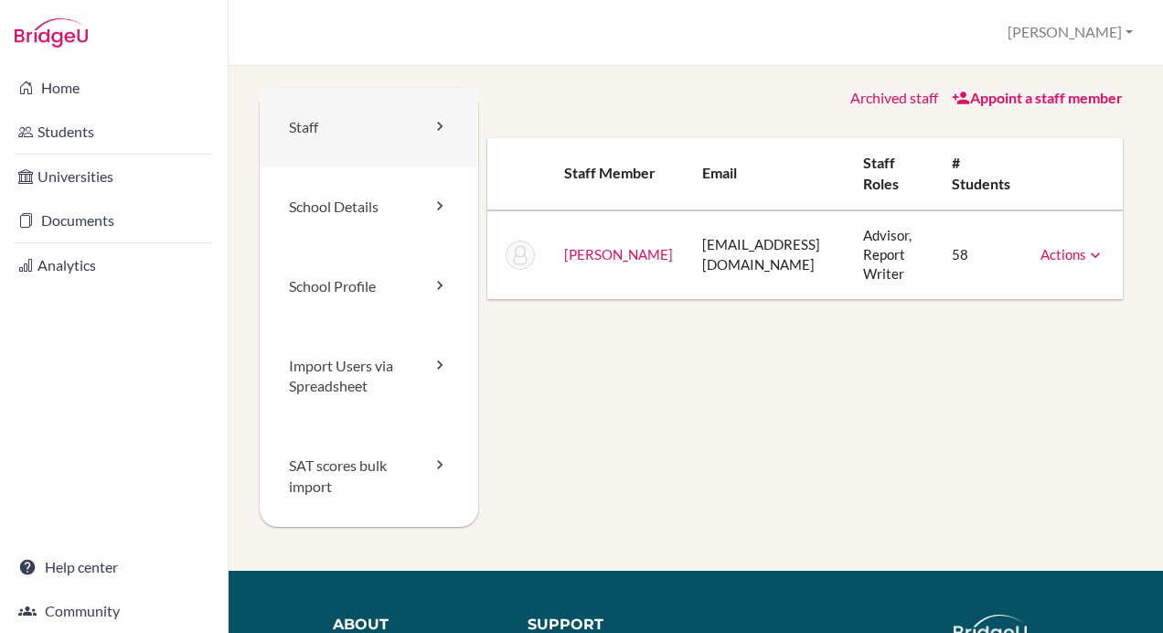
click at [410, 119] on link "Staff" at bounding box center [369, 128] width 219 height 80
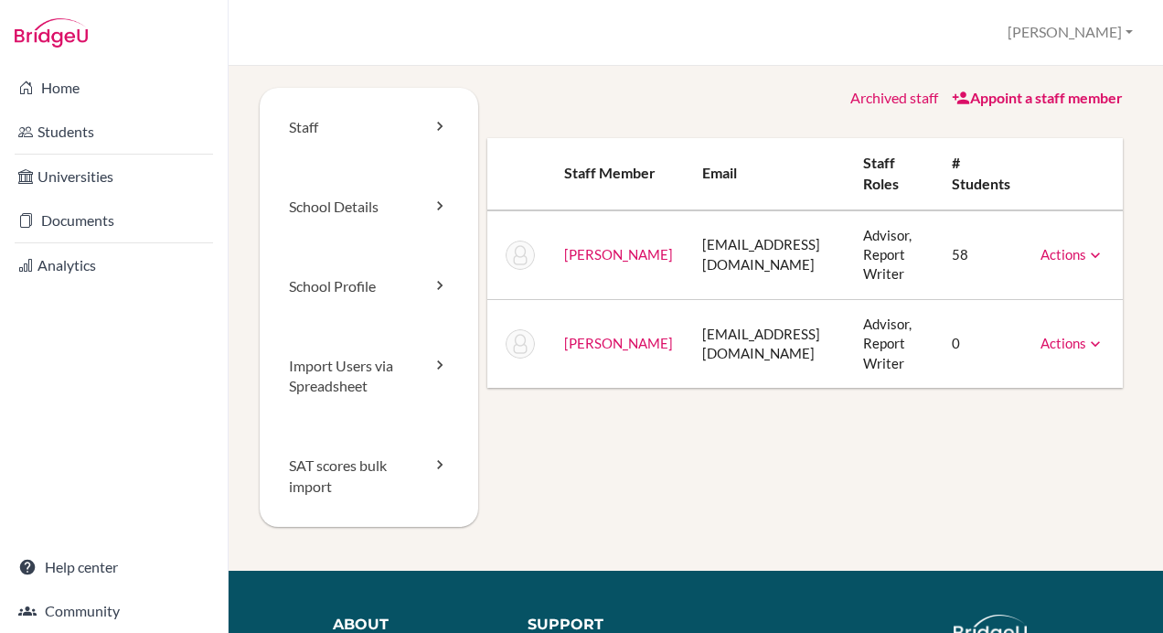
click at [1086, 345] on icon at bounding box center [1095, 344] width 18 height 18
click at [581, 350] on link "[PERSON_NAME]" at bounding box center [618, 343] width 109 height 16
click at [998, 101] on link "Appoint a staff member" at bounding box center [1037, 97] width 171 height 17
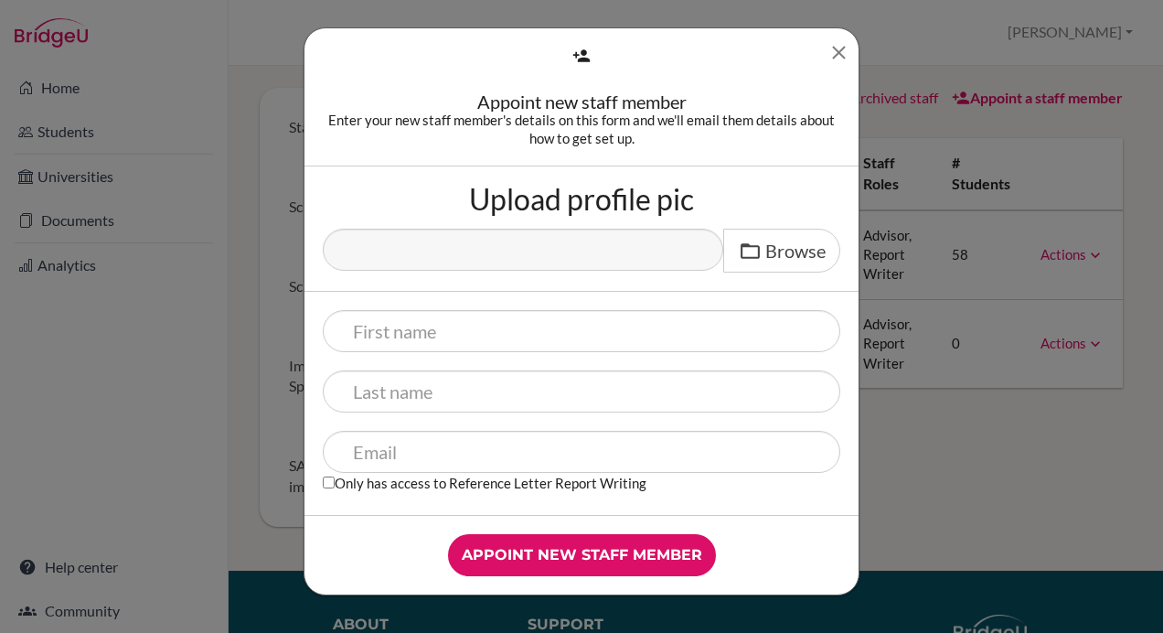
click at [838, 51] on icon "Close" at bounding box center [838, 52] width 23 height 23
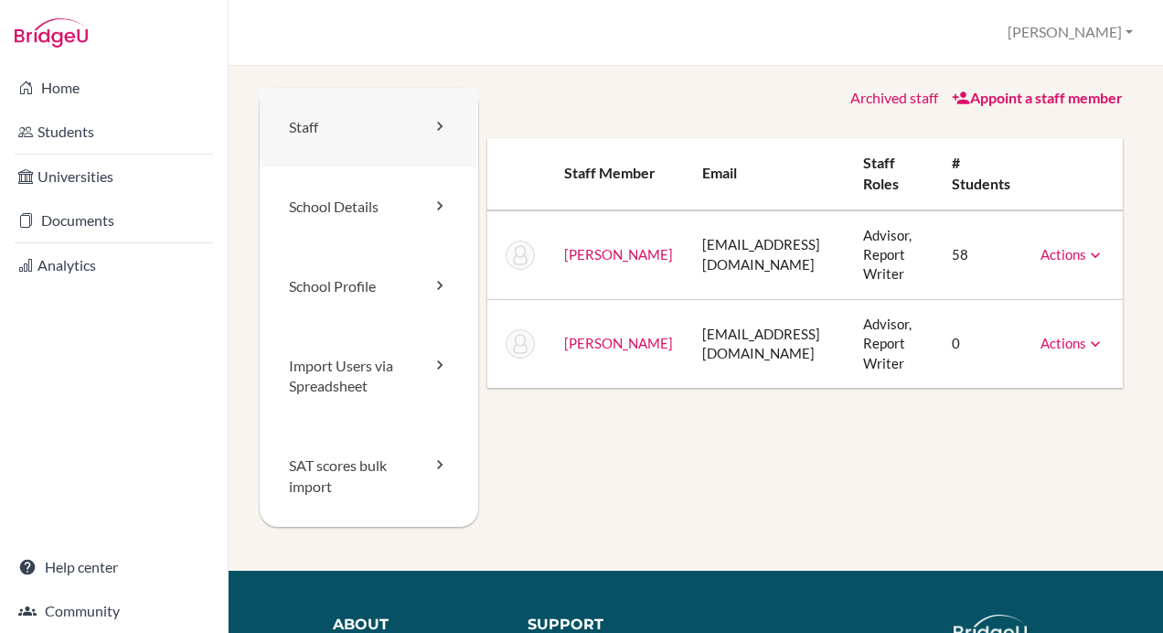
click at [418, 144] on link "Staff" at bounding box center [369, 128] width 219 height 80
click at [123, 239] on li "Documents" at bounding box center [114, 220] width 228 height 44
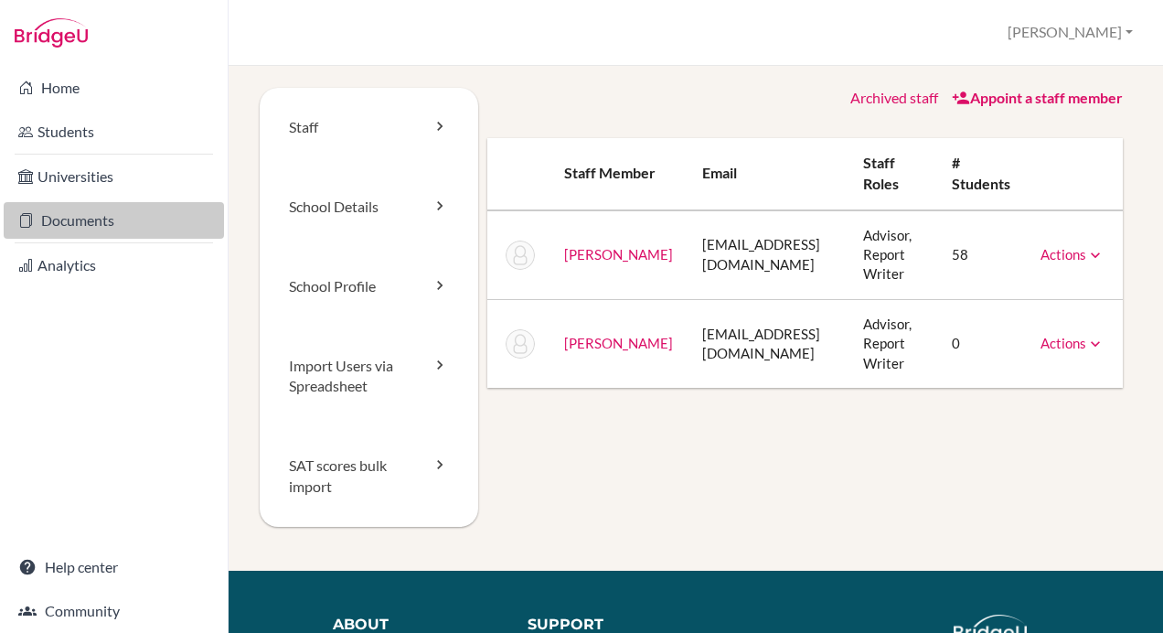
click at [123, 223] on link "Documents" at bounding box center [114, 220] width 220 height 37
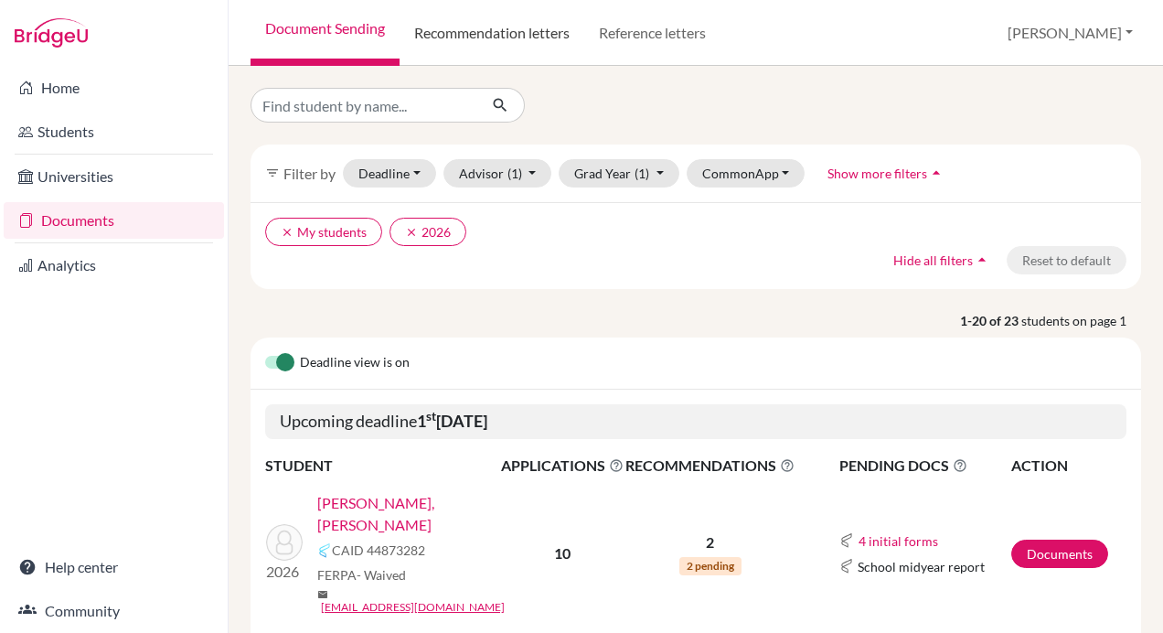
click at [511, 35] on link "Recommendation letters" at bounding box center [492, 33] width 185 height 66
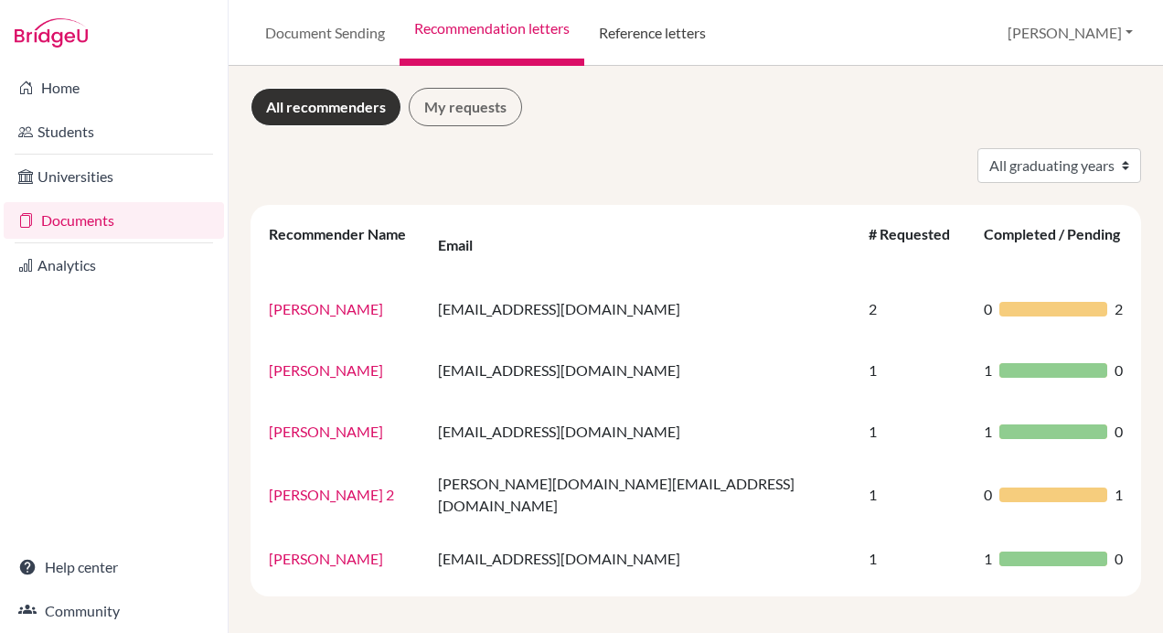
click at [643, 31] on link "Reference letters" at bounding box center [652, 33] width 136 height 66
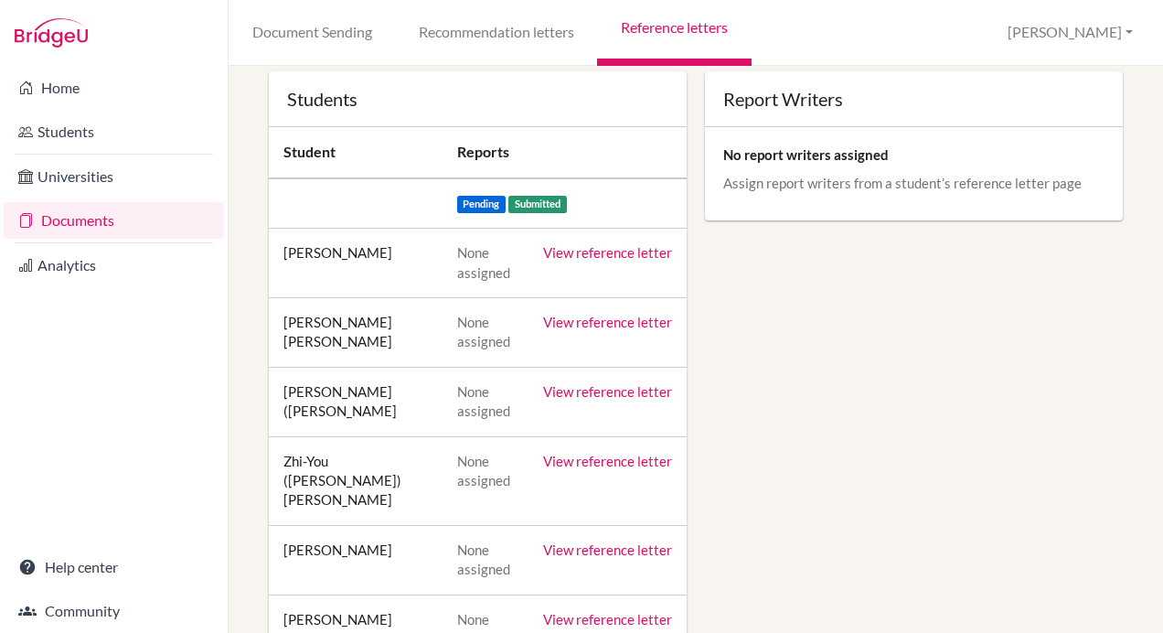
scroll to position [274, 0]
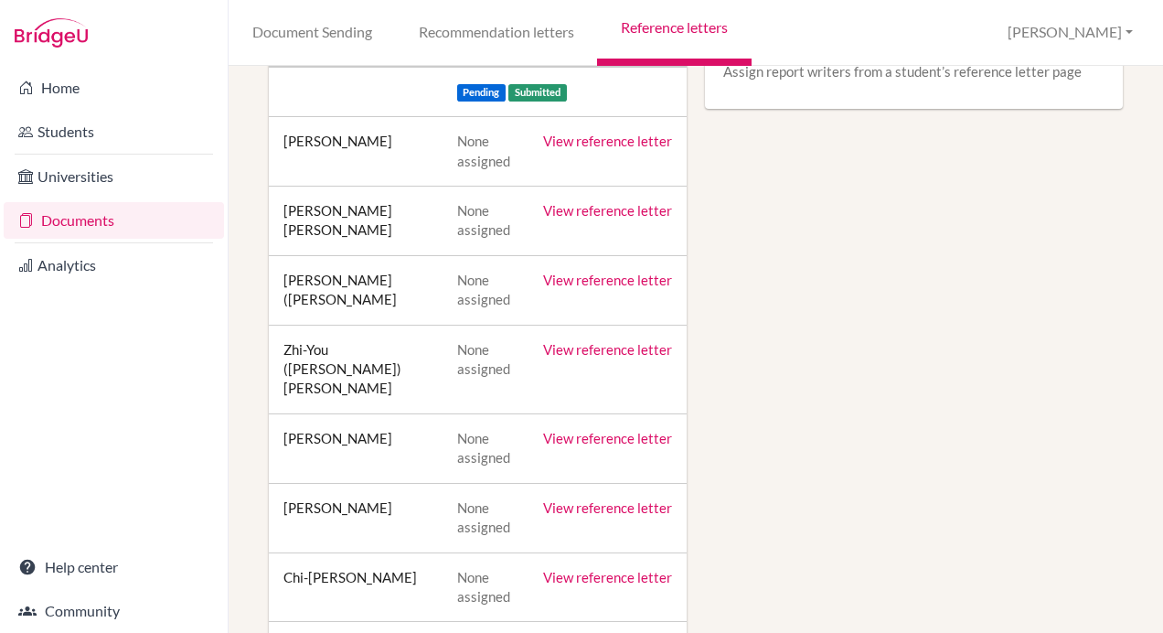
click at [653, 143] on link "View reference letter" at bounding box center [607, 141] width 129 height 16
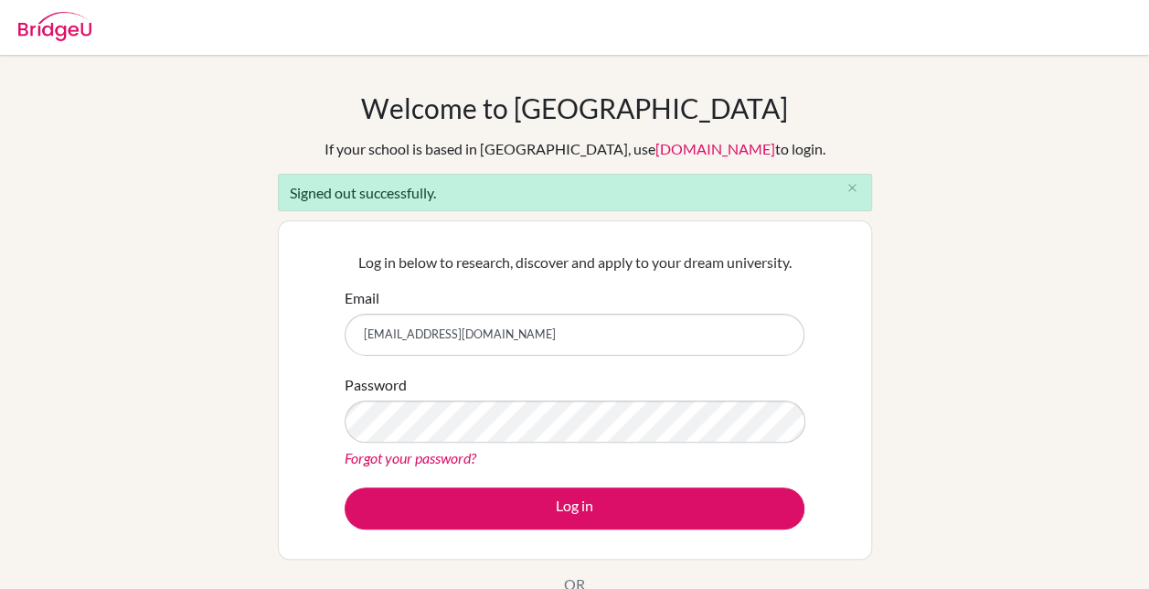
click at [516, 318] on input "chiulorita@tcs.ntpc.edu.tw" at bounding box center [575, 335] width 460 height 42
type input "lorita.chiu@gmail.com"
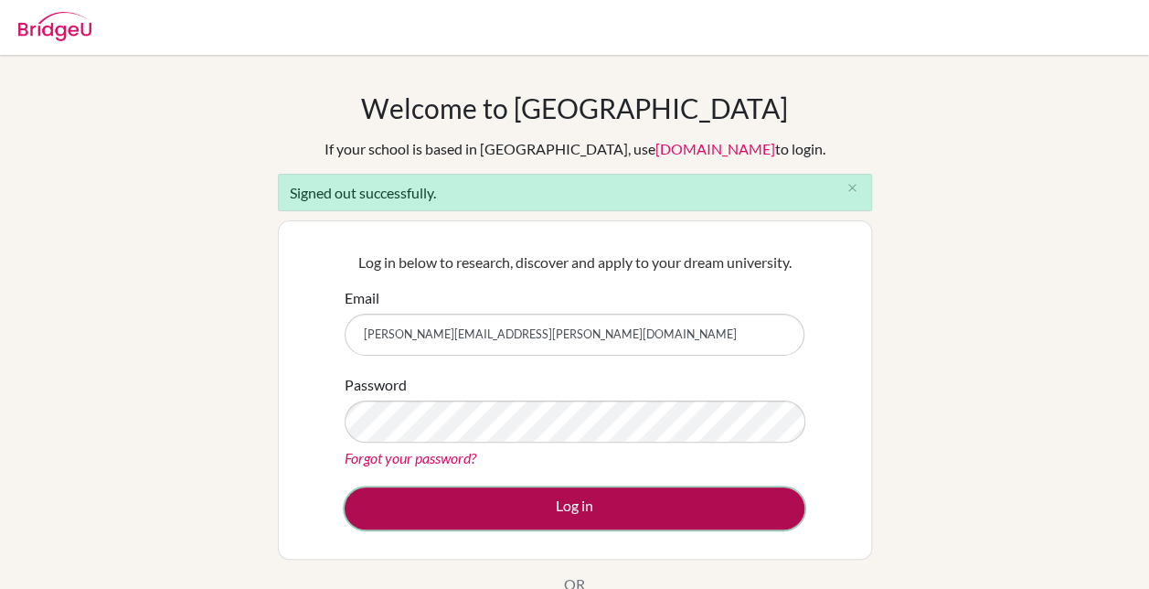
click at [549, 516] on button "Log in" at bounding box center [575, 508] width 460 height 42
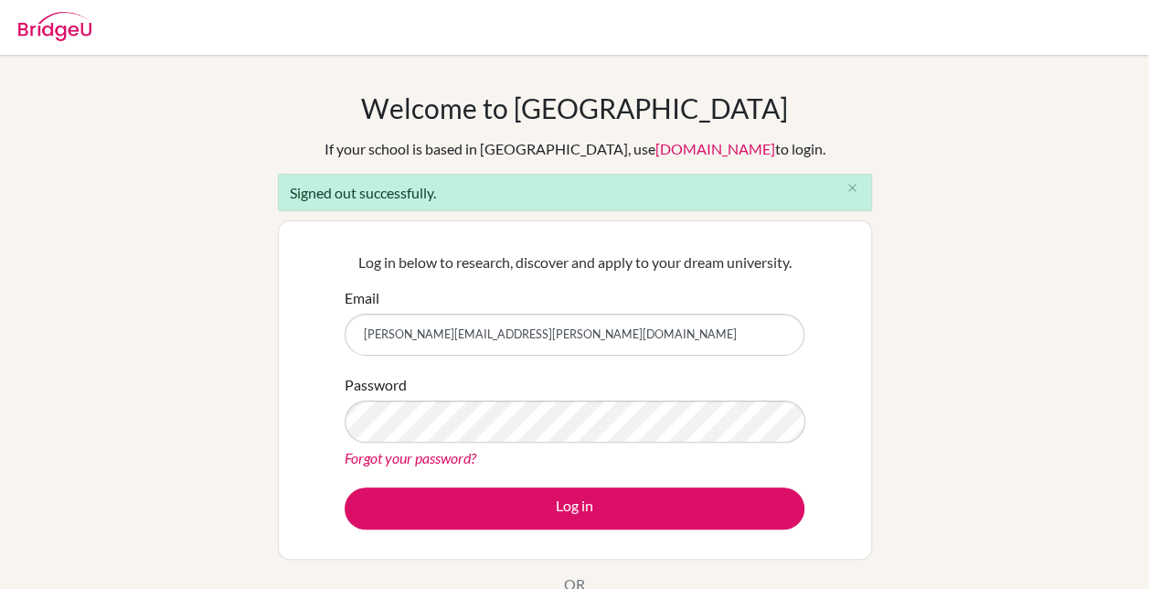
click at [647, 315] on input "[PERSON_NAME][EMAIL_ADDRESS][PERSON_NAME][DOMAIN_NAME]" at bounding box center [575, 335] width 460 height 42
type input "[EMAIL_ADDRESS][DOMAIN_NAME]"
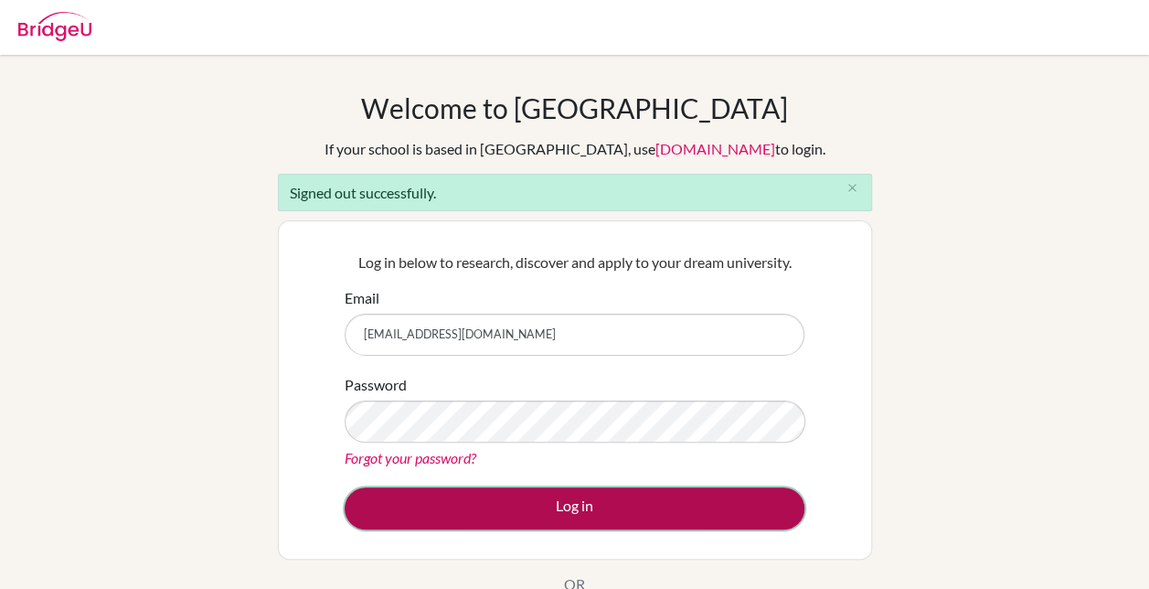
click at [565, 513] on button "Log in" at bounding box center [575, 508] width 460 height 42
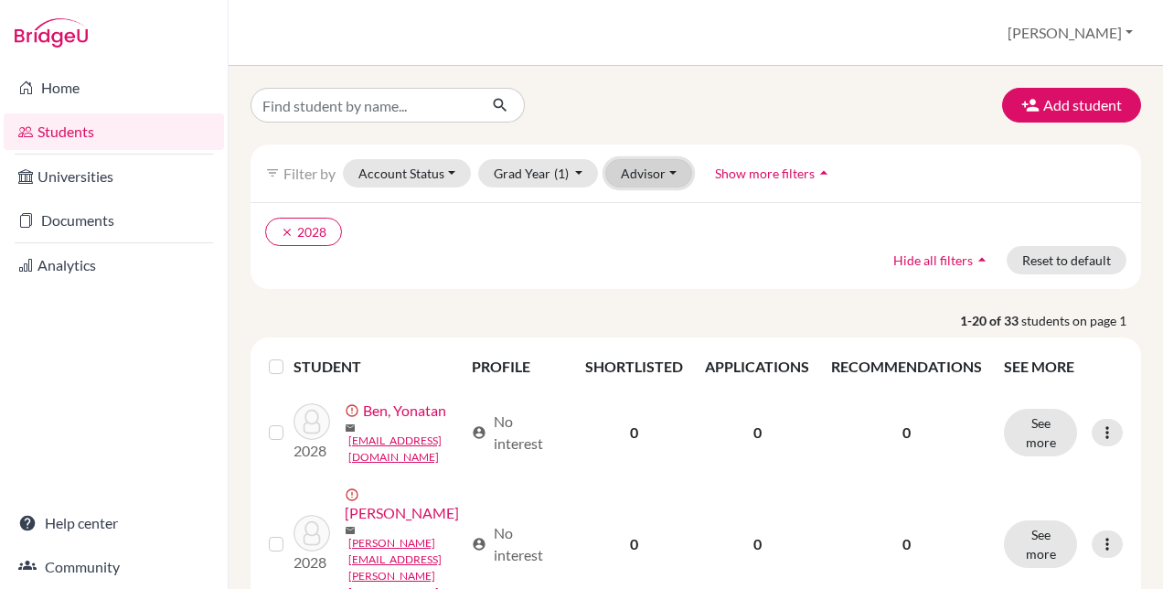
click at [652, 176] on button "Advisor" at bounding box center [648, 173] width 87 height 28
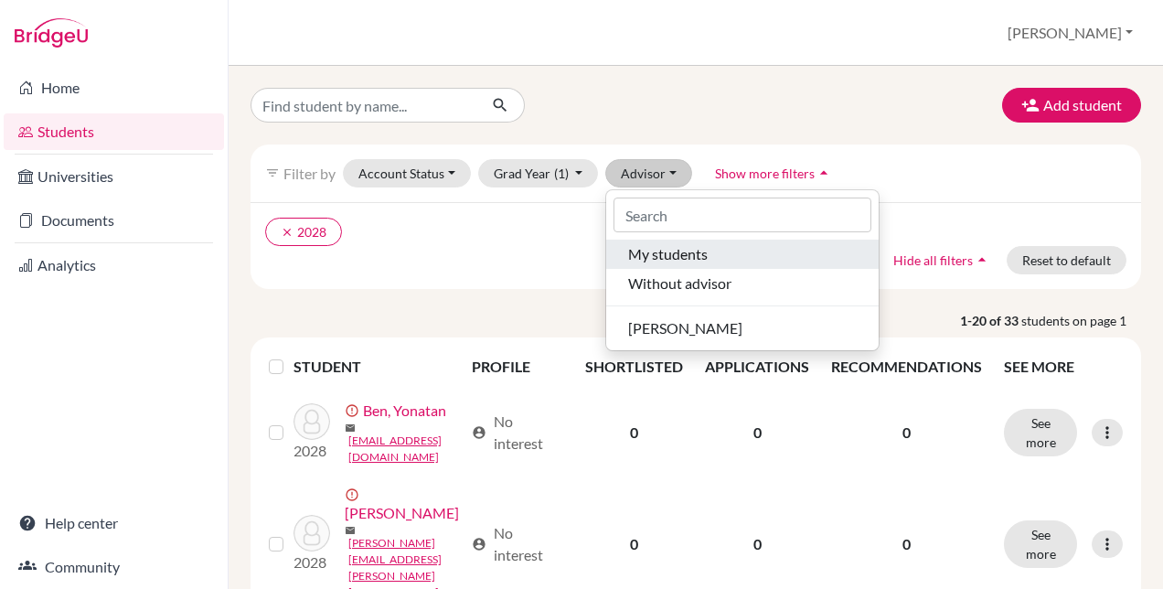
click at [689, 249] on span "My students" at bounding box center [668, 254] width 80 height 22
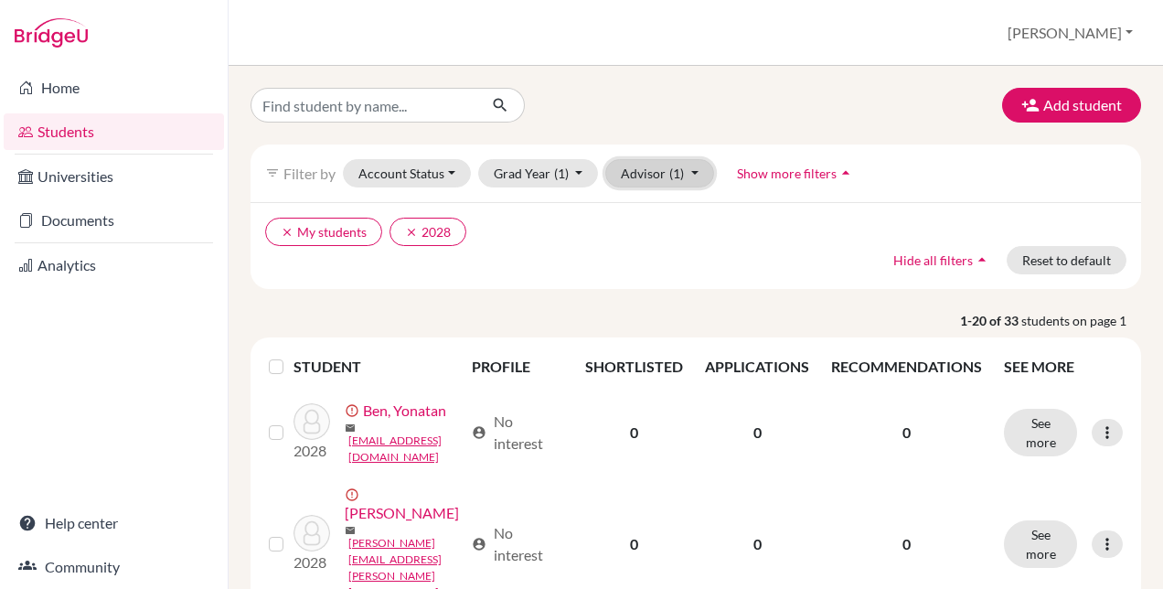
click at [649, 176] on button "Advisor (1)" at bounding box center [659, 173] width 109 height 28
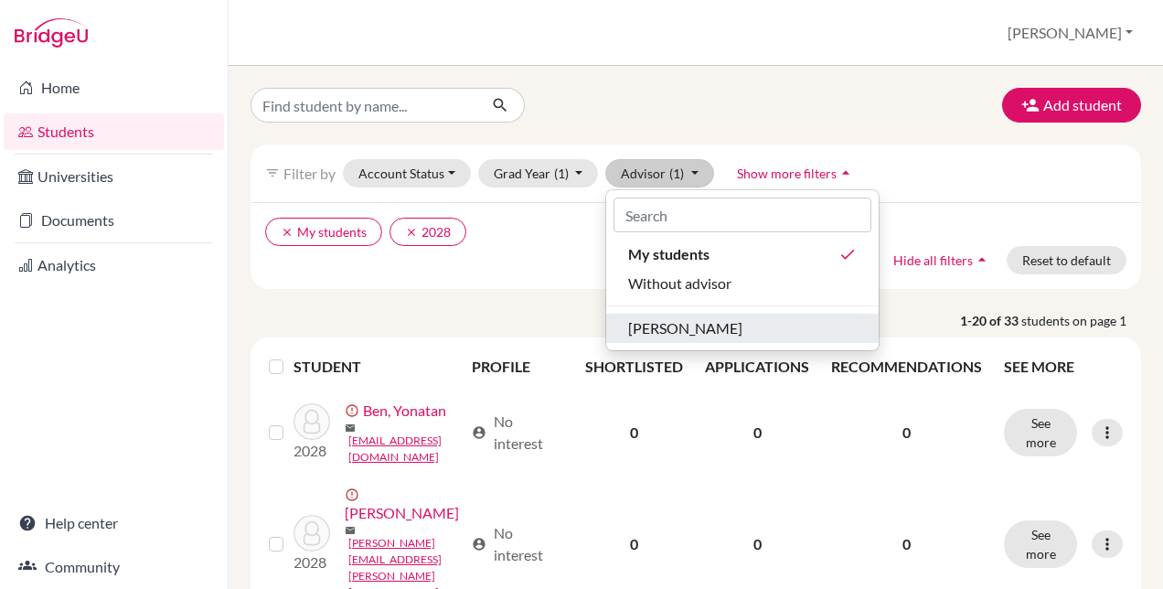
click at [660, 338] on button "Sundal, Grant" at bounding box center [742, 328] width 272 height 29
